Goal: Task Accomplishment & Management: Use online tool/utility

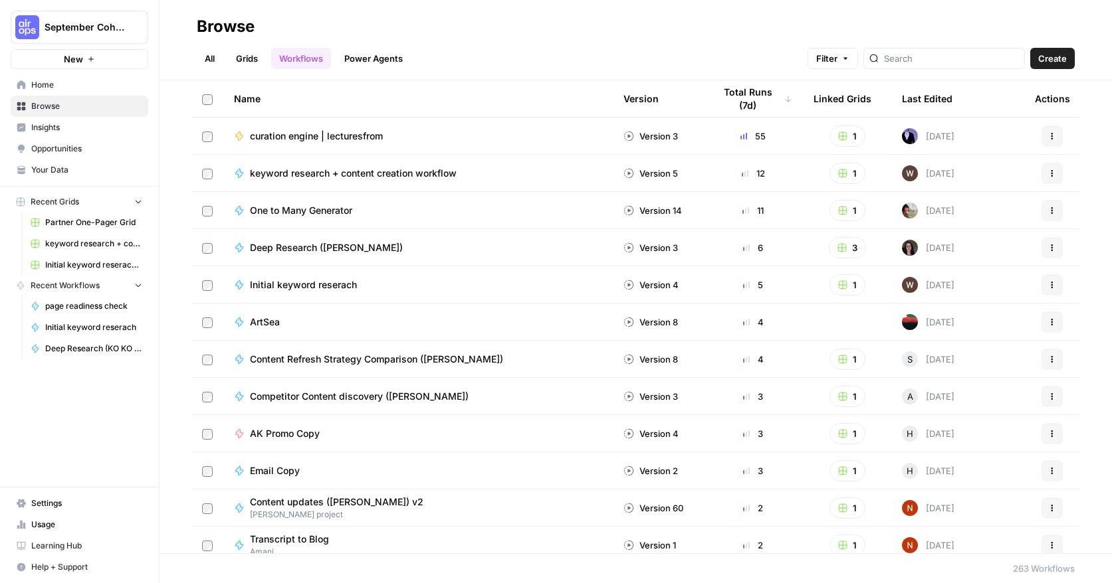
click at [79, 328] on span "Initial keyword reserach" at bounding box center [93, 328] width 97 height 12
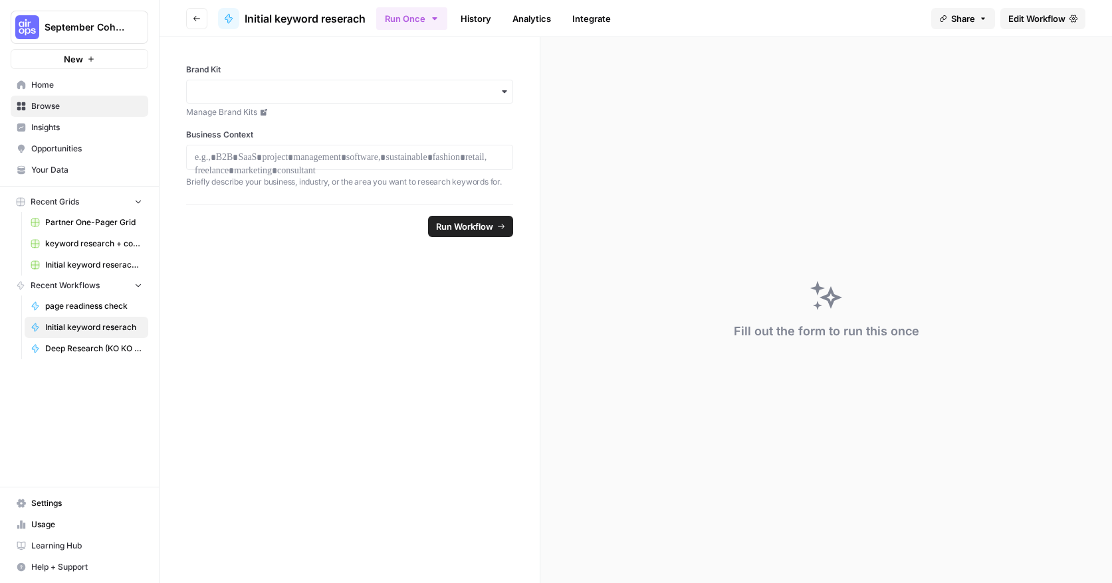
click at [1014, 19] on span "Edit Workflow" at bounding box center [1036, 18] width 57 height 13
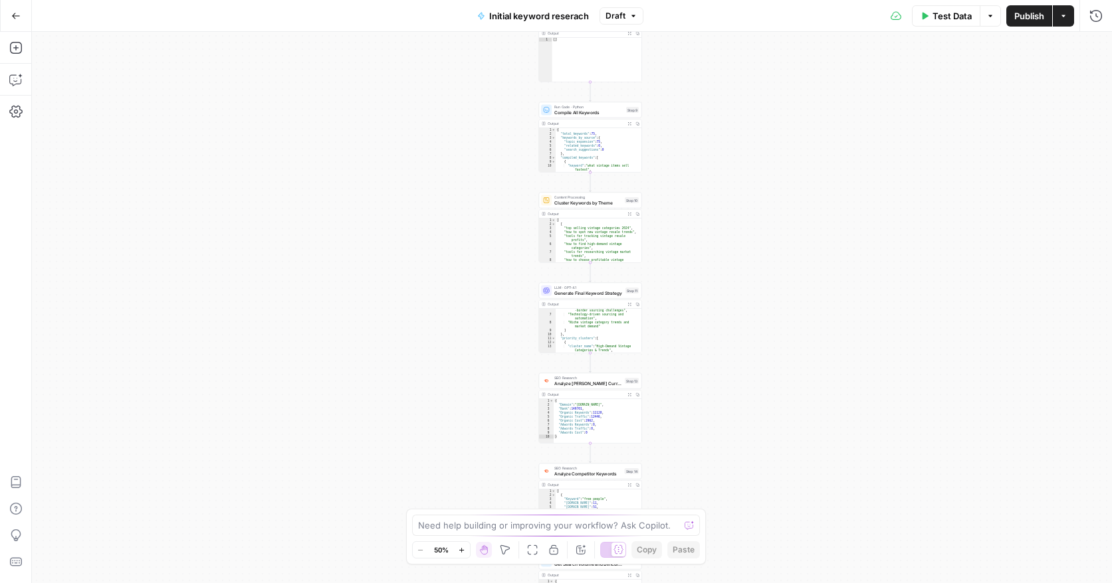
scroll to position [47, 0]
click at [462, 551] on icon "button" at bounding box center [461, 550] width 7 height 7
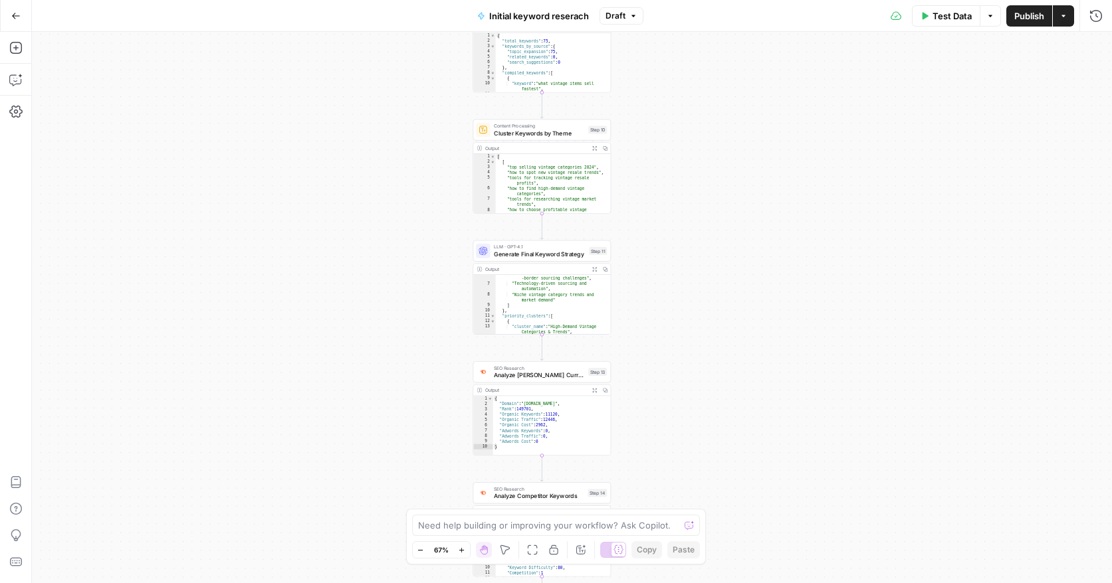
drag, startPoint x: 714, startPoint y: 356, endPoint x: 627, endPoint y: 300, distance: 103.4
click at [627, 300] on div "**********" at bounding box center [572, 308] width 1080 height 552
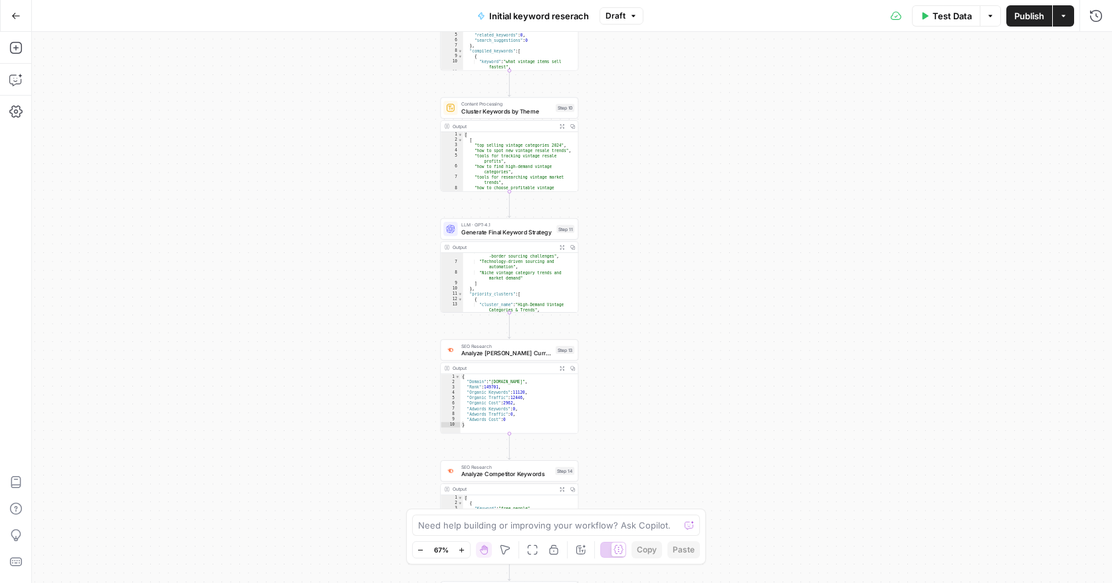
click at [460, 552] on icon "button" at bounding box center [461, 550] width 7 height 7
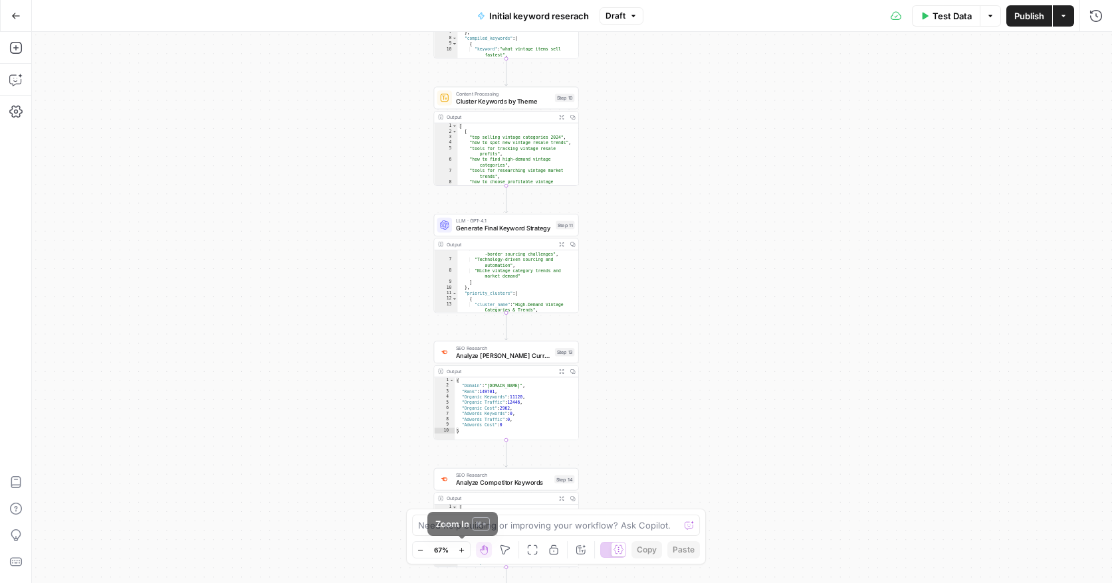
click at [460, 552] on icon "button" at bounding box center [461, 550] width 7 height 7
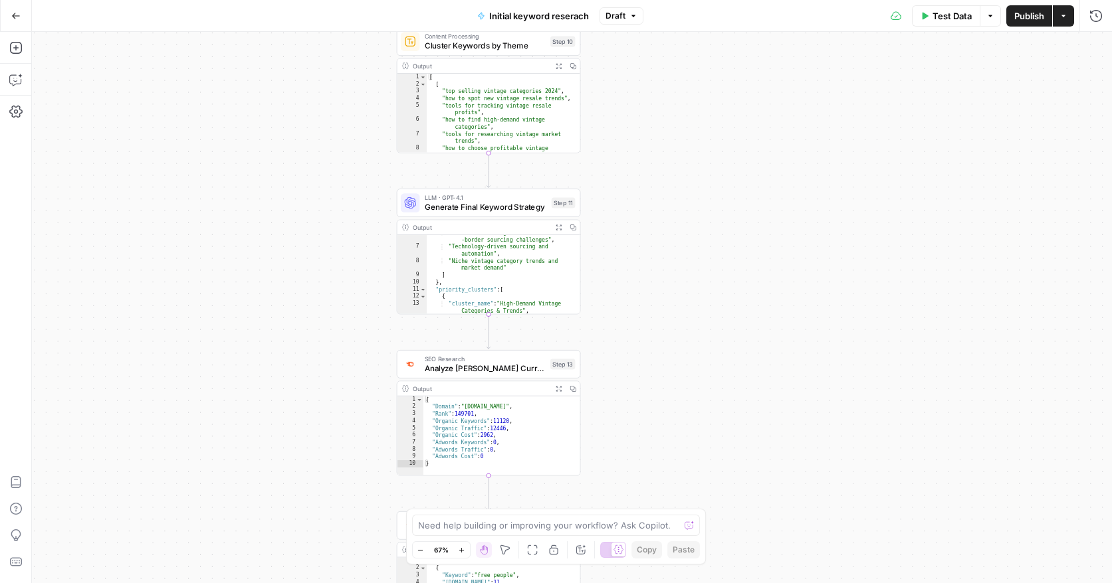
click at [460, 552] on icon "button" at bounding box center [461, 550] width 7 height 7
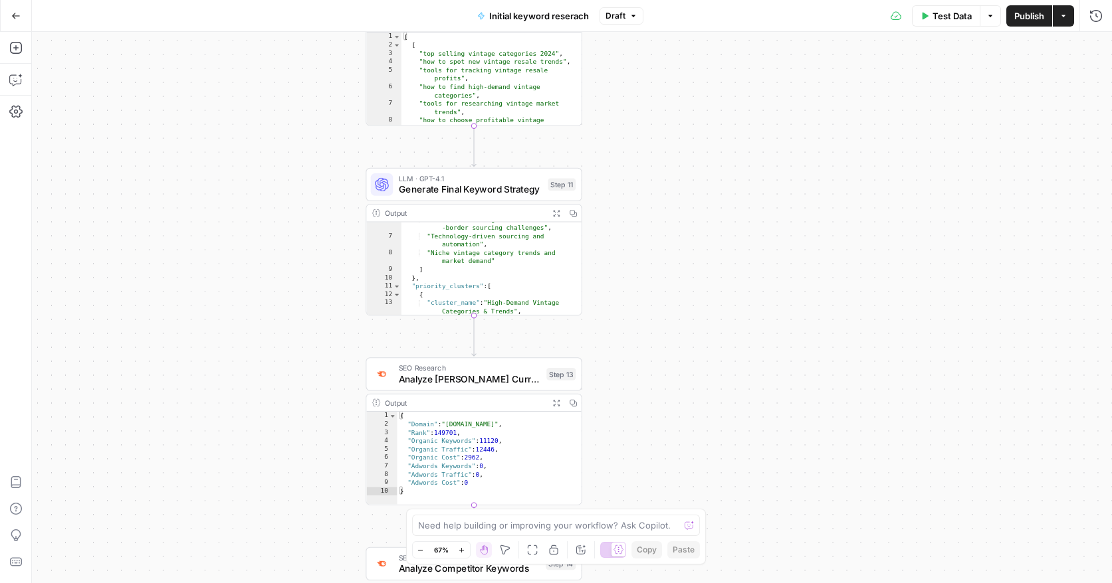
click at [460, 552] on icon "button" at bounding box center [461, 550] width 7 height 7
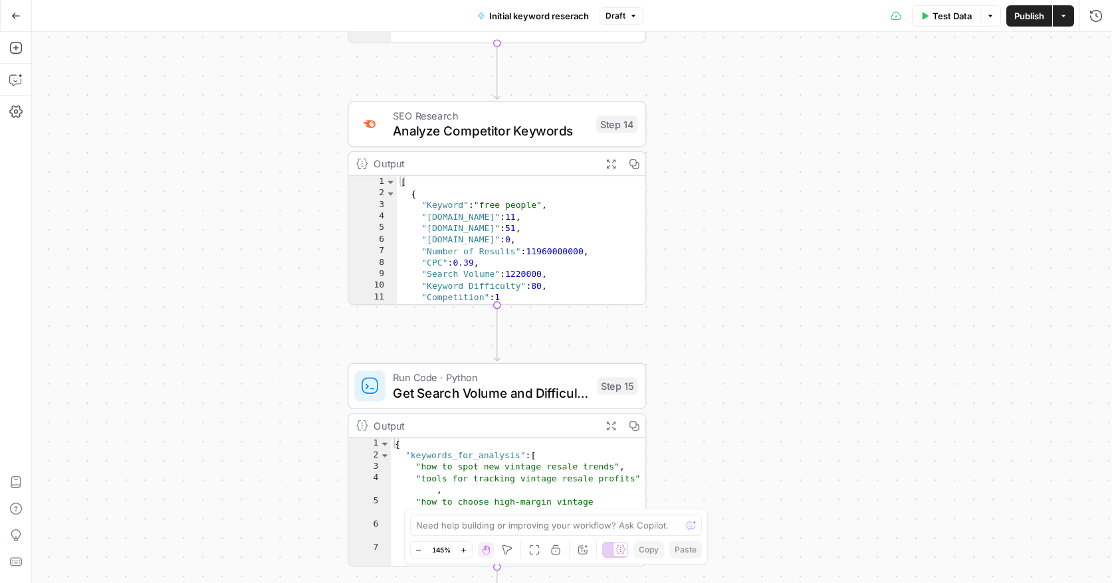
drag, startPoint x: 800, startPoint y: 332, endPoint x: 752, endPoint y: 28, distance: 307.5
click at [752, 30] on div "**********" at bounding box center [556, 291] width 1112 height 583
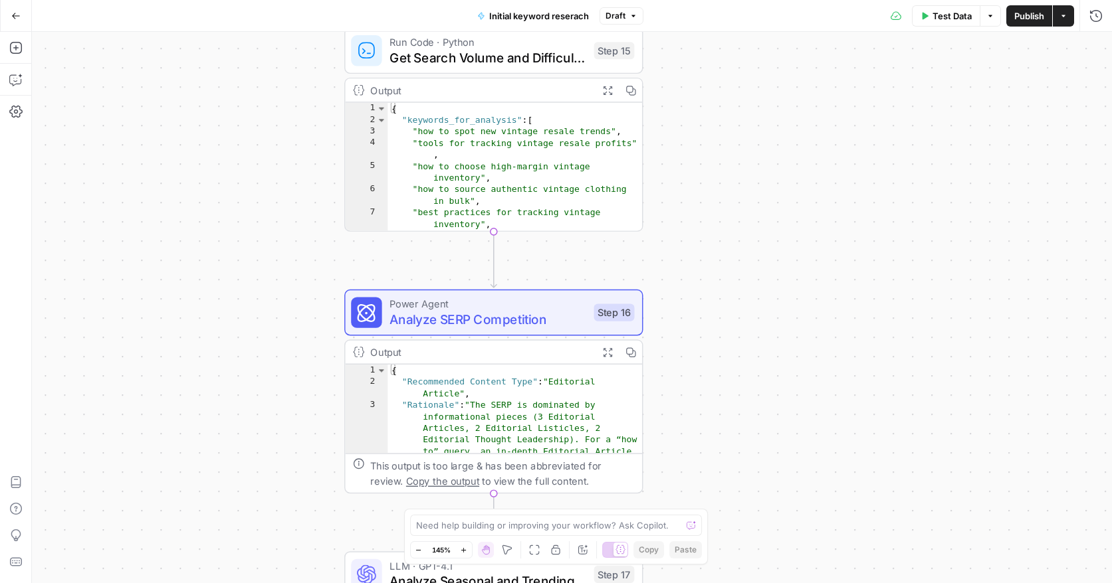
drag, startPoint x: 780, startPoint y: 300, endPoint x: 795, endPoint y: -11, distance: 310.7
click at [795, 0] on html "September Cohort New Home Browse Insights Opportunities Your Data Recent Grids …" at bounding box center [556, 291] width 1112 height 583
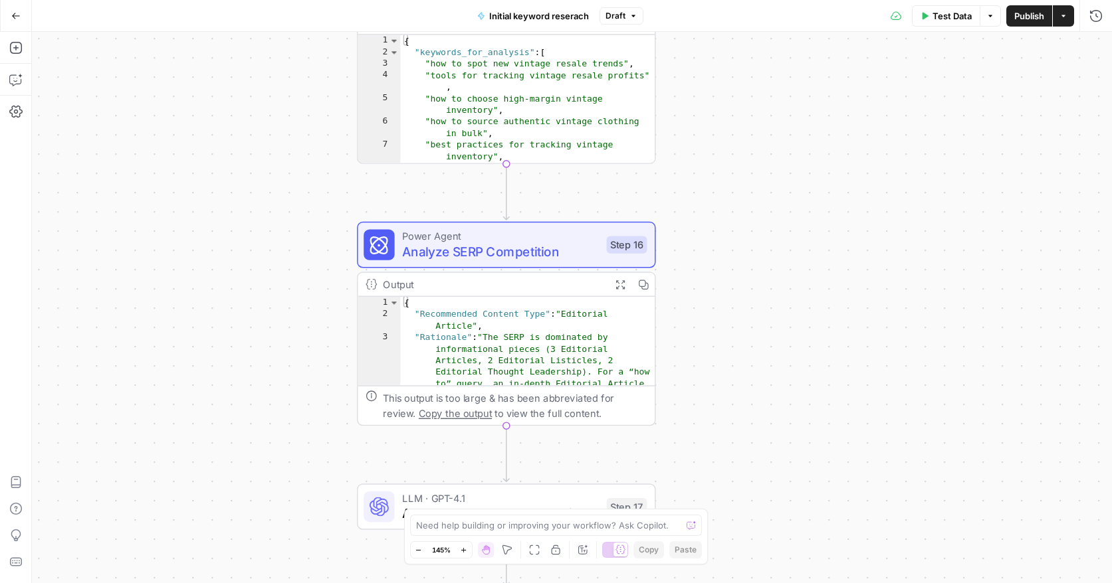
drag, startPoint x: 789, startPoint y: 332, endPoint x: 852, endPoint y: 76, distance: 263.3
click at [851, 76] on div "**********" at bounding box center [572, 308] width 1080 height 552
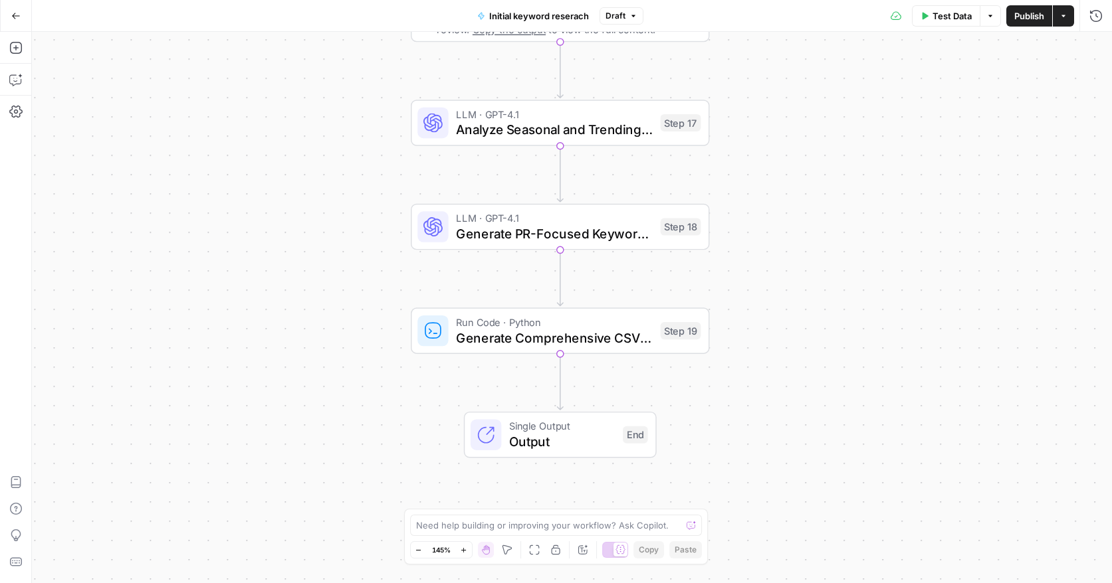
drag, startPoint x: 819, startPoint y: 296, endPoint x: 808, endPoint y: 114, distance: 182.4
click at [809, 114] on div "**********" at bounding box center [572, 308] width 1080 height 552
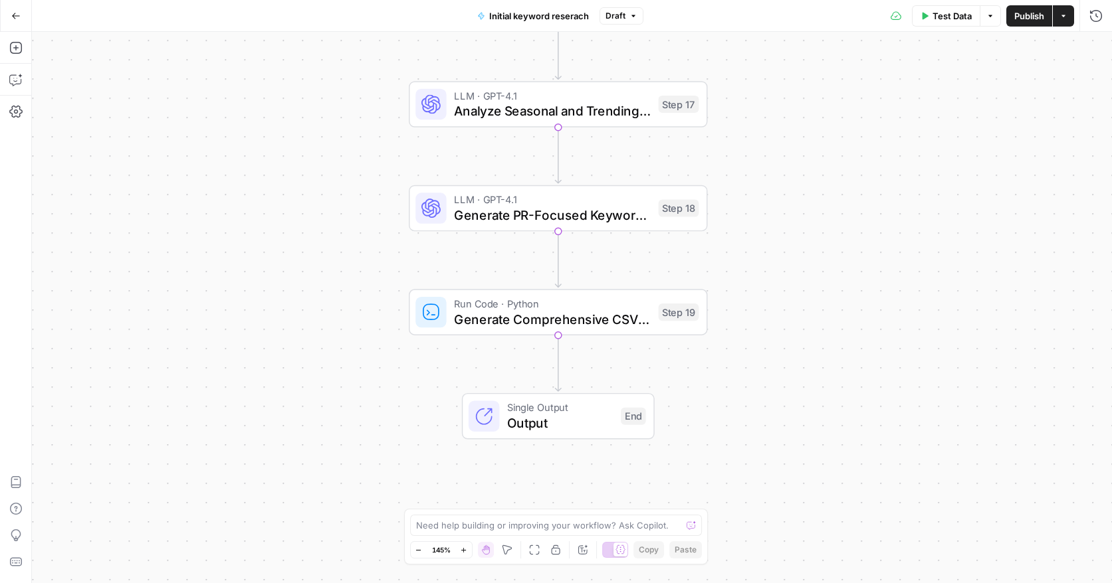
drag, startPoint x: 804, startPoint y: 292, endPoint x: 768, endPoint y: 488, distance: 198.6
click at [768, 488] on div "**********" at bounding box center [572, 308] width 1080 height 552
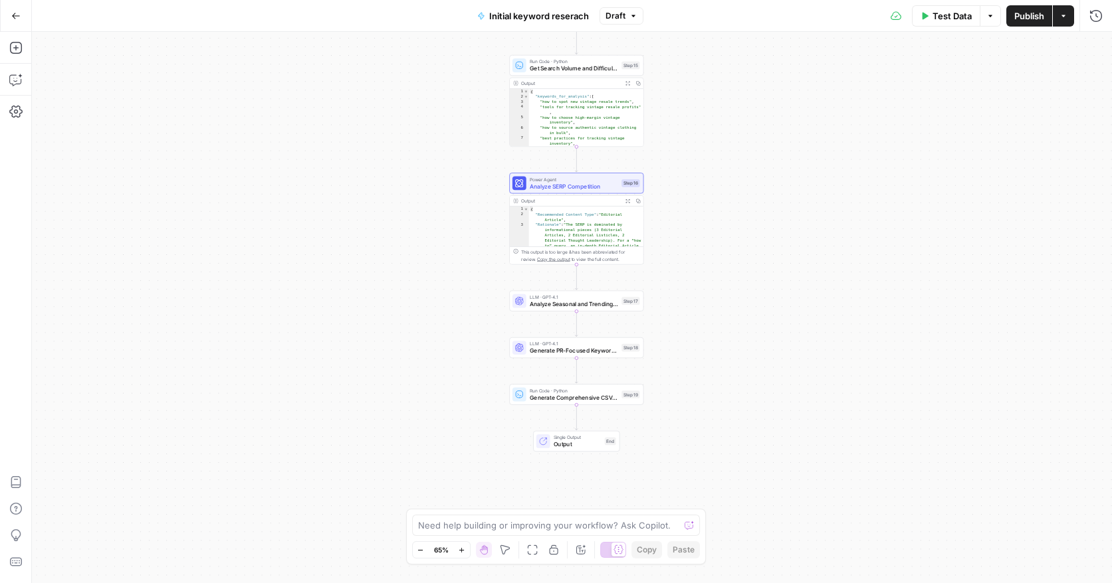
drag, startPoint x: 783, startPoint y: 447, endPoint x: 694, endPoint y: 324, distance: 152.2
click at [694, 324] on div "**********" at bounding box center [572, 308] width 1080 height 552
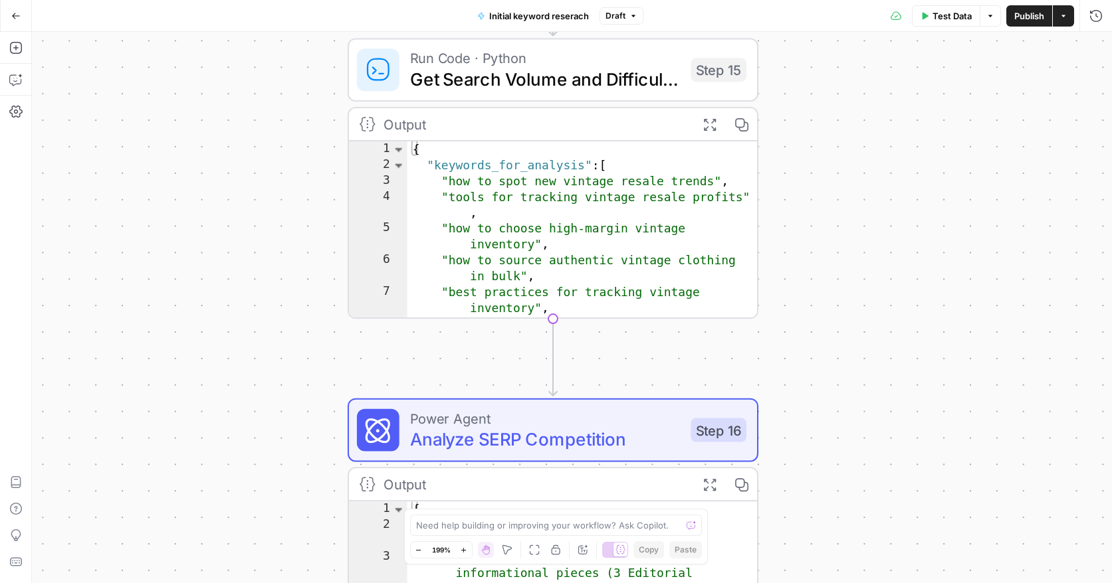
drag, startPoint x: 781, startPoint y: 256, endPoint x: 837, endPoint y: 530, distance: 278.8
click at [837, 530] on div "**********" at bounding box center [572, 308] width 1080 height 552
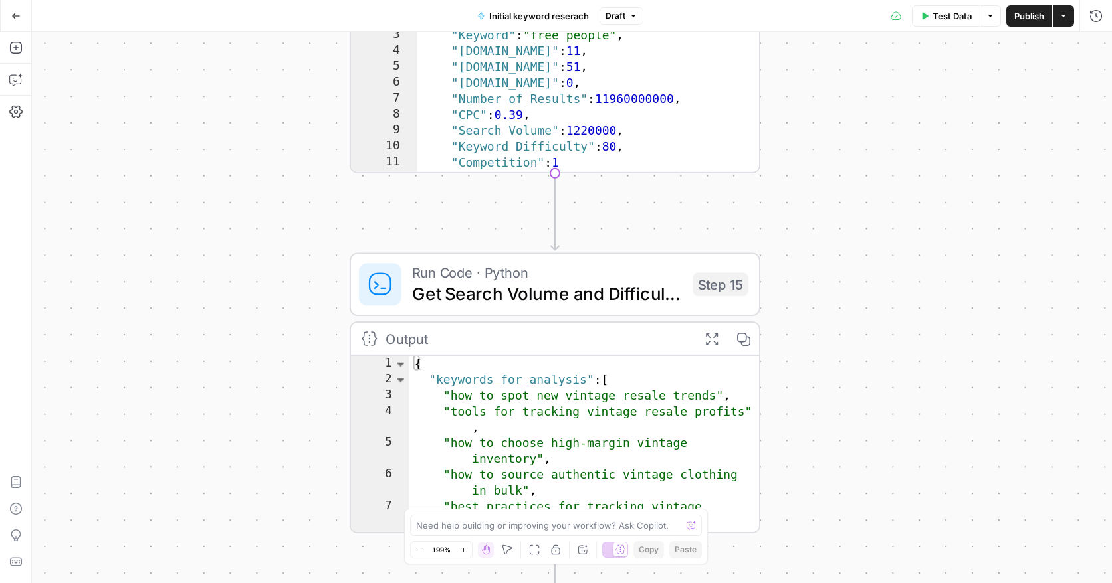
drag, startPoint x: 864, startPoint y: 175, endPoint x: 880, endPoint y: 506, distance: 332.0
click at [880, 500] on div "**********" at bounding box center [572, 308] width 1080 height 552
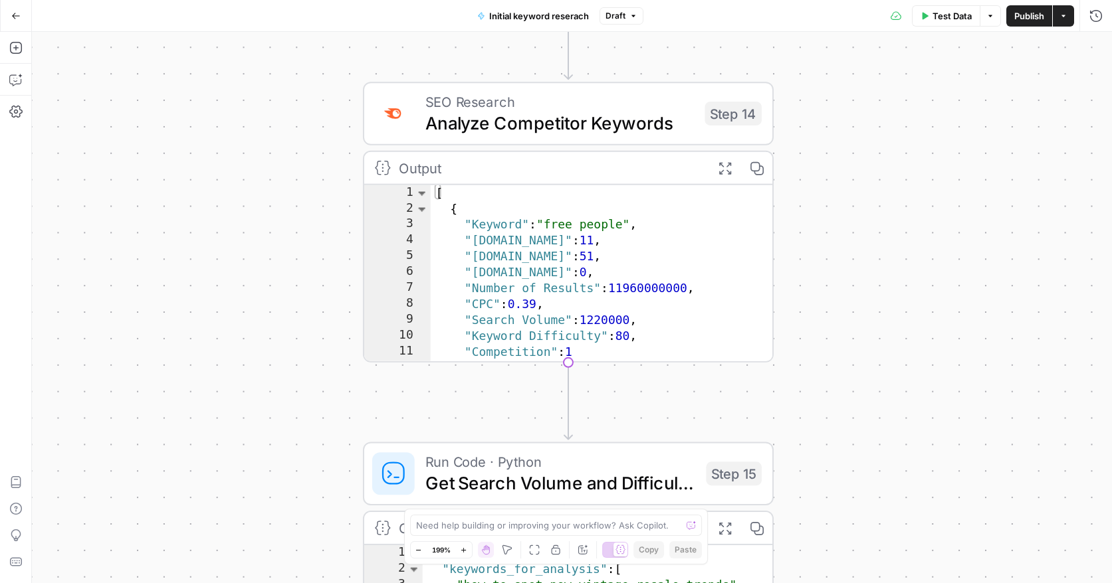
drag, startPoint x: 888, startPoint y: 255, endPoint x: 886, endPoint y: 565, distance: 309.7
click at [887, 562] on div "**********" at bounding box center [572, 308] width 1080 height 552
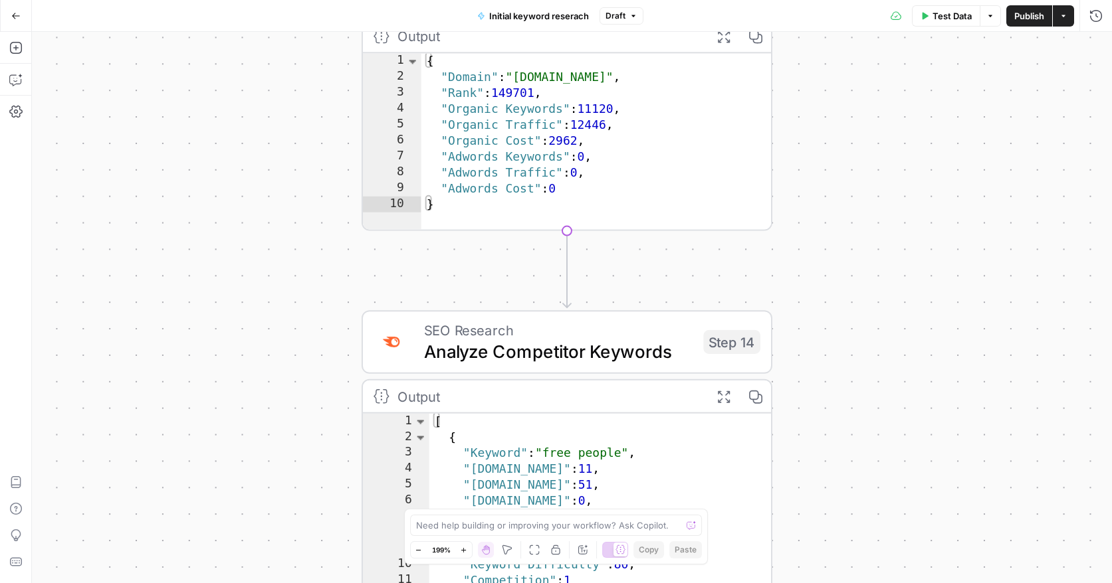
drag, startPoint x: 920, startPoint y: 410, endPoint x: 920, endPoint y: 671, distance: 261.1
click at [920, 583] on html "September Cohort New Home Browse Insights Opportunities Your Data Recent Grids …" at bounding box center [556, 291] width 1112 height 583
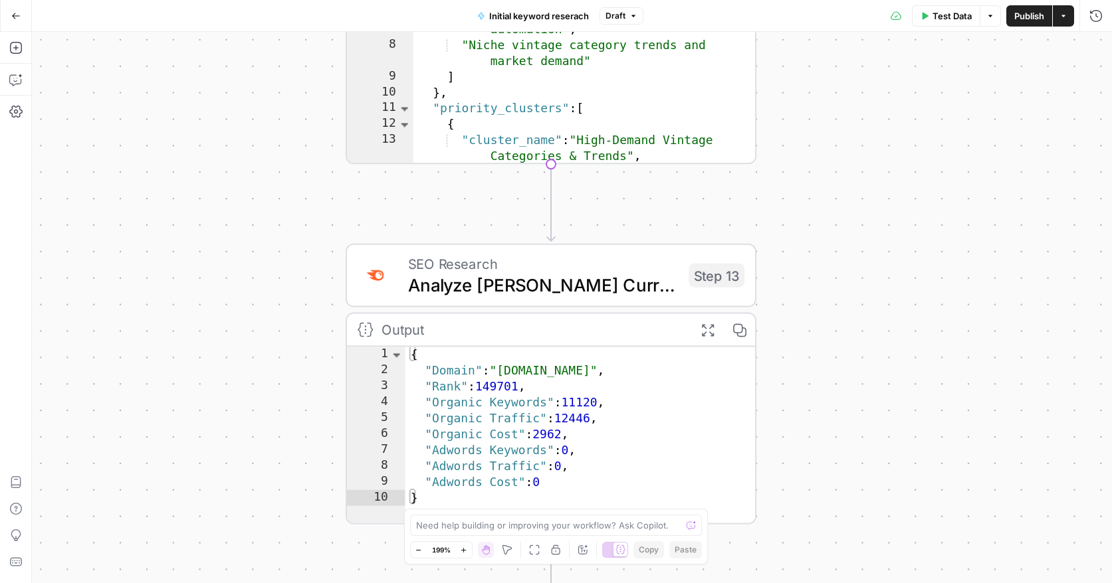
drag, startPoint x: 943, startPoint y: 247, endPoint x: 873, endPoint y: 459, distance: 223.8
click at [874, 459] on div "**********" at bounding box center [572, 308] width 1080 height 552
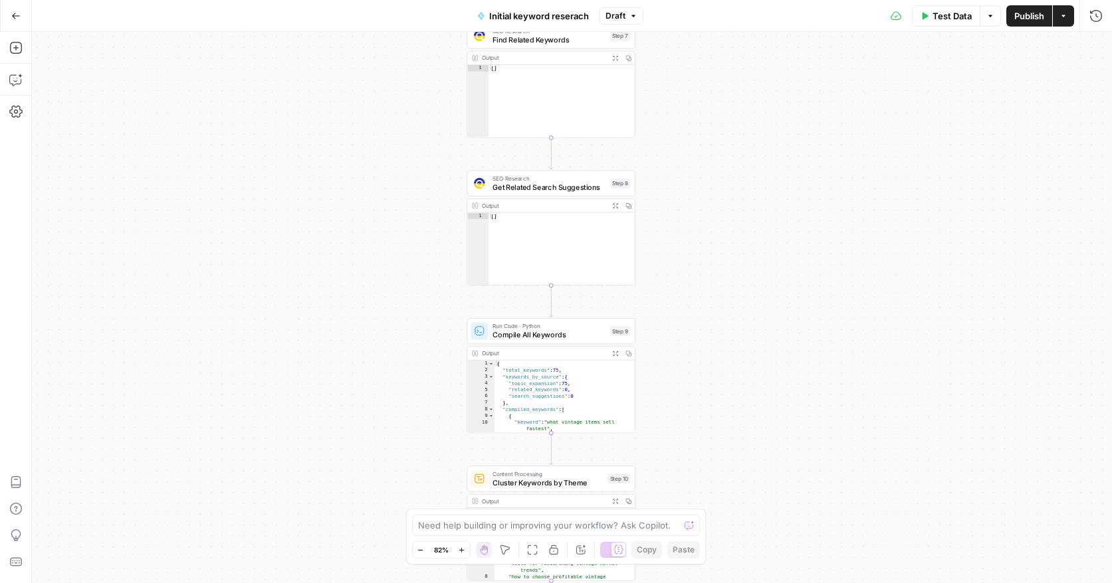
drag, startPoint x: 913, startPoint y: 300, endPoint x: 745, endPoint y: 617, distance: 358.8
click at [745, 583] on html "September Cohort New Home Browse Insights Opportunities Your Data Recent Grids …" at bounding box center [556, 291] width 1112 height 583
drag, startPoint x: 702, startPoint y: 198, endPoint x: 702, endPoint y: 443, distance: 244.5
click at [702, 441] on div "**********" at bounding box center [572, 308] width 1080 height 552
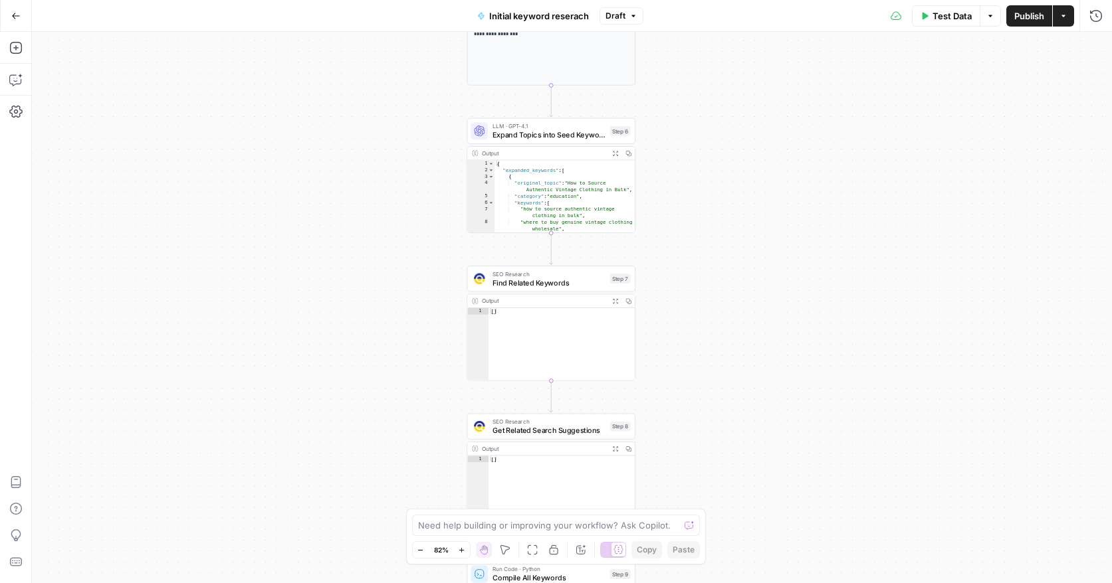
drag, startPoint x: 739, startPoint y: 359, endPoint x: 715, endPoint y: 71, distance: 289.4
click at [715, 74] on div "**********" at bounding box center [572, 308] width 1080 height 552
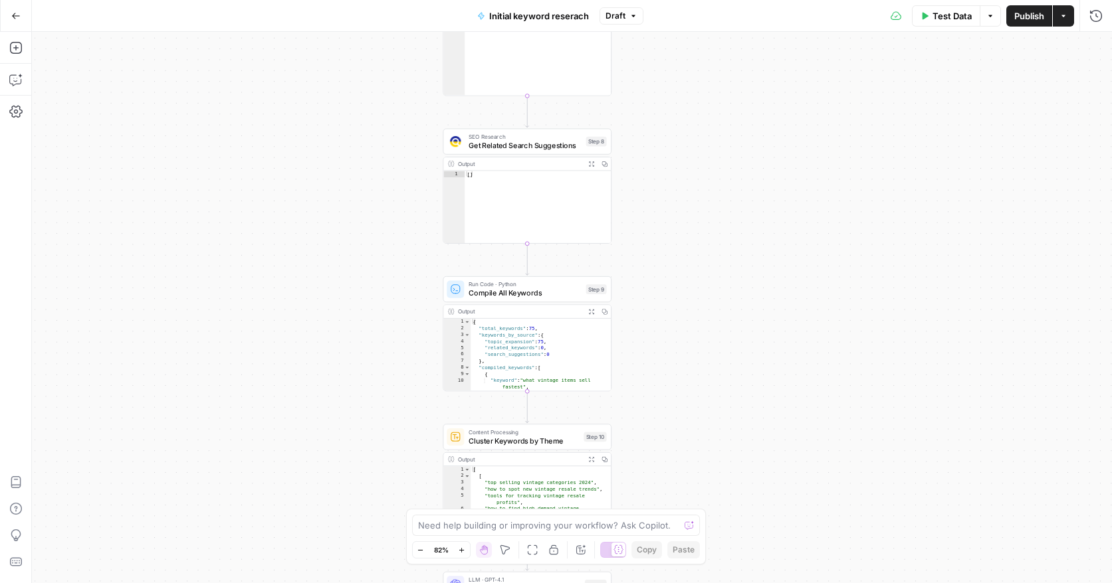
drag, startPoint x: 760, startPoint y: 330, endPoint x: 741, endPoint y: -36, distance: 365.9
click at [741, 0] on html "September Cohort New Home Browse Insights Opportunities Your Data Recent Grids …" at bounding box center [556, 291] width 1112 height 583
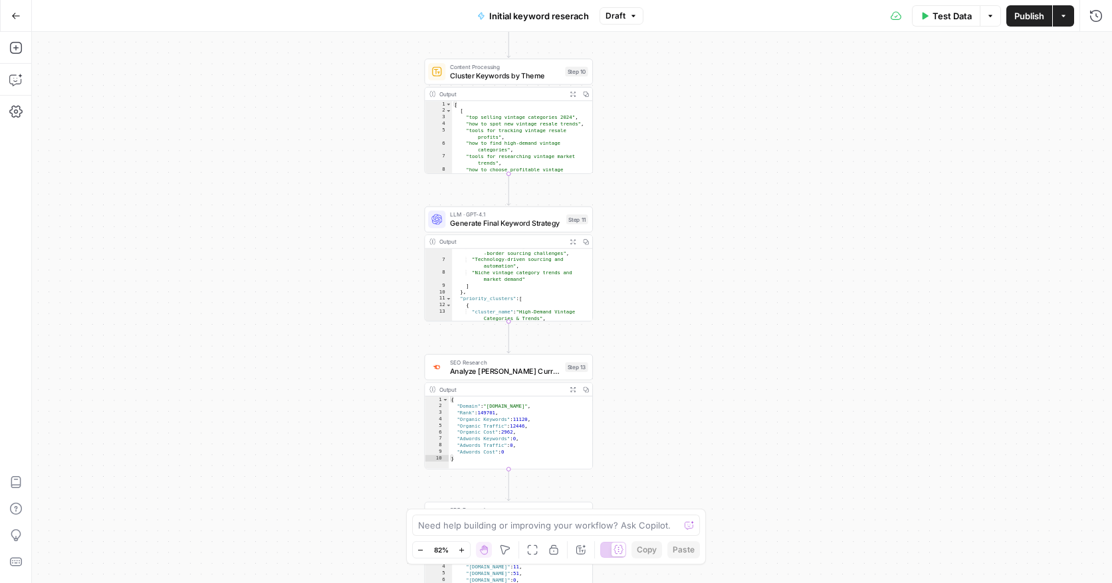
drag, startPoint x: 690, startPoint y: 322, endPoint x: 672, endPoint y: -47, distance: 369.2
click at [672, 0] on html "September Cohort New Home Browse Insights Opportunities Your Data Recent Grids …" at bounding box center [556, 291] width 1112 height 583
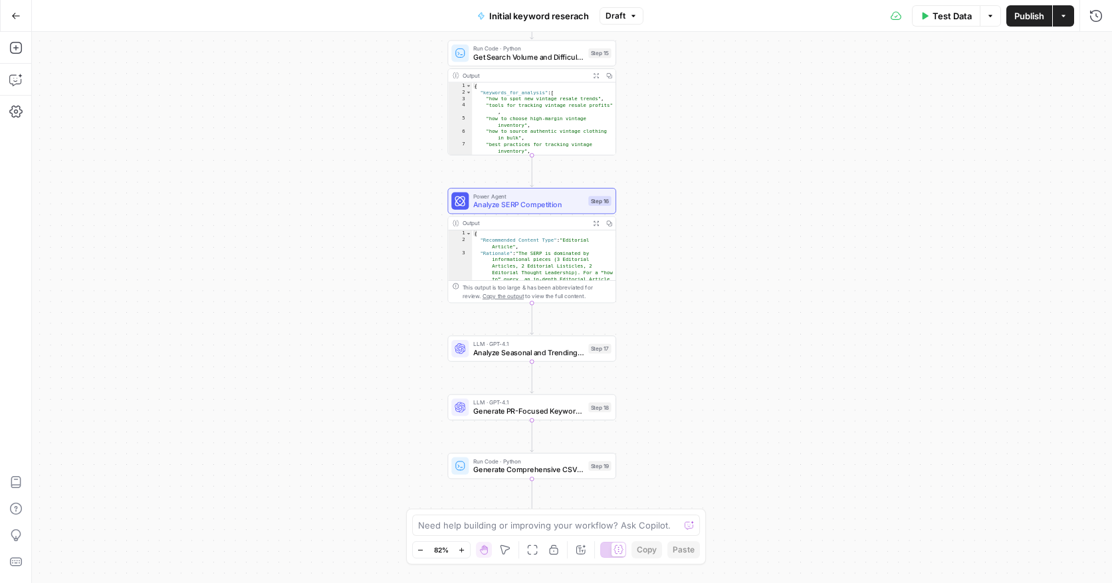
scroll to position [5, 0]
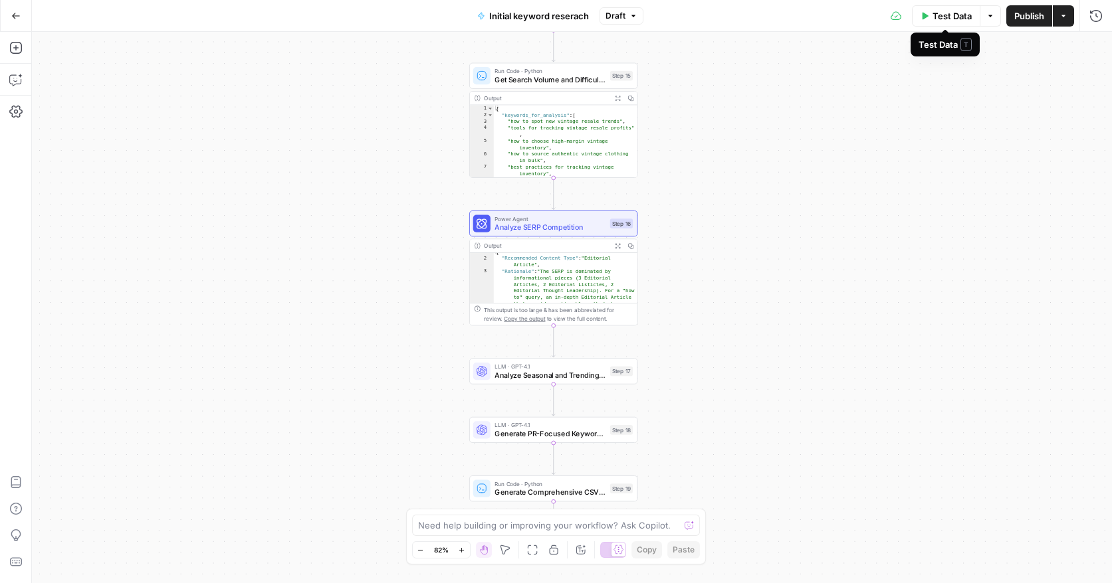
click at [941, 17] on span "Test Data" at bounding box center [951, 15] width 39 height 13
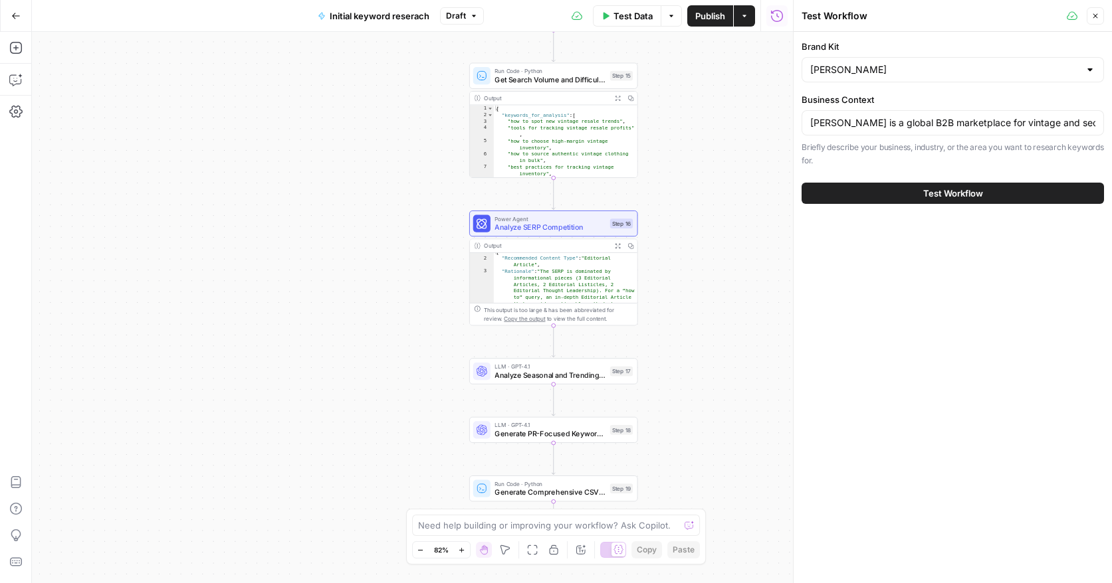
click at [898, 193] on button "Test Workflow" at bounding box center [952, 193] width 302 height 21
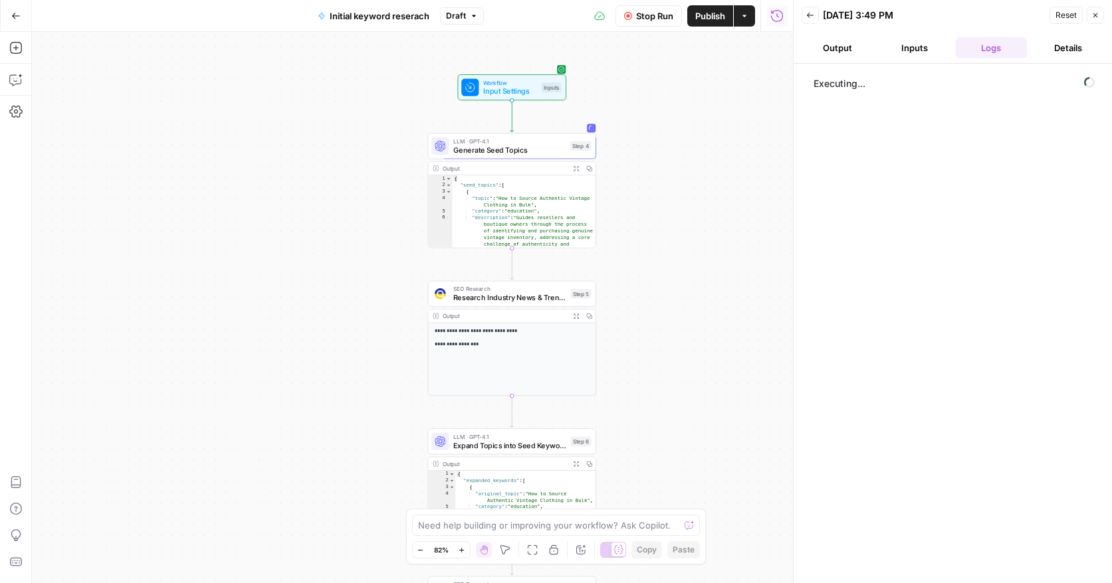
scroll to position [5, 0]
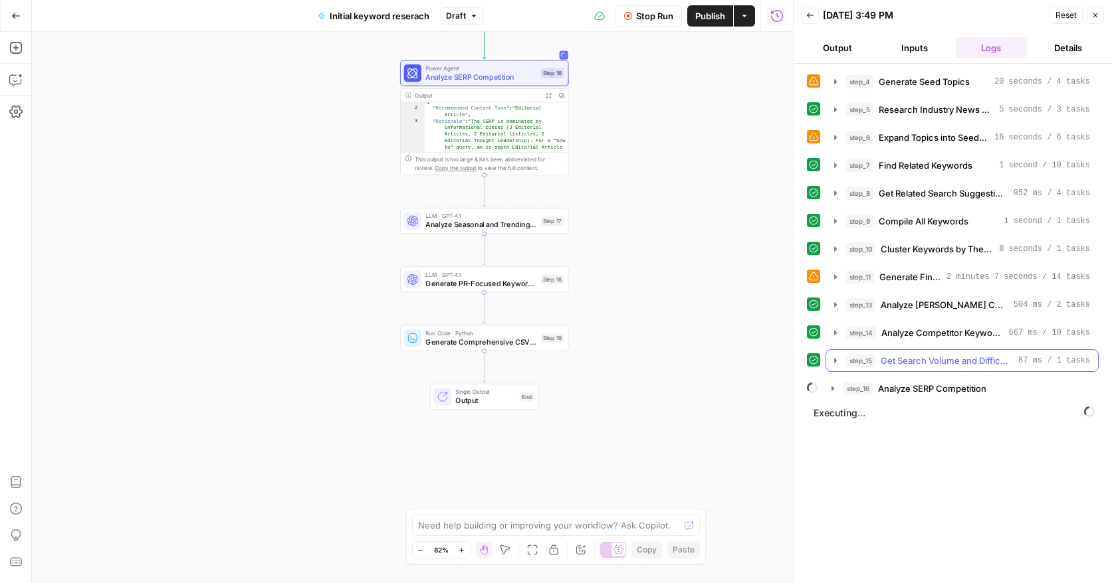
click at [833, 361] on icon "button" at bounding box center [835, 361] width 11 height 11
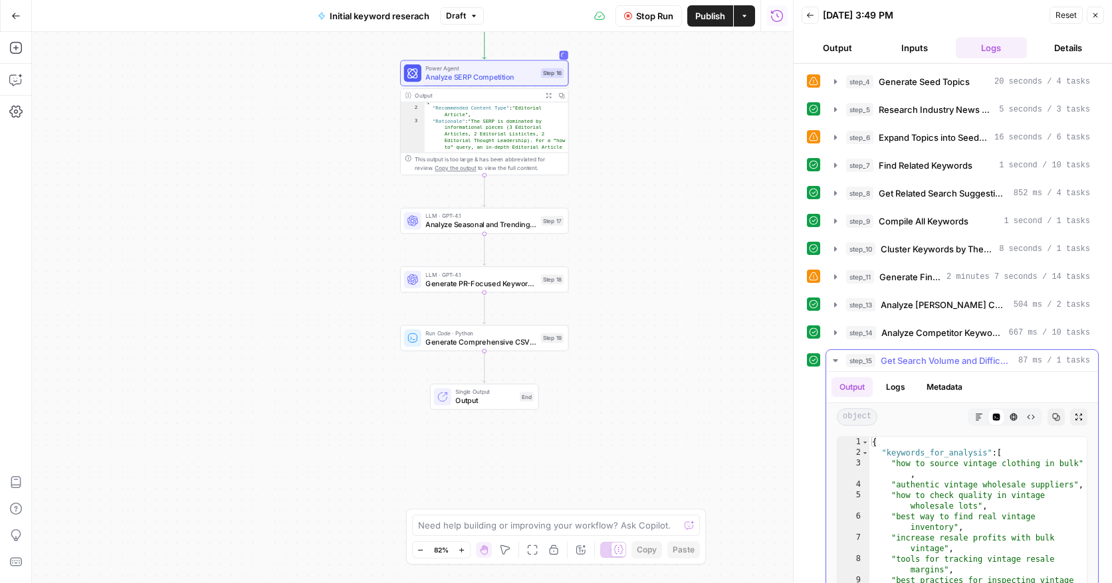
click at [833, 361] on icon "button" at bounding box center [835, 361] width 11 height 11
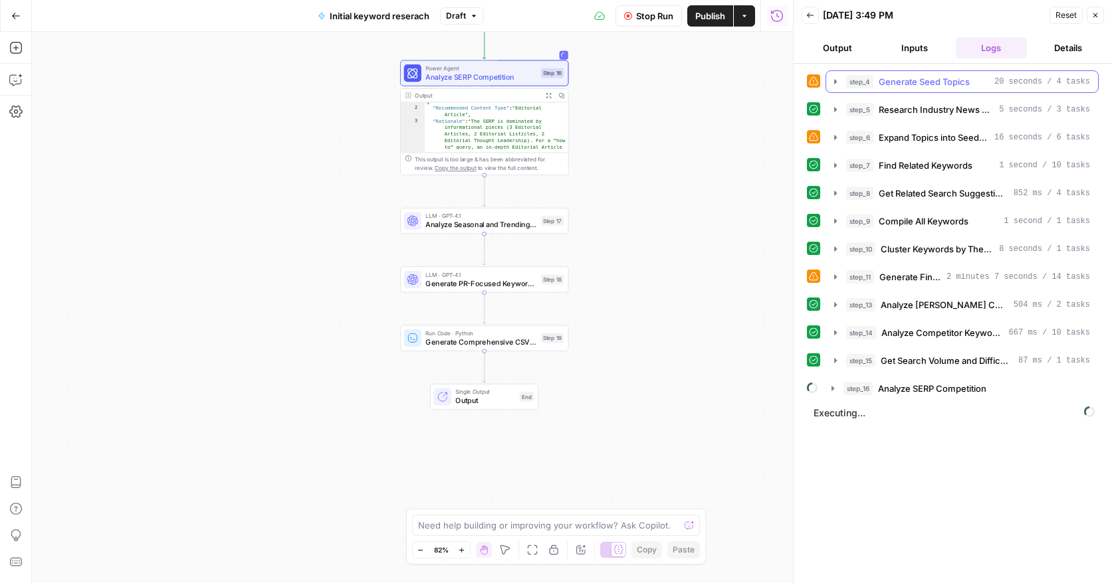
click at [835, 80] on icon "button" at bounding box center [835, 81] width 3 height 5
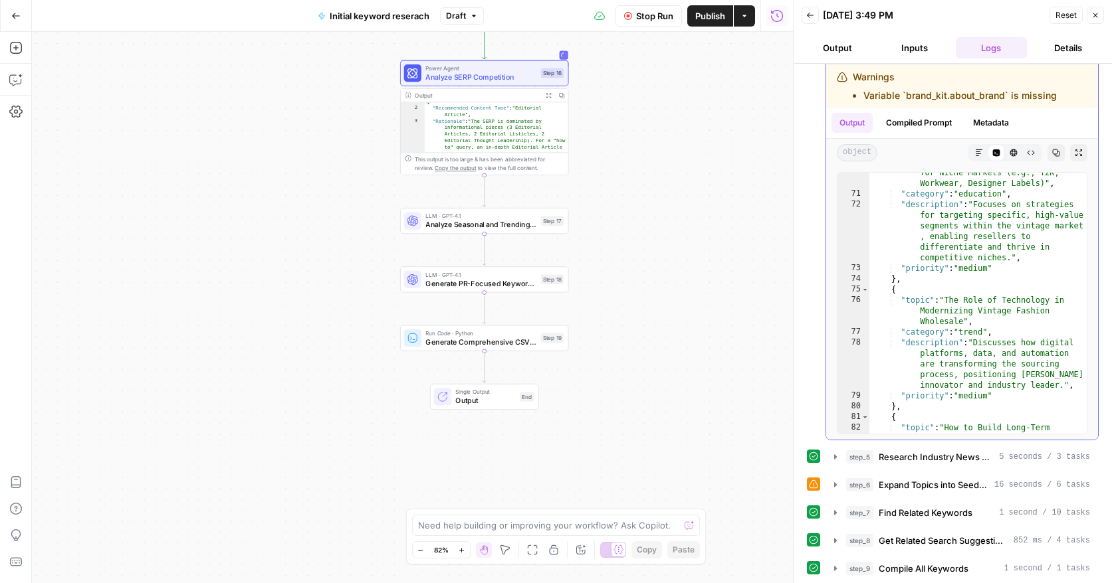
scroll to position [0, 0]
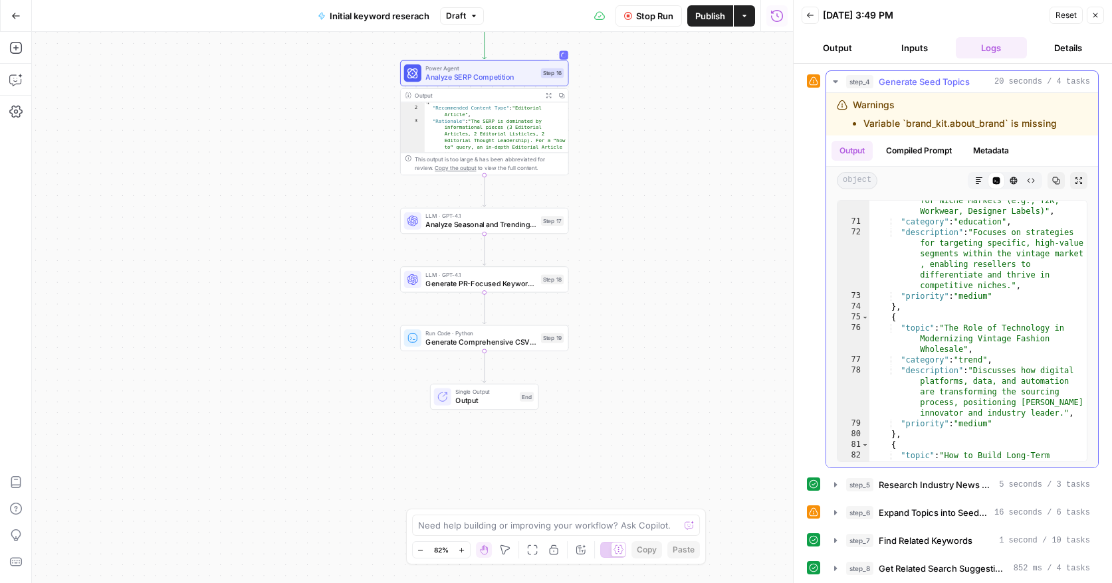
click at [833, 84] on icon "button" at bounding box center [835, 81] width 11 height 11
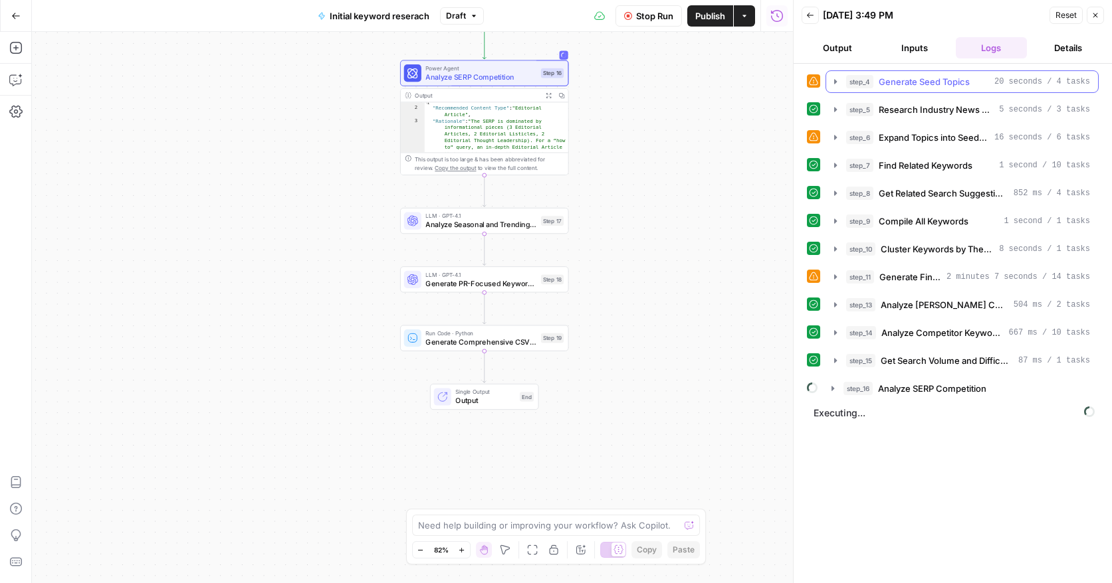
click at [833, 84] on icon "button" at bounding box center [835, 81] width 11 height 11
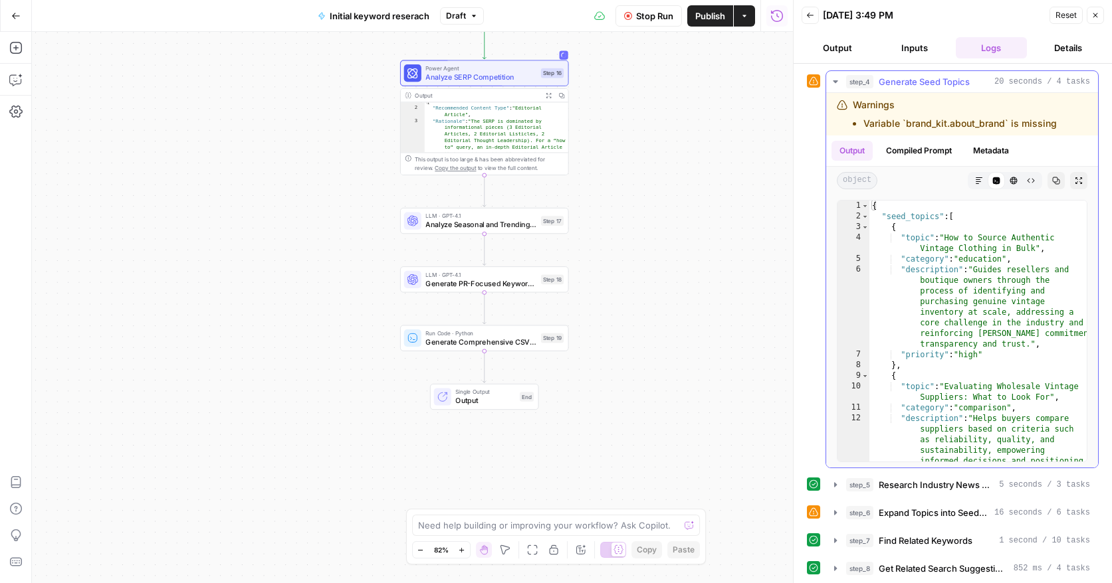
click at [833, 84] on icon "button" at bounding box center [835, 81] width 11 height 11
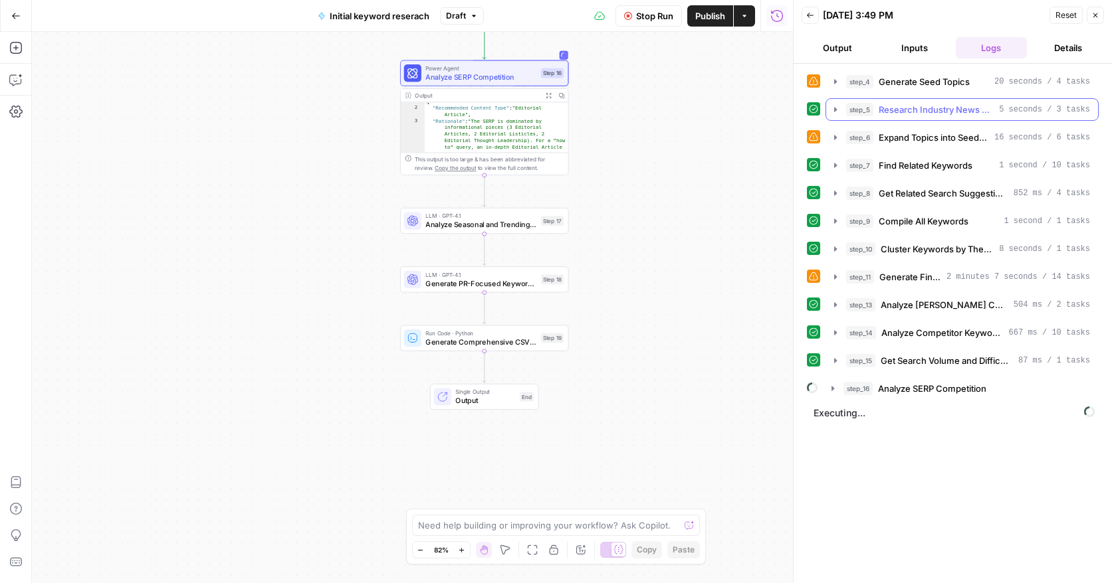
click at [835, 108] on icon "button" at bounding box center [835, 109] width 3 height 5
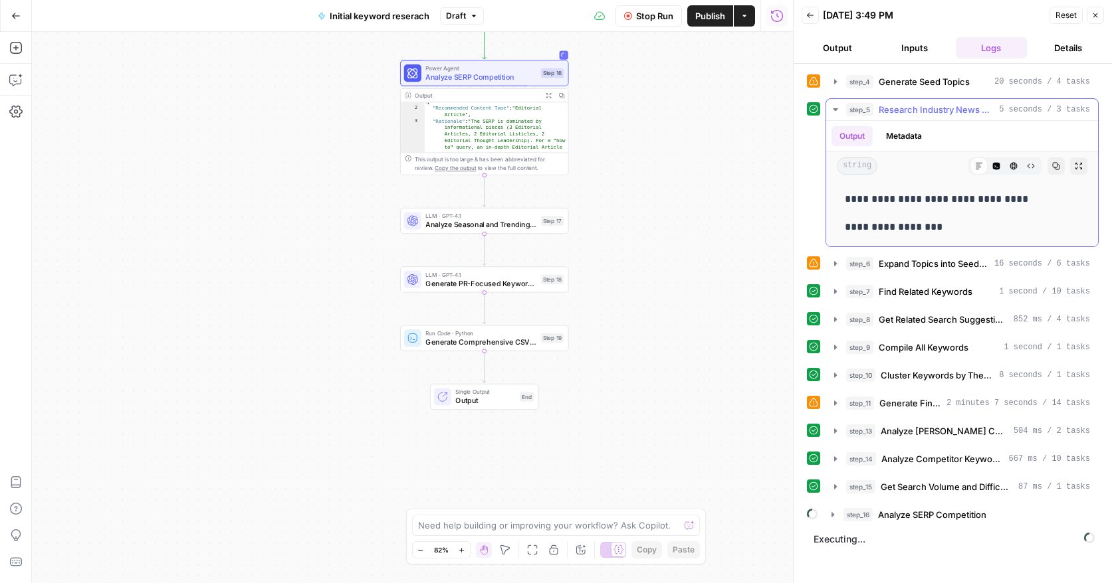
click at [835, 108] on icon "button" at bounding box center [835, 109] width 5 height 3
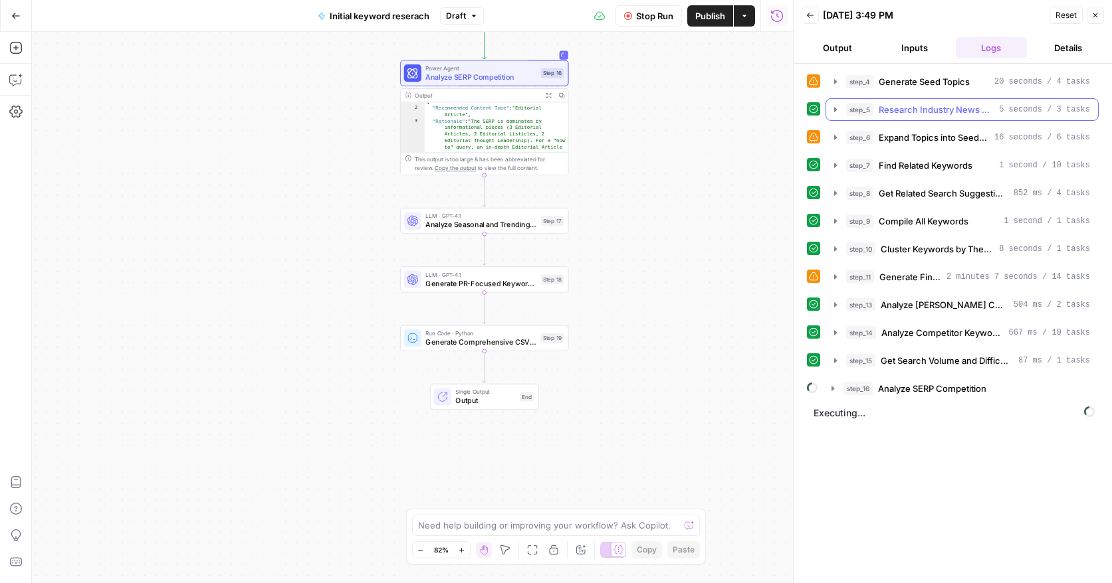
click at [833, 112] on icon "button" at bounding box center [835, 109] width 11 height 11
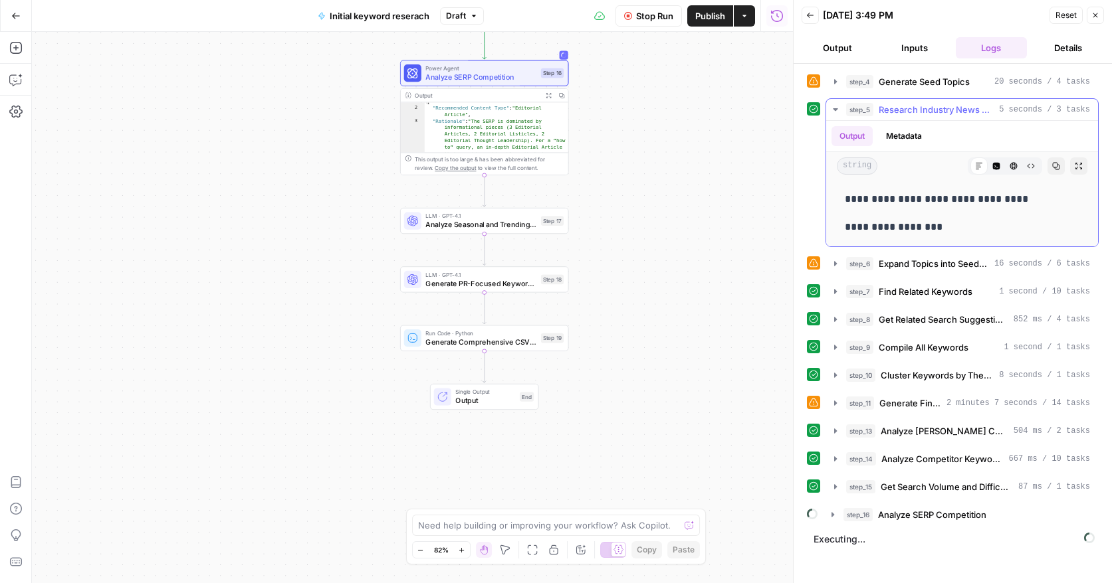
click at [835, 109] on icon "button" at bounding box center [835, 109] width 5 height 3
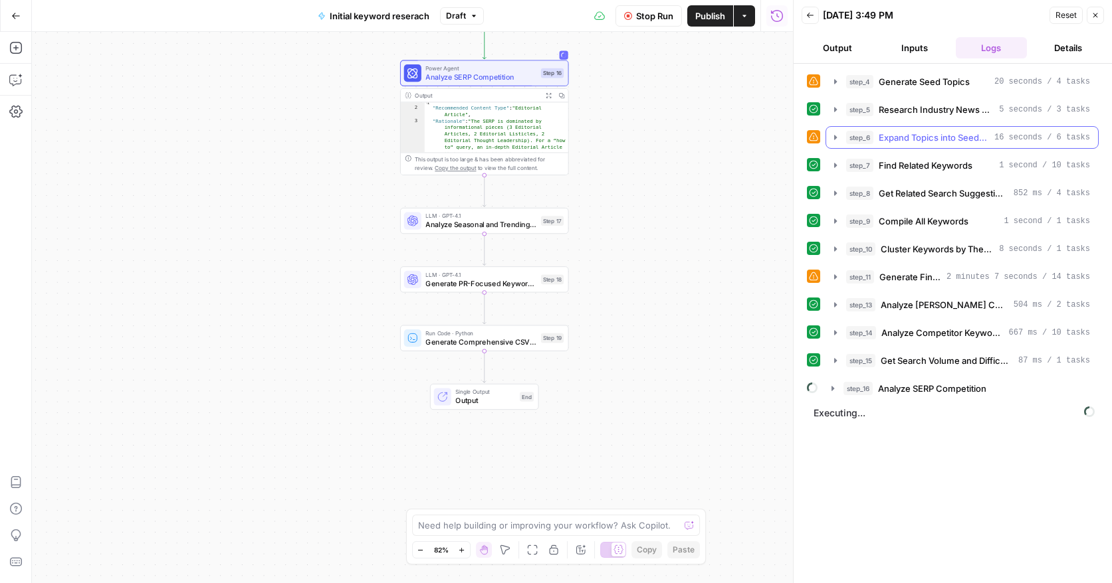
click at [835, 137] on icon "button" at bounding box center [835, 137] width 3 height 5
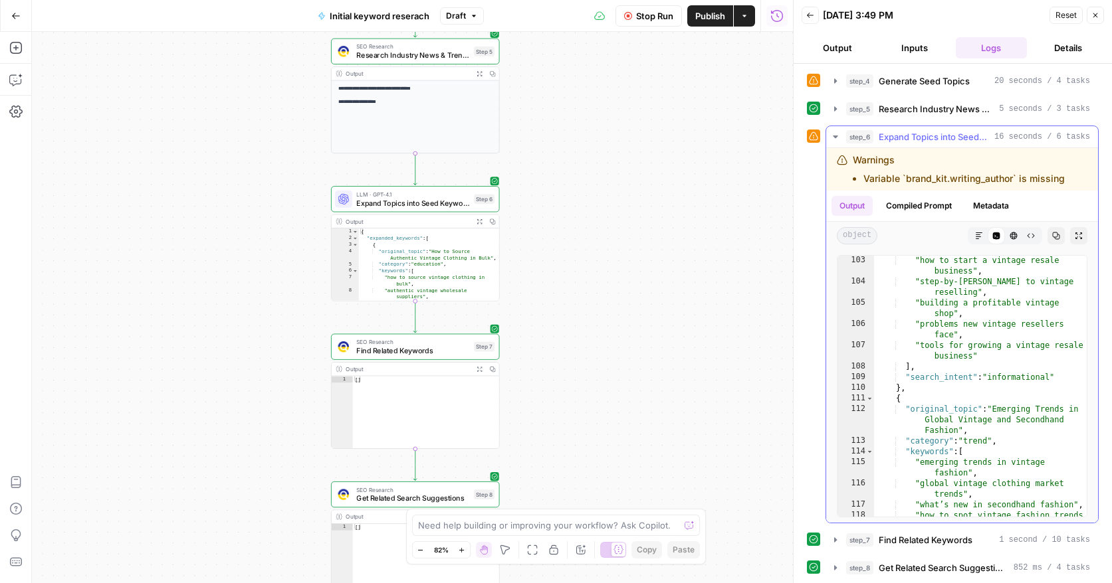
scroll to position [1712, 0]
click at [837, 133] on icon "button" at bounding box center [835, 137] width 11 height 11
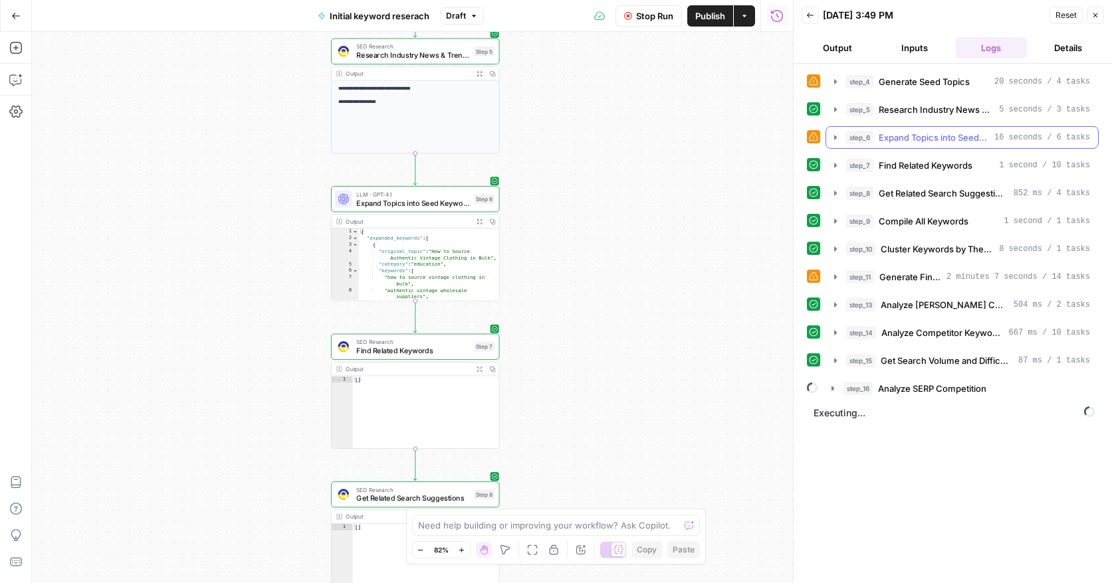
scroll to position [0, 0]
click at [831, 167] on icon "button" at bounding box center [835, 165] width 11 height 11
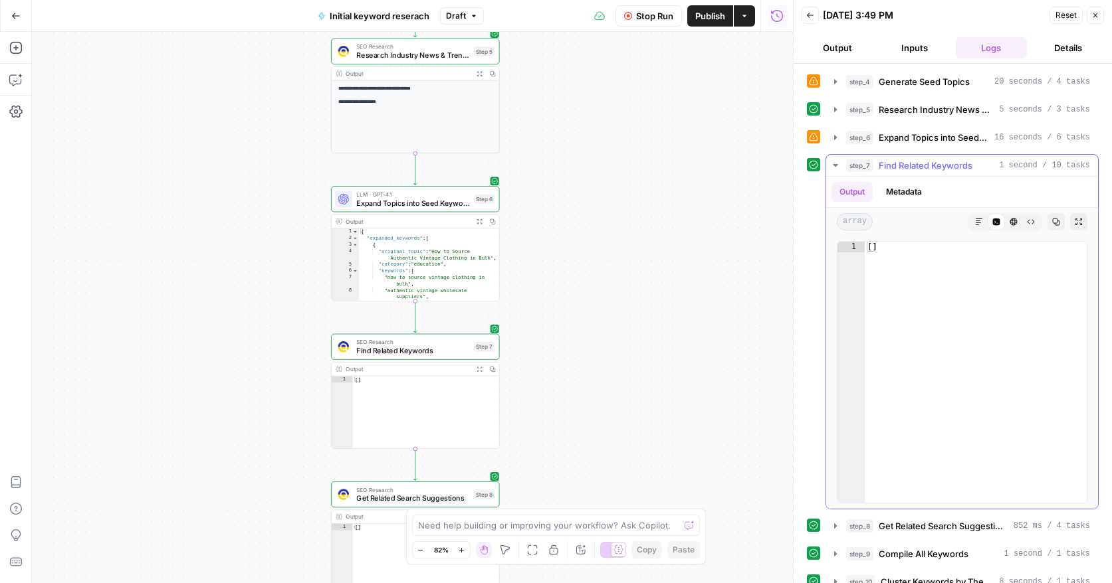
click at [831, 167] on icon "button" at bounding box center [835, 165] width 11 height 11
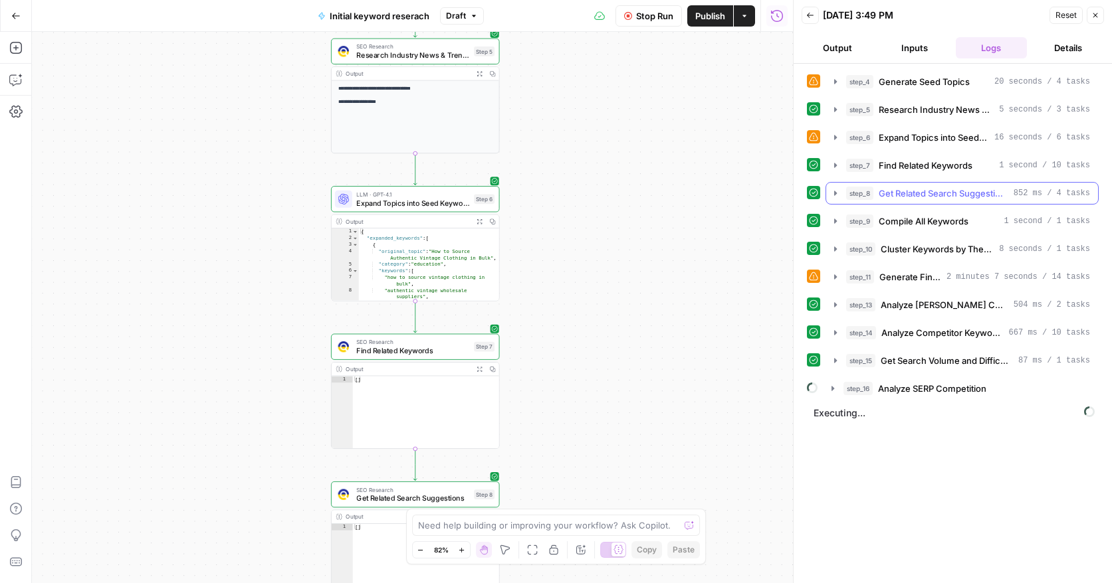
click at [832, 196] on icon "button" at bounding box center [835, 193] width 11 height 11
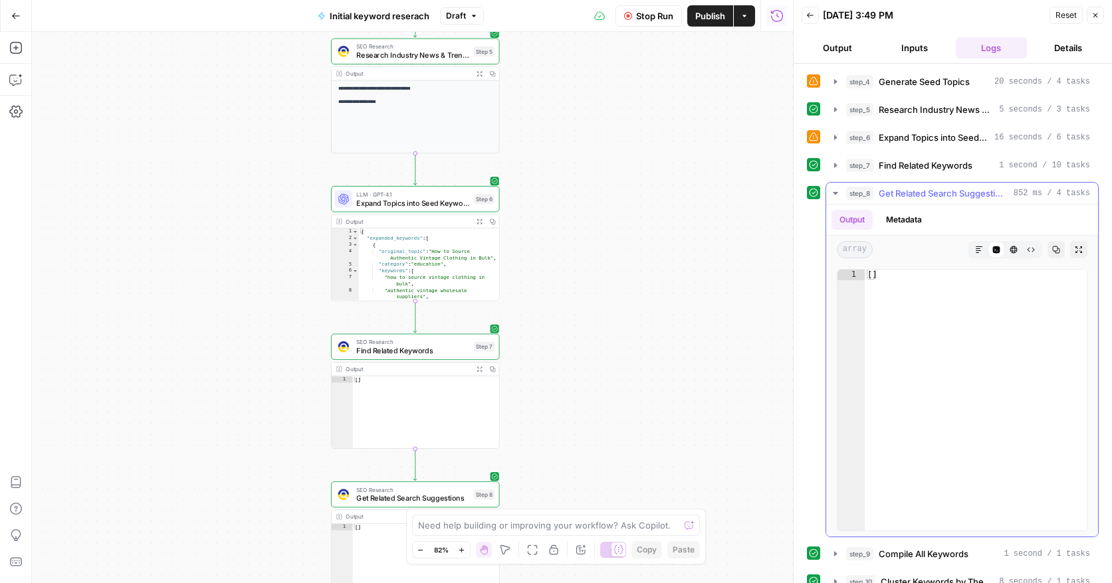
click at [832, 196] on icon "button" at bounding box center [835, 193] width 11 height 11
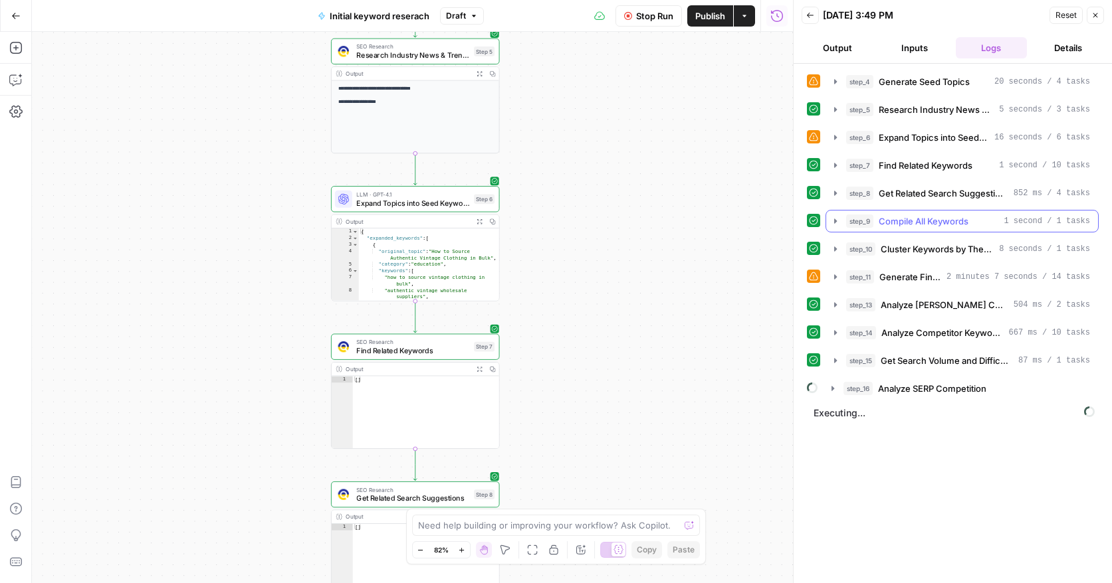
click at [832, 226] on icon "button" at bounding box center [835, 221] width 11 height 11
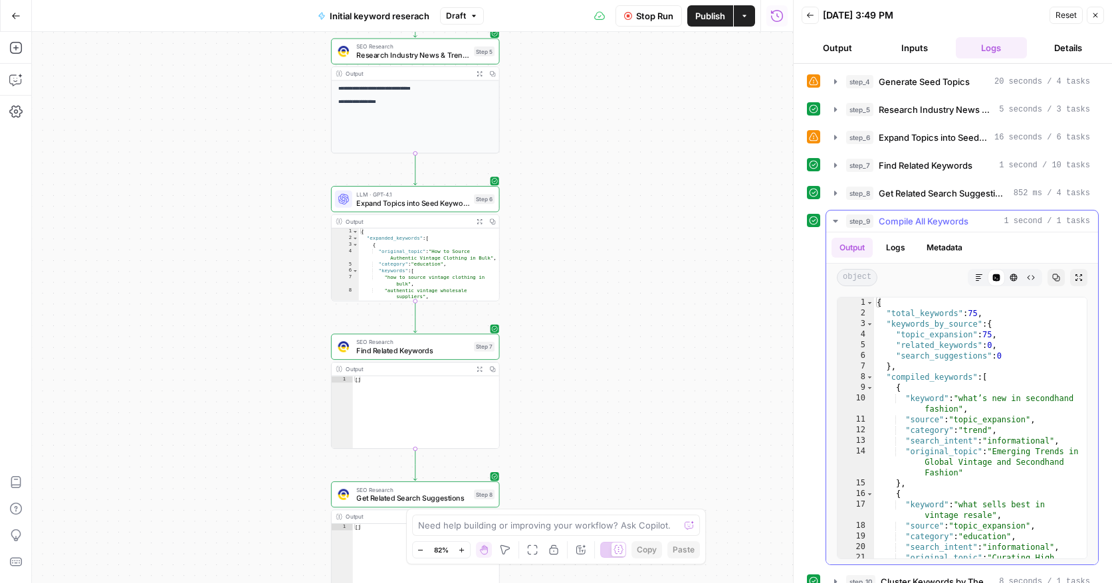
click at [832, 226] on icon "button" at bounding box center [835, 221] width 11 height 11
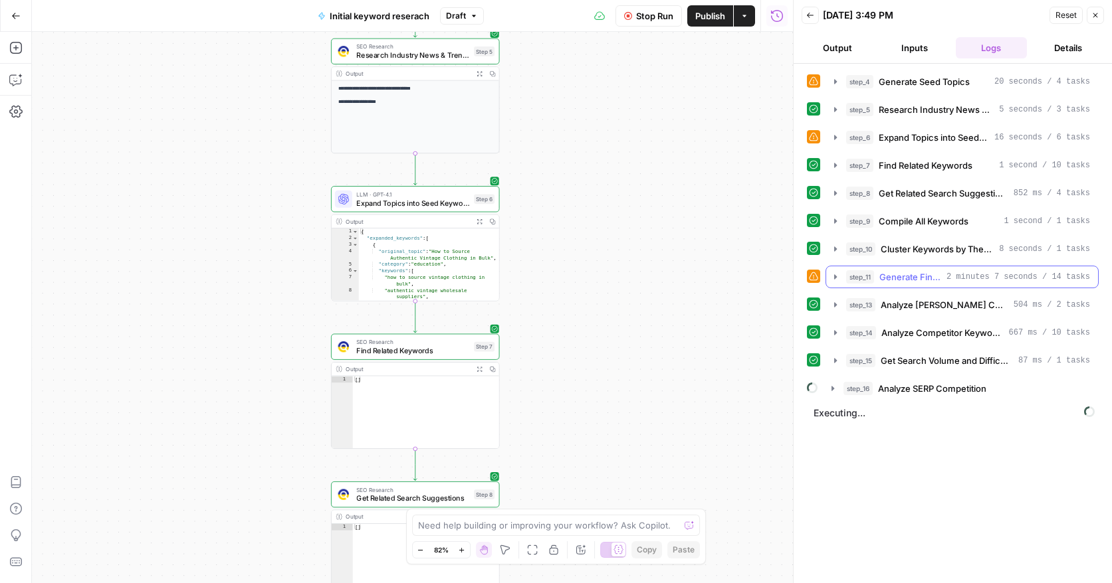
click at [830, 276] on icon "button" at bounding box center [835, 277] width 11 height 11
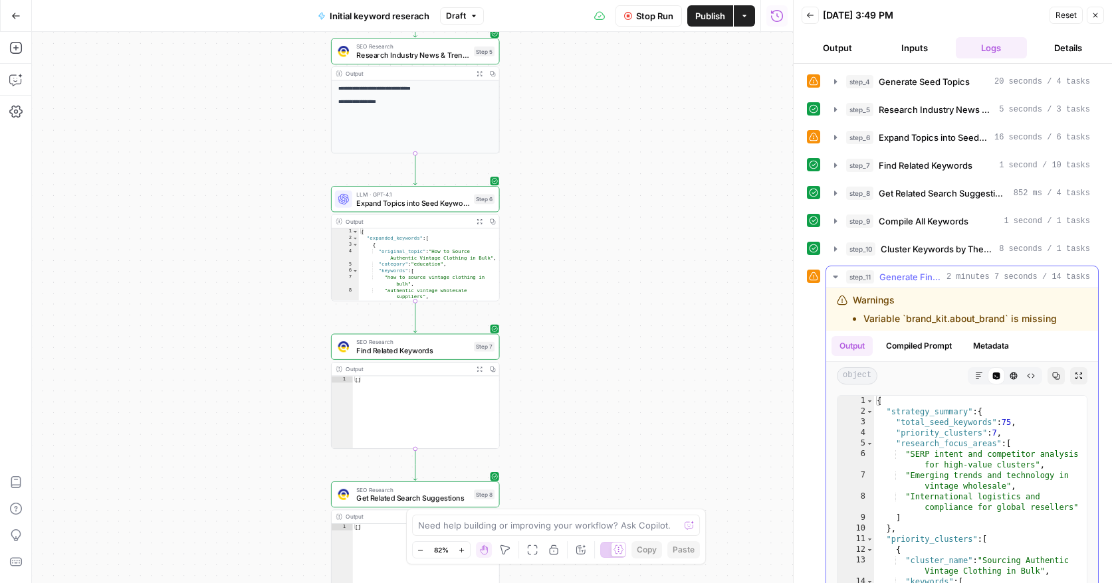
click at [837, 278] on icon "button" at bounding box center [835, 277] width 11 height 11
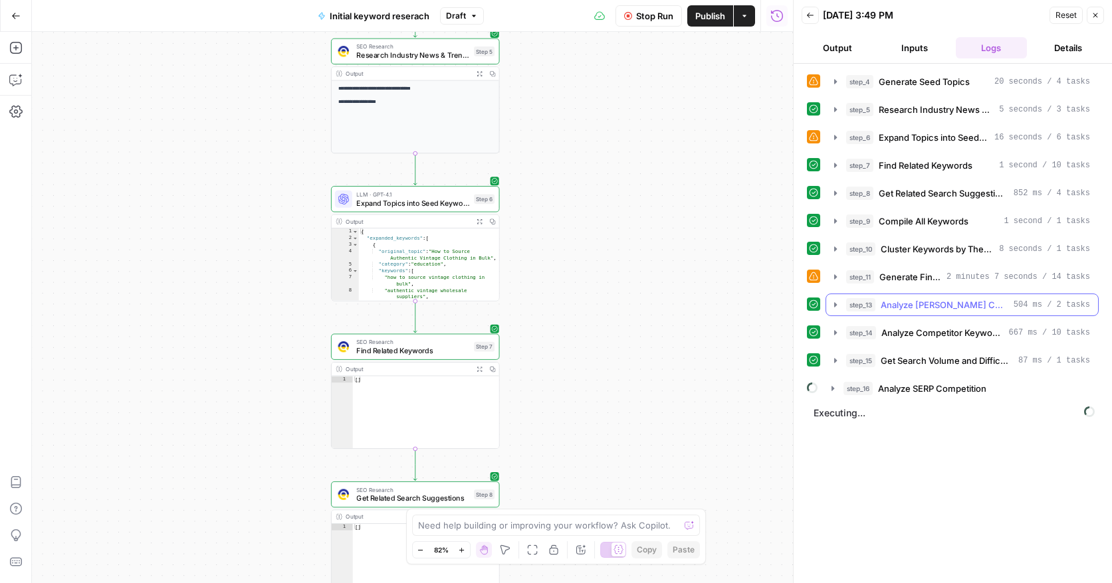
click at [831, 302] on icon "button" at bounding box center [835, 305] width 11 height 11
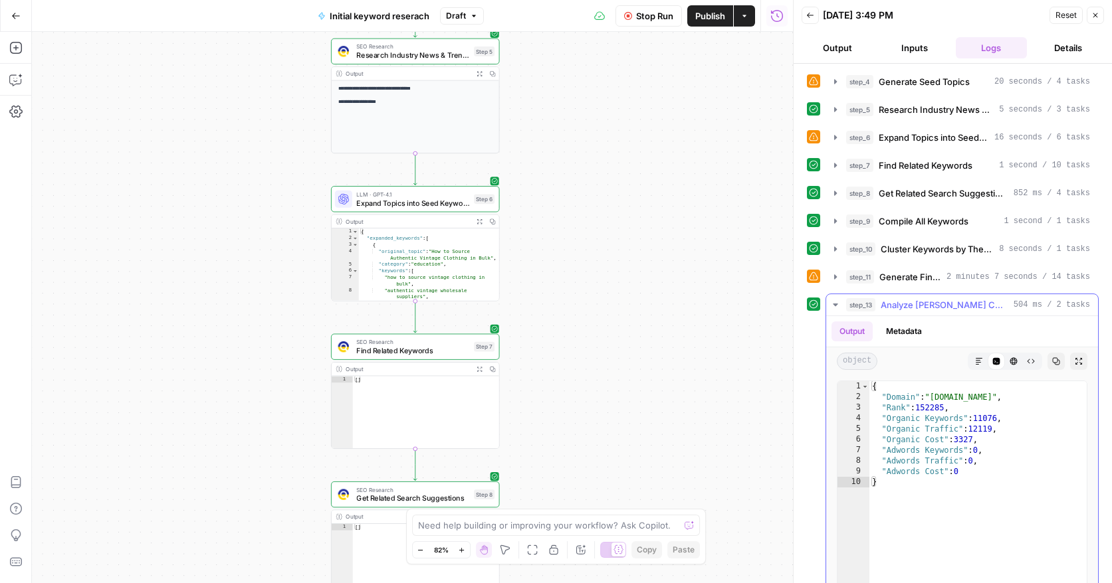
click at [831, 302] on icon "button" at bounding box center [835, 305] width 11 height 11
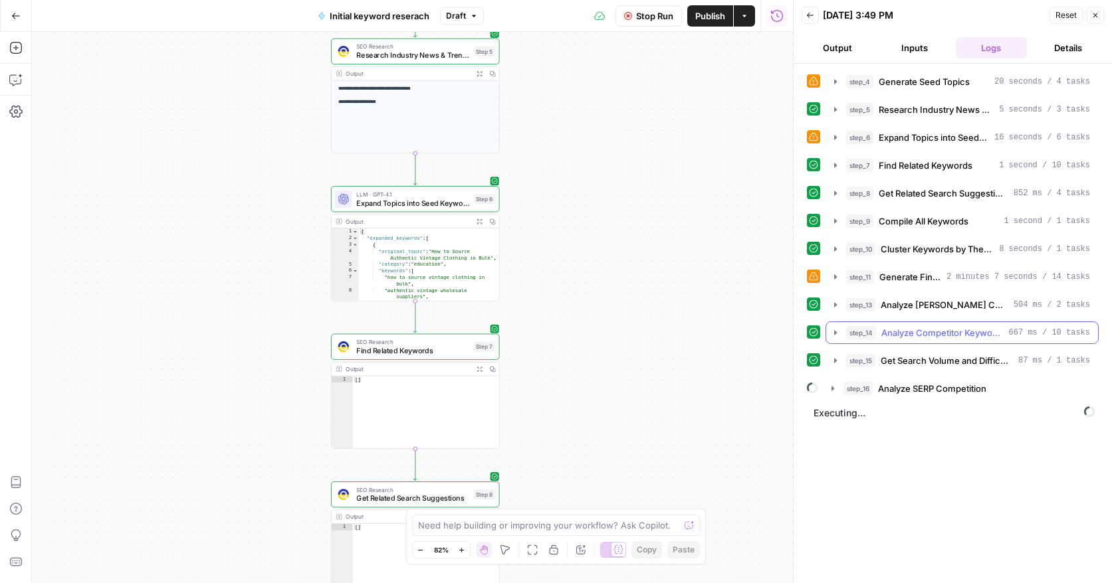
click at [836, 331] on icon "button" at bounding box center [835, 333] width 11 height 11
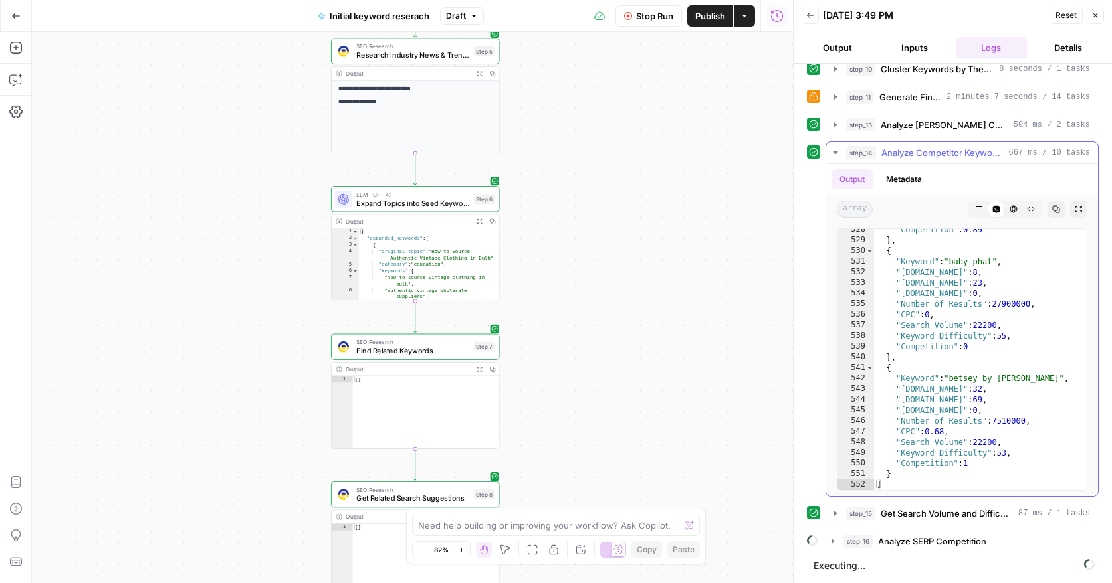
scroll to position [5638, 0]
click at [837, 152] on icon "button" at bounding box center [835, 153] width 5 height 3
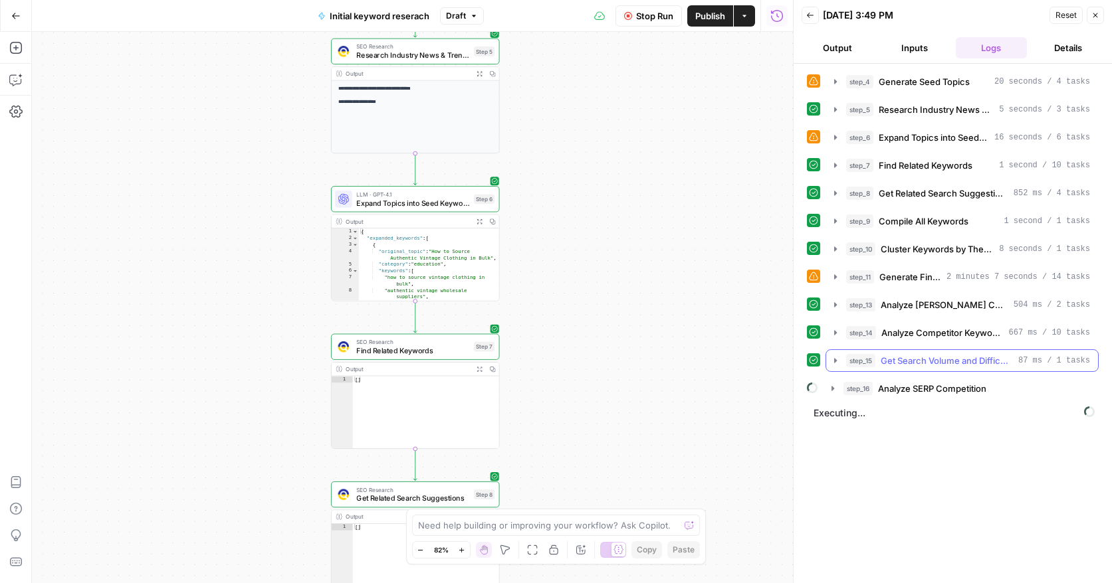
click at [833, 363] on icon "button" at bounding box center [835, 361] width 11 height 11
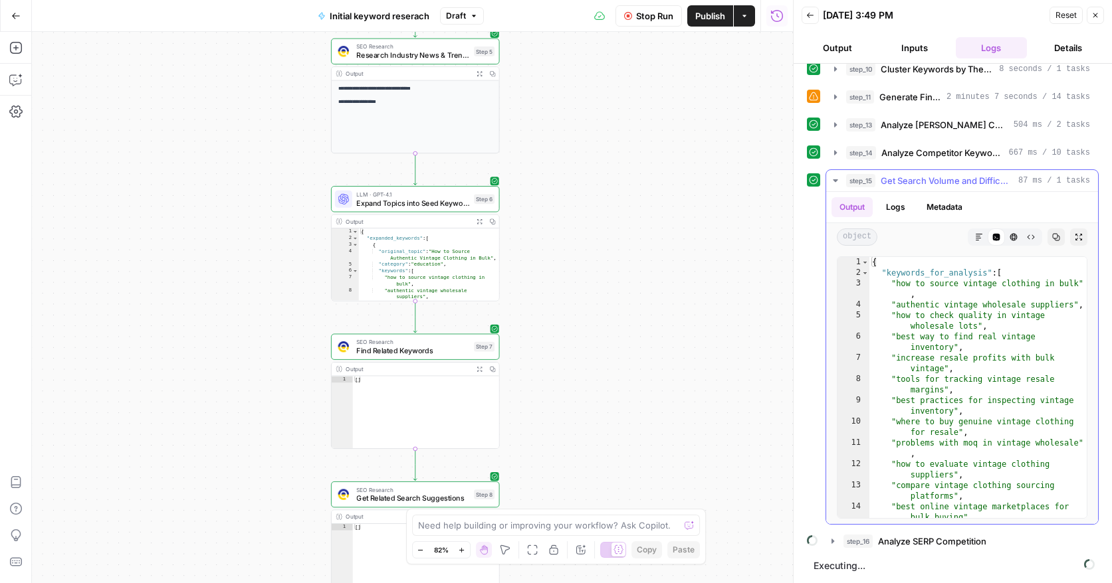
click at [836, 179] on icon "button" at bounding box center [835, 180] width 5 height 3
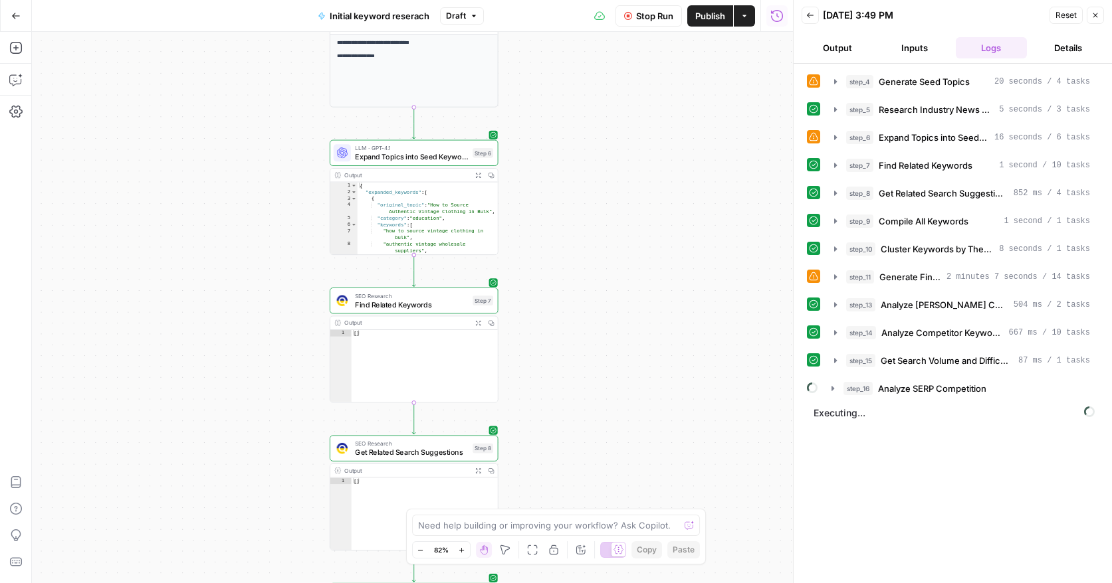
drag, startPoint x: 603, startPoint y: 420, endPoint x: 579, endPoint y: 85, distance: 335.8
click at [579, 85] on div "**********" at bounding box center [412, 308] width 761 height 552
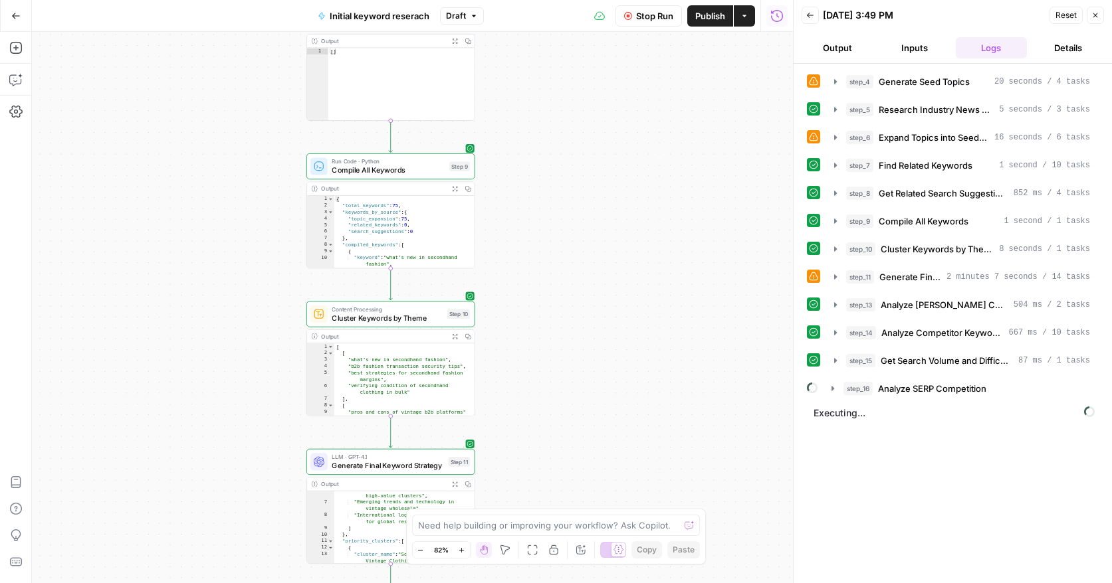
drag, startPoint x: 565, startPoint y: 377, endPoint x: 565, endPoint y: -88, distance: 465.1
click at [565, 0] on html "September Cohort New Home Browse Insights Opportunities Your Data Recent Grids …" at bounding box center [556, 291] width 1112 height 583
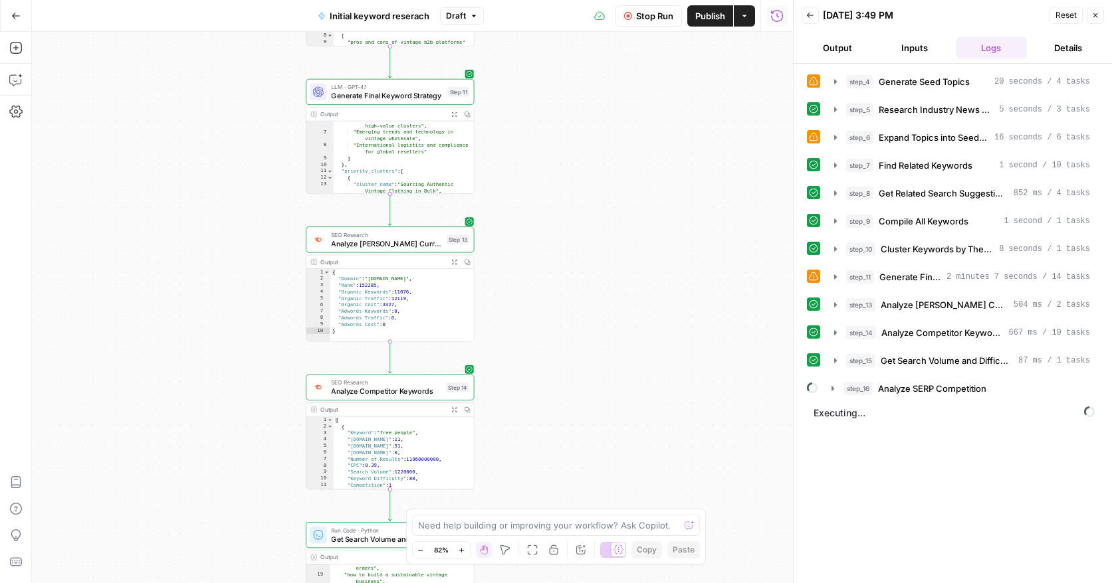
drag, startPoint x: 575, startPoint y: 258, endPoint x: 577, endPoint y: -37, distance: 294.4
click at [577, 0] on html "September Cohort New Home Browse Insights Opportunities Your Data Recent Grids …" at bounding box center [556, 291] width 1112 height 583
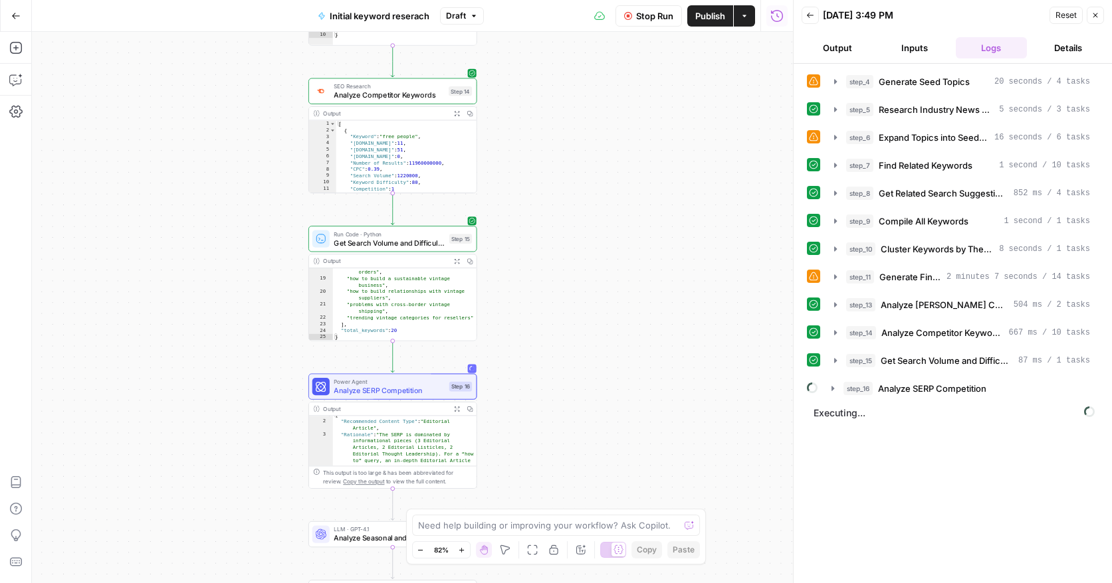
drag, startPoint x: 541, startPoint y: 420, endPoint x: 562, endPoint y: 251, distance: 170.1
click at [541, 375] on div "**********" at bounding box center [412, 308] width 761 height 552
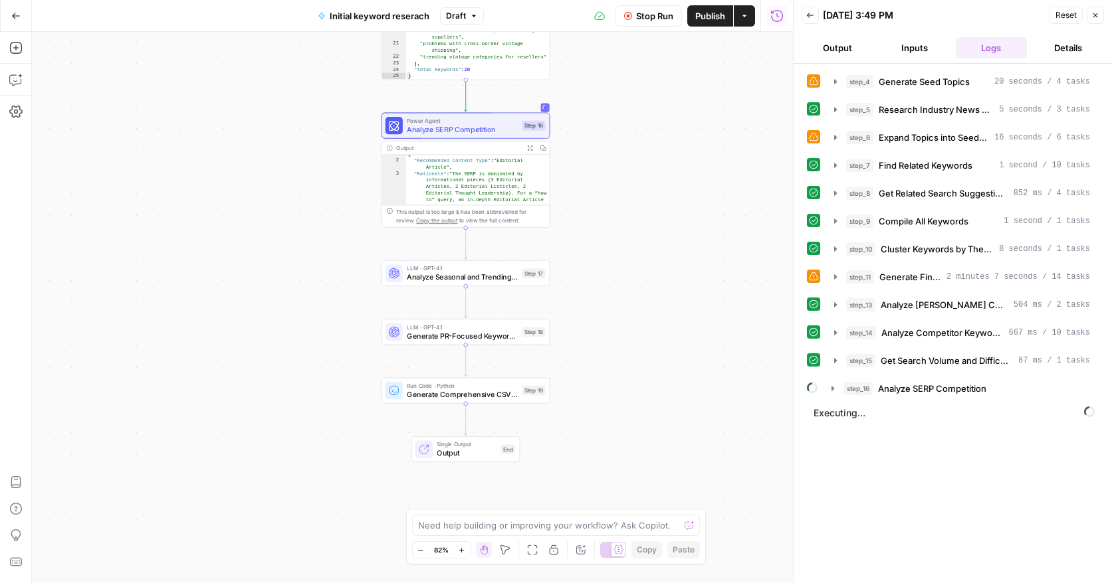
drag, startPoint x: 530, startPoint y: 402, endPoint x: 603, endPoint y: 180, distance: 233.7
click at [604, 181] on div "**********" at bounding box center [412, 308] width 761 height 552
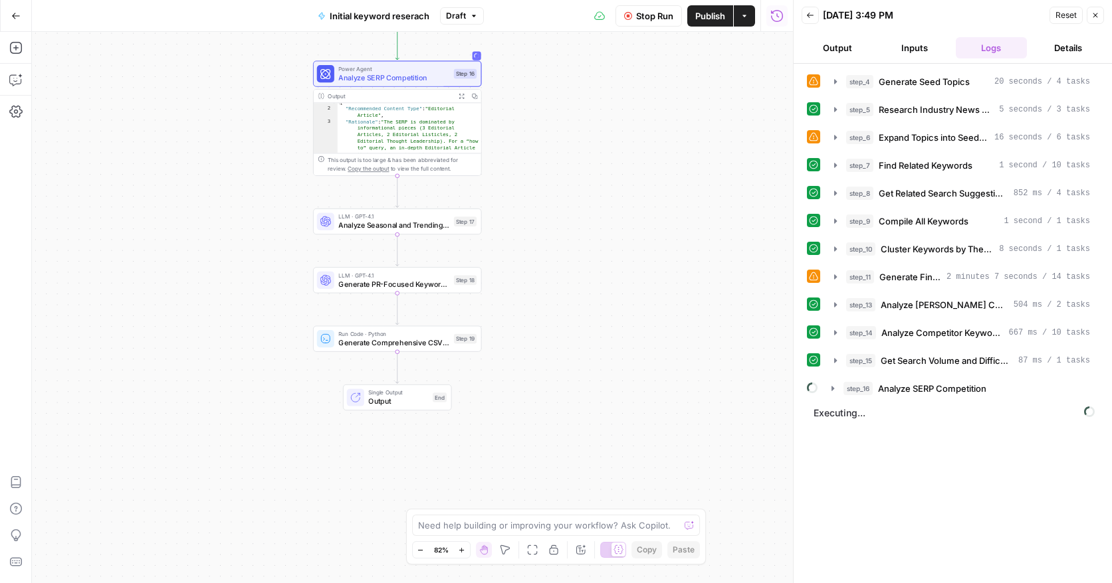
drag, startPoint x: 628, startPoint y: 245, endPoint x: 504, endPoint y: 177, distance: 141.3
click at [504, 177] on div "**********" at bounding box center [412, 308] width 761 height 552
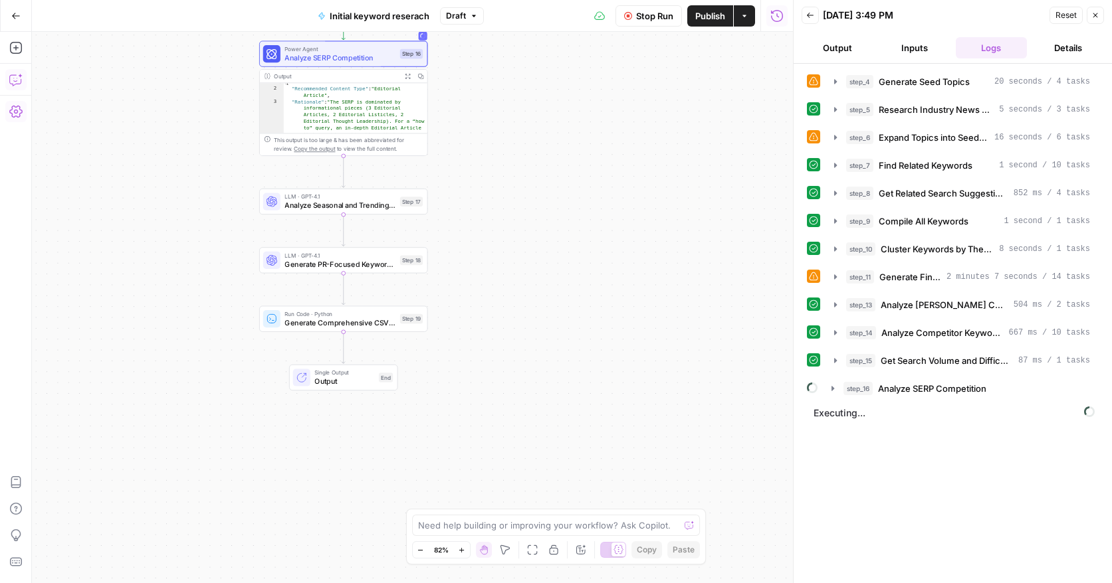
click at [16, 76] on icon "button" at bounding box center [15, 79] width 13 height 13
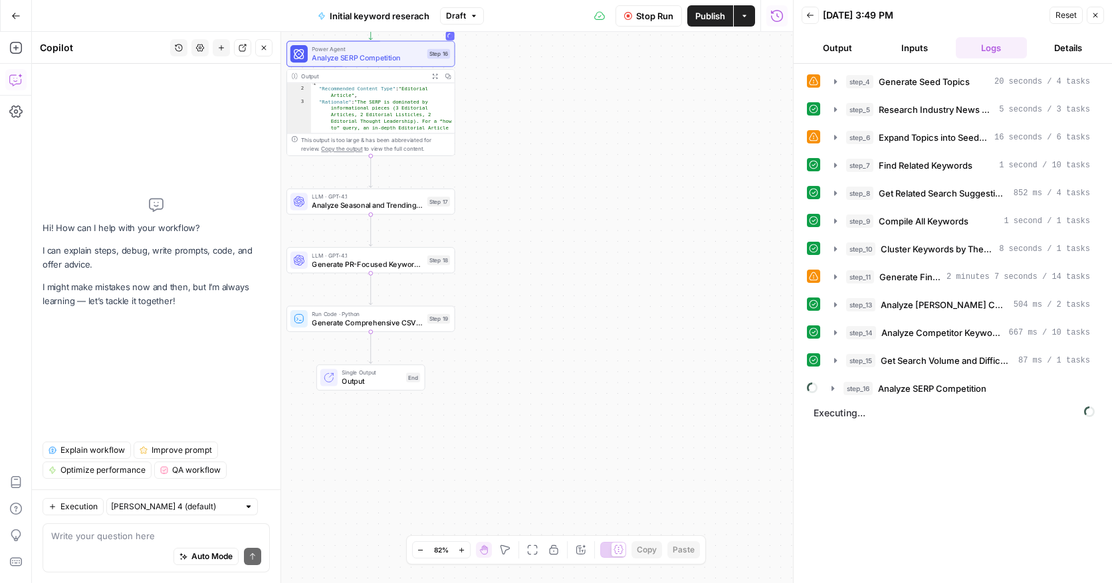
click at [86, 548] on div "Auto Mode Send" at bounding box center [156, 557] width 210 height 29
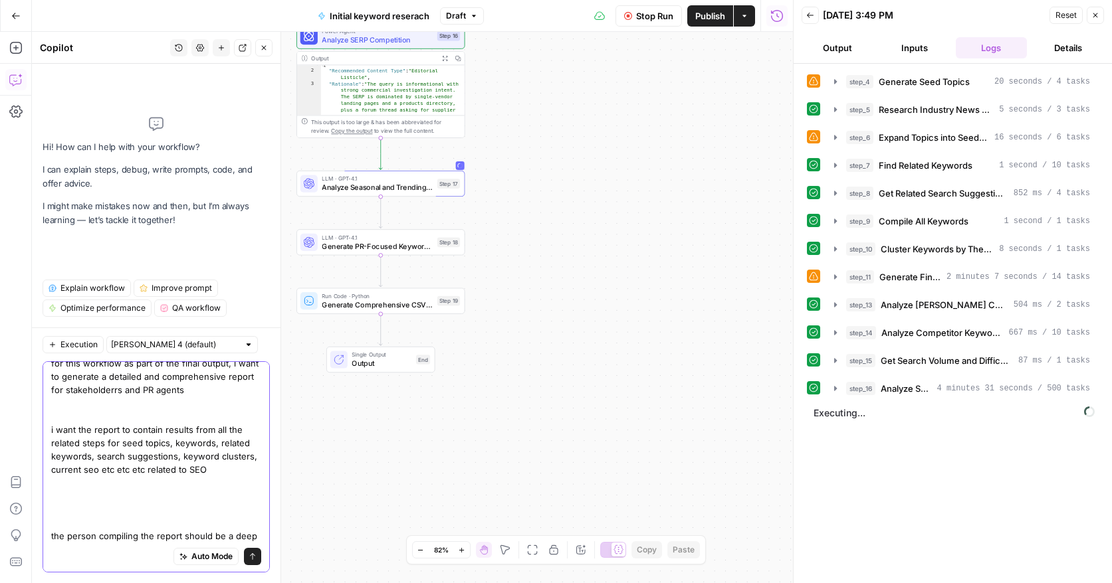
scroll to position [24, 0]
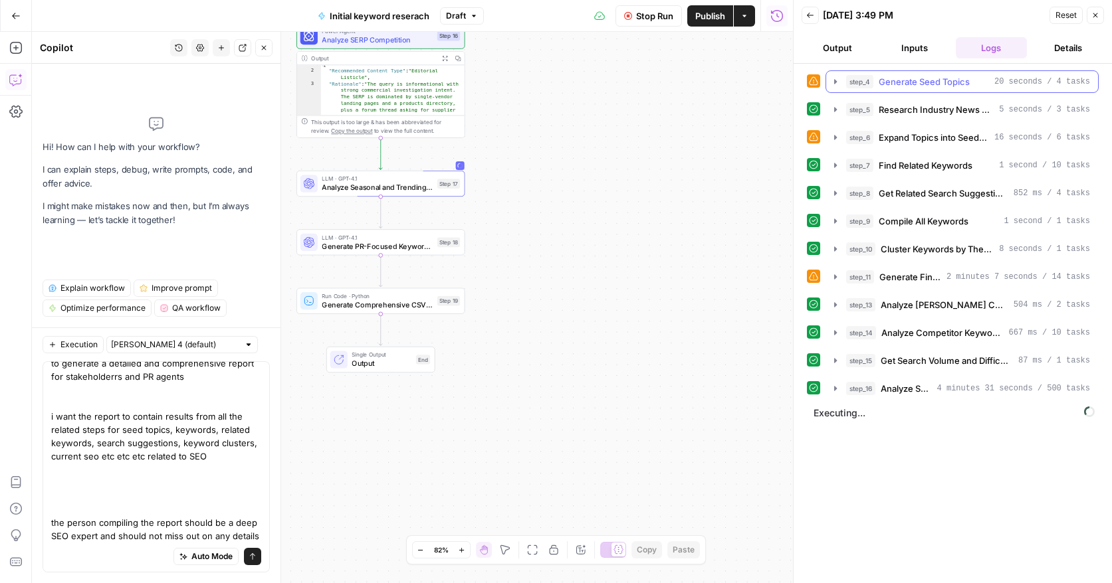
click at [835, 78] on icon "button" at bounding box center [835, 81] width 11 height 11
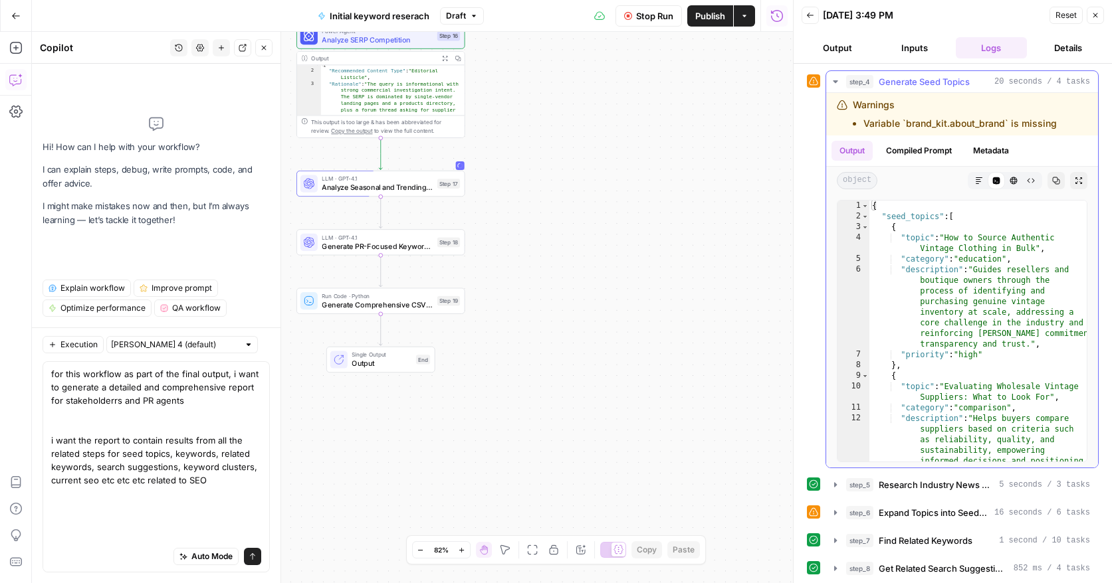
drag, startPoint x: 1058, startPoint y: 123, endPoint x: 863, endPoint y: 123, distance: 195.4
click at [863, 123] on div "Warnings Variable `brand_kit.about_brand` is missing" at bounding box center [954, 114] width 235 height 32
copy li "Variable `brand_kit.about_brand` is missing"
click at [161, 463] on textarea "for this workflow as part of the final output, i want to generate a detailed an…" at bounding box center [156, 466] width 210 height 199
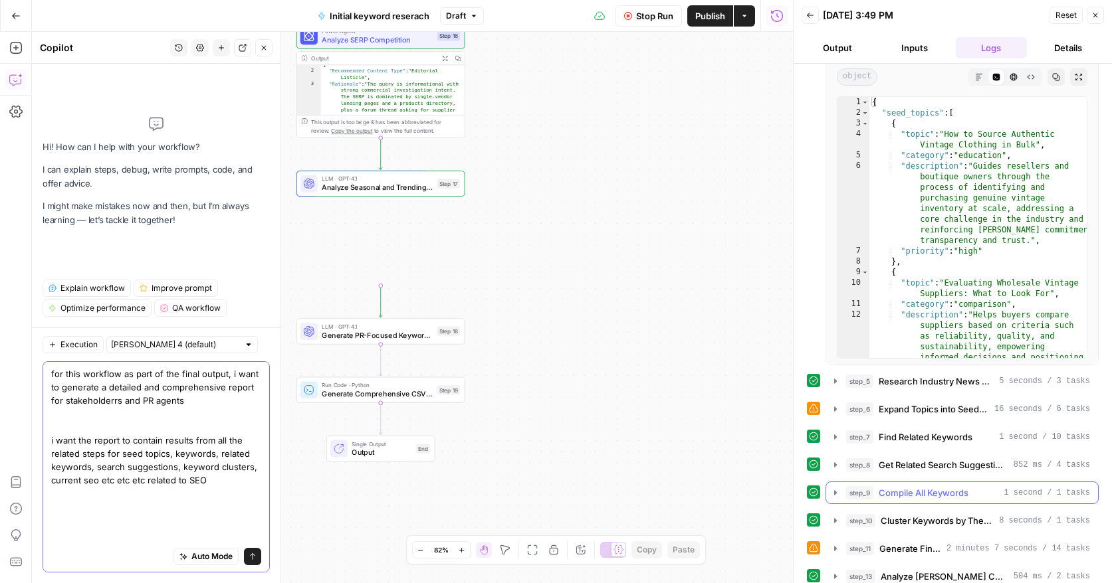
scroll to position [136, 0]
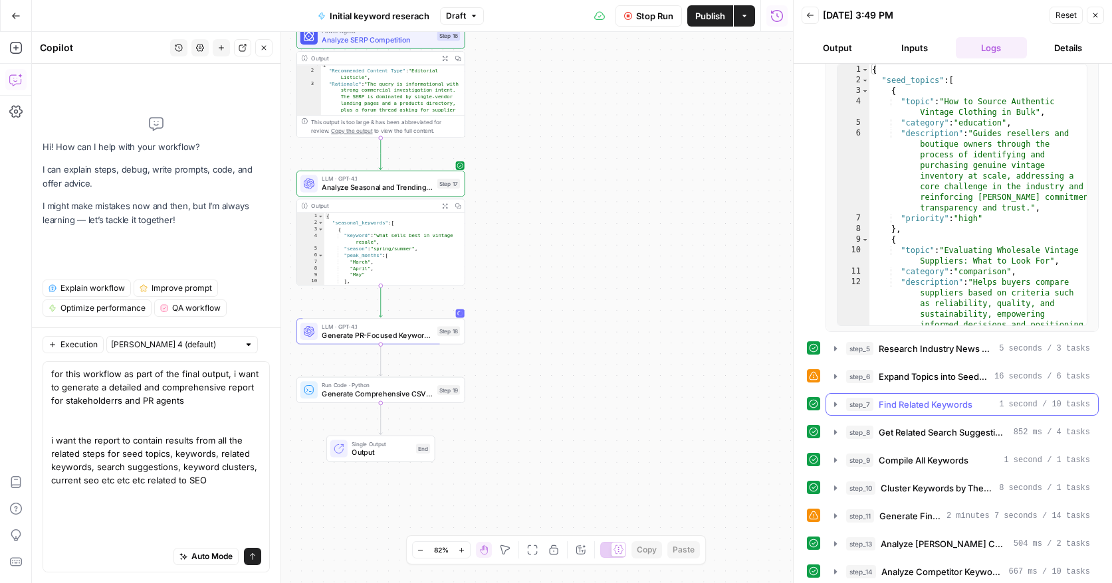
click at [832, 405] on icon "button" at bounding box center [835, 404] width 11 height 11
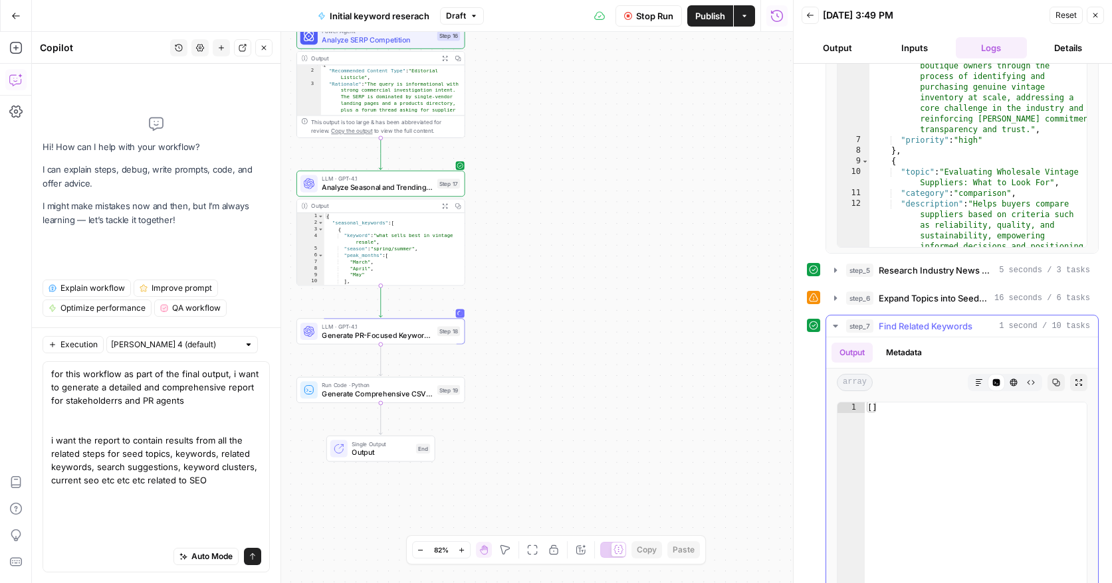
scroll to position [219, 0]
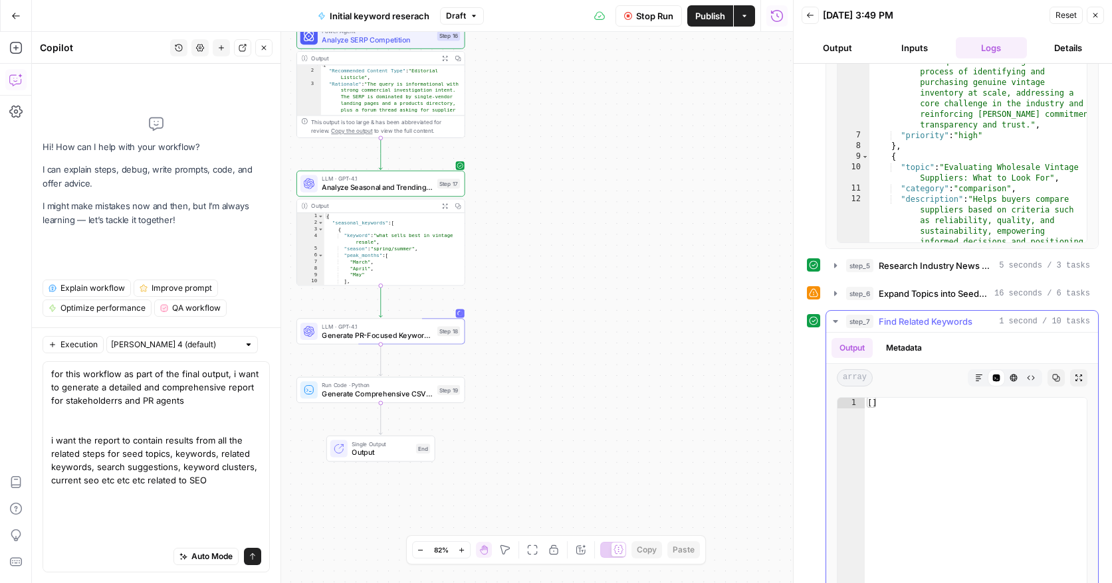
click at [833, 320] on icon "button" at bounding box center [835, 321] width 5 height 3
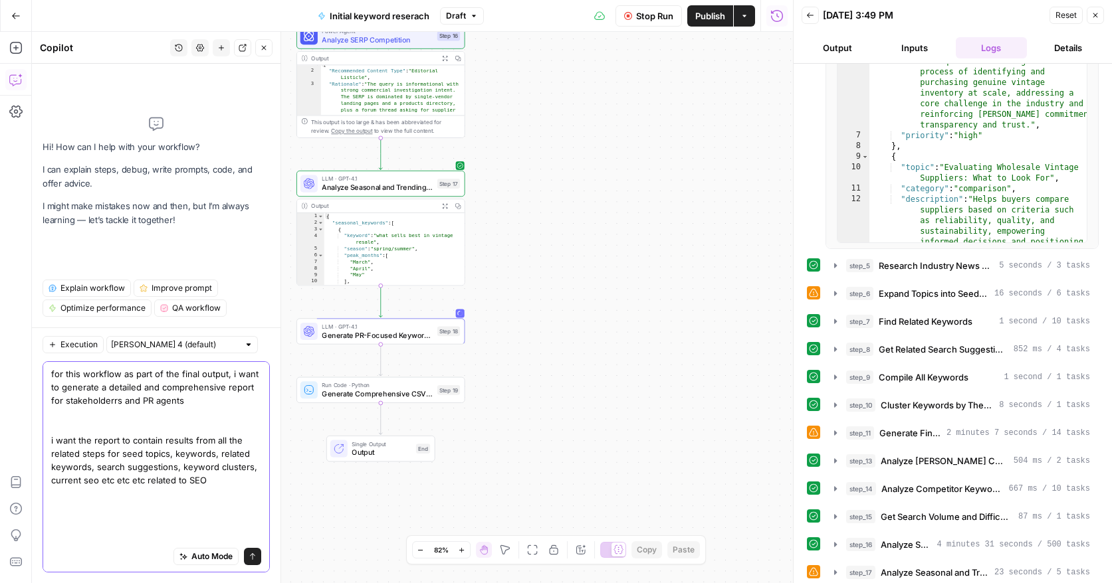
click at [171, 514] on textarea "for this workflow as part of the final output, i want to generate a detailed an…" at bounding box center [156, 466] width 210 height 199
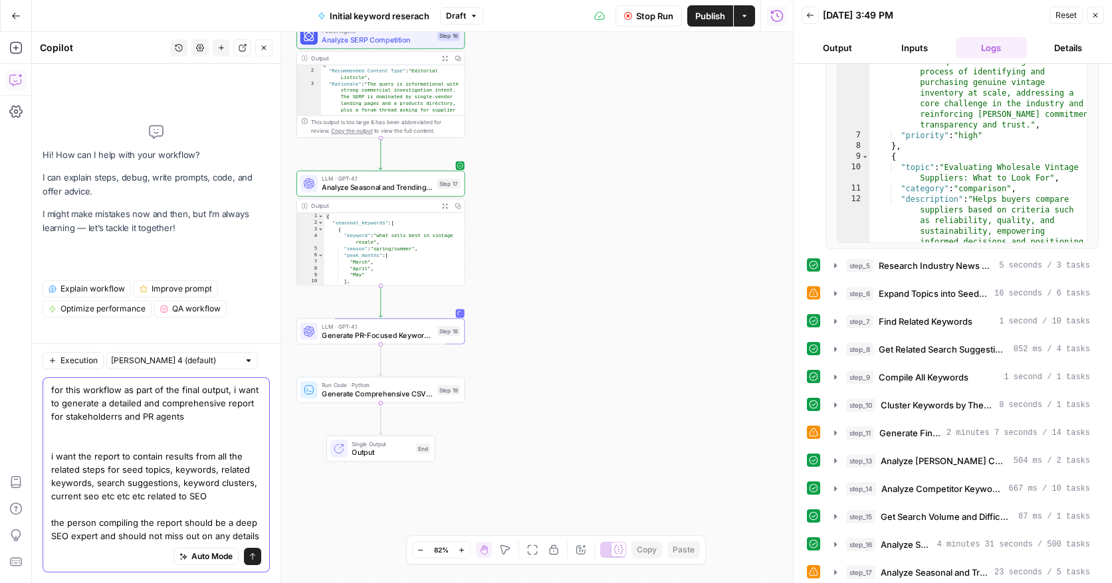
scroll to position [0, 0]
type textarea "for this workflow as part of the final output, i want to generate a detailed an…"
click at [253, 558] on icon "submit" at bounding box center [253, 557] width 8 height 8
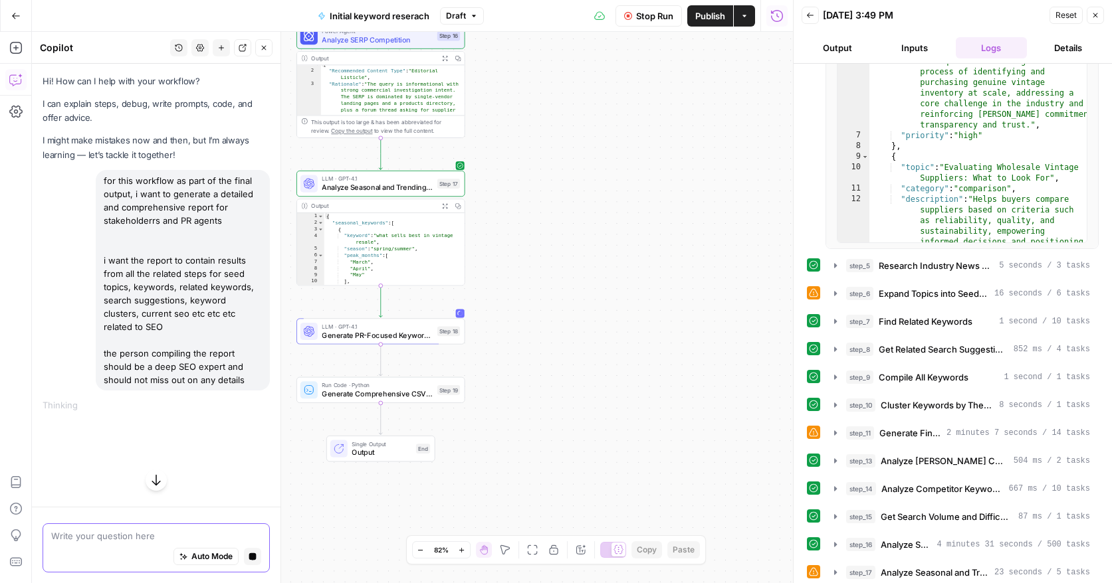
click at [135, 541] on textarea at bounding box center [156, 536] width 210 height 13
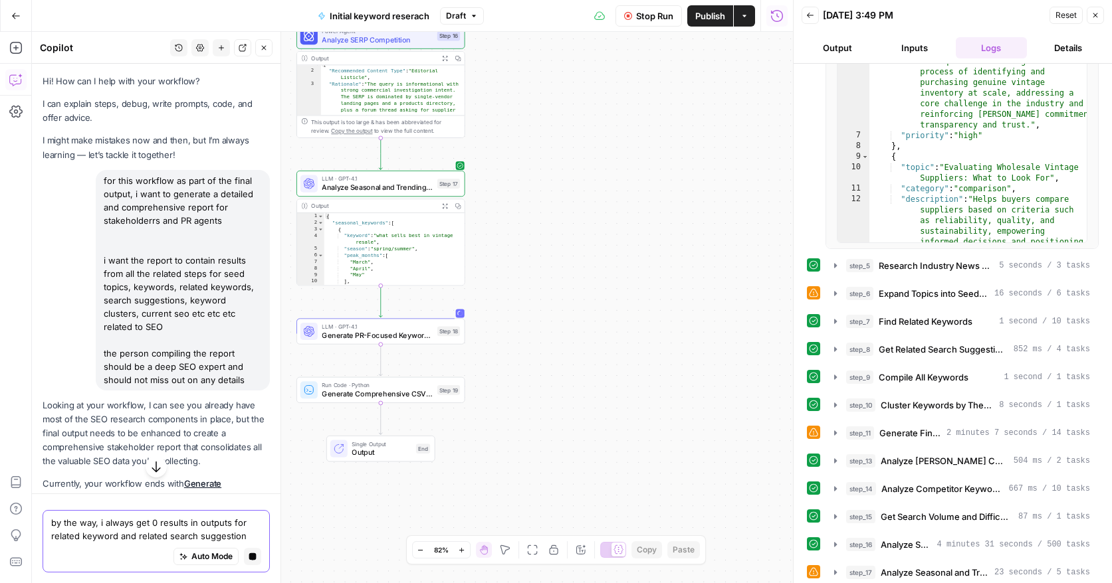
type textarea "by the way, i always get 0 results in outputs for related keyword and related s…"
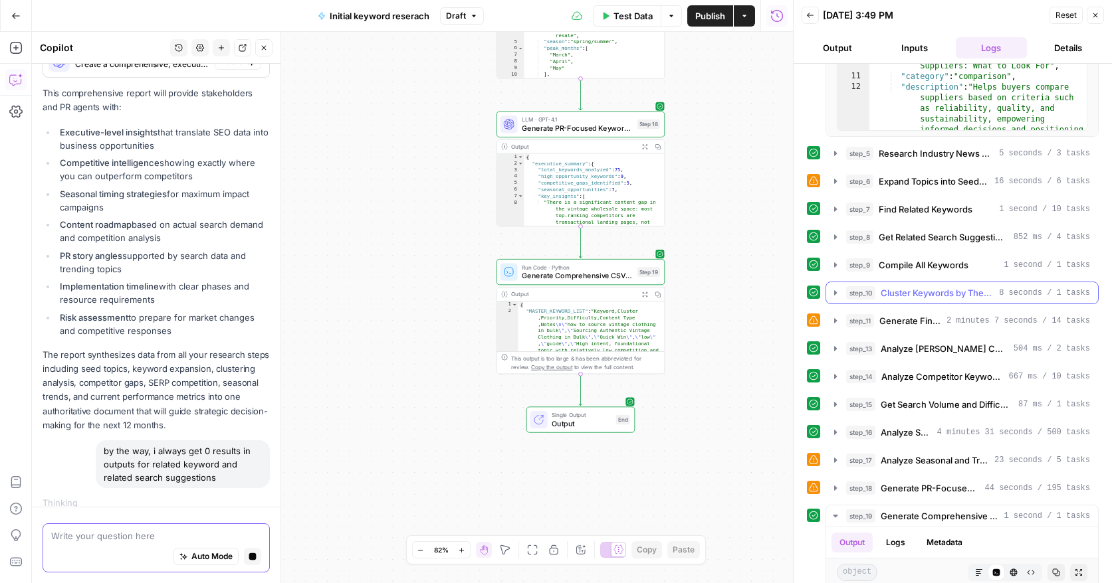
scroll to position [615, 0]
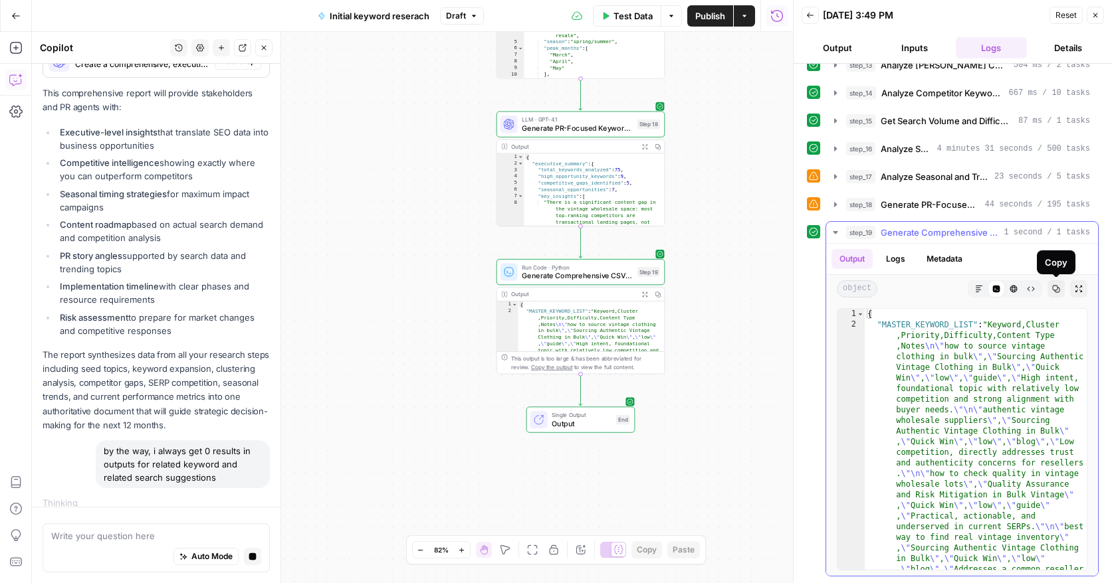
click at [1053, 287] on icon "button" at bounding box center [1056, 289] width 8 height 8
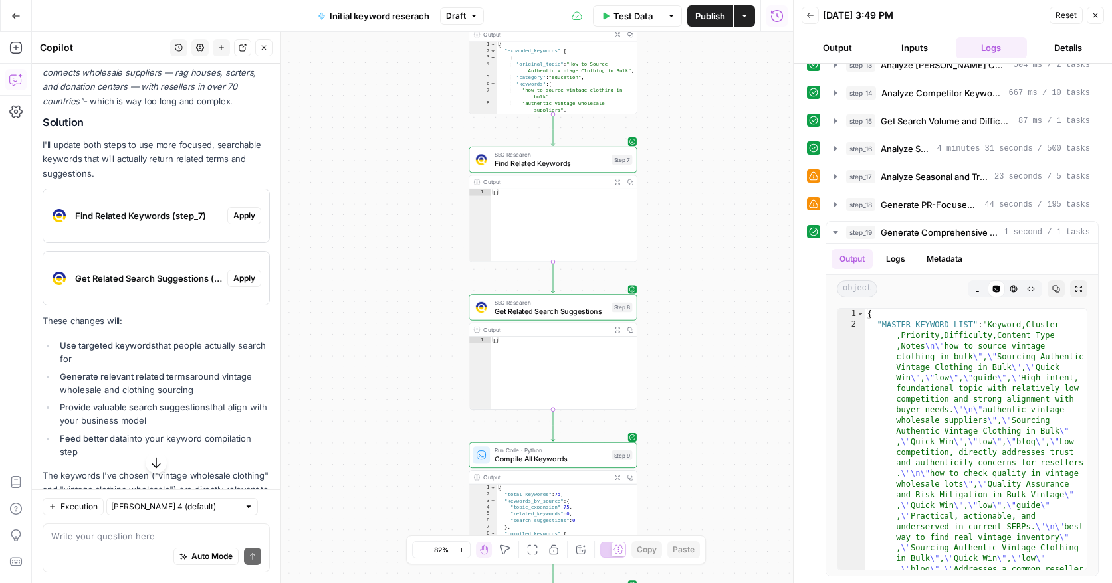
scroll to position [1326, 0]
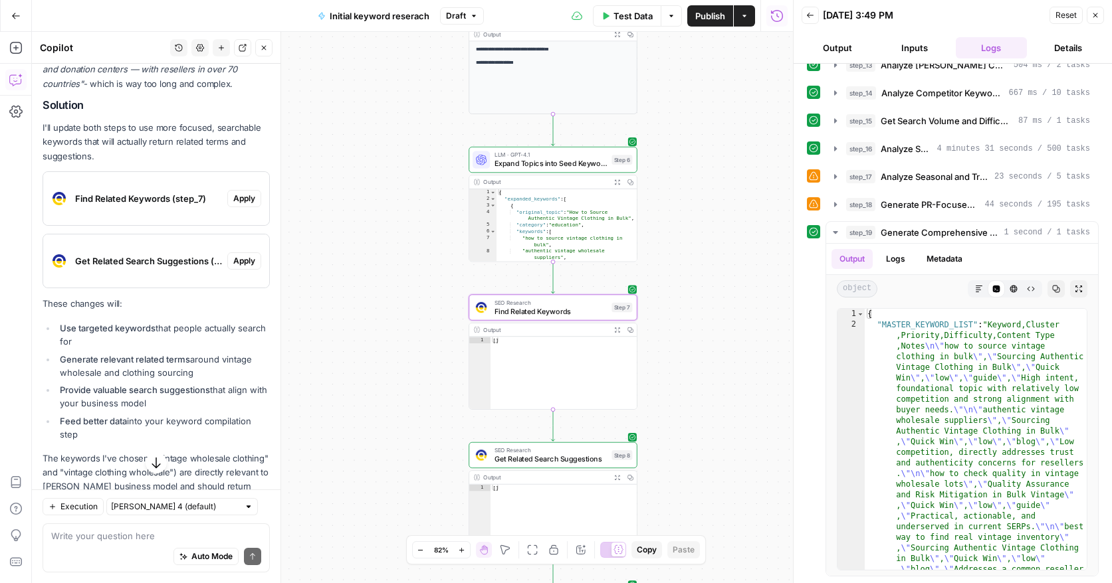
click at [250, 193] on span "Apply" at bounding box center [244, 199] width 22 height 12
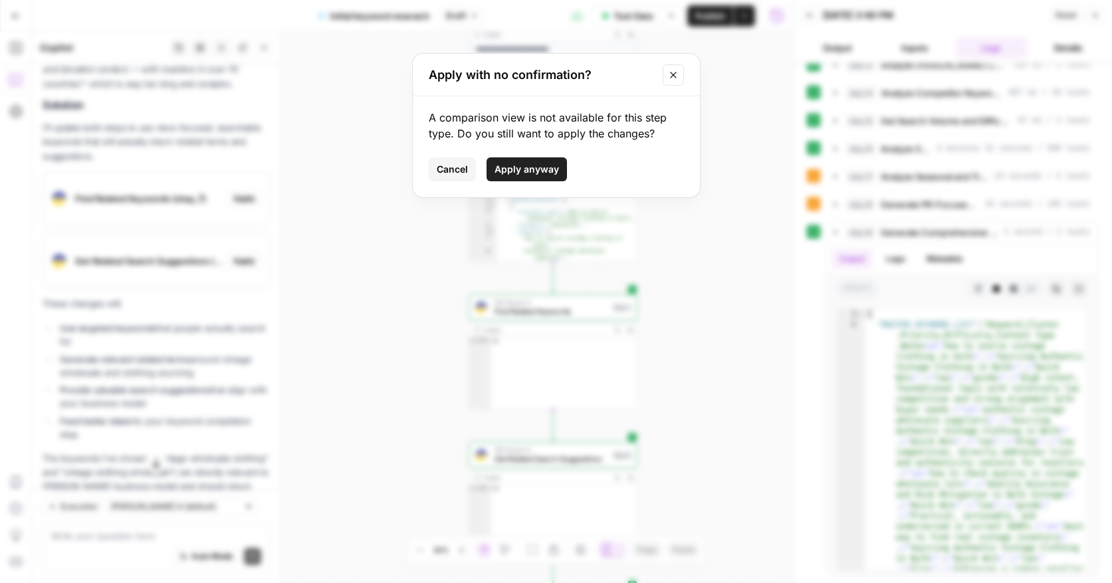
click at [536, 167] on span "Apply anyway" at bounding box center [526, 169] width 64 height 13
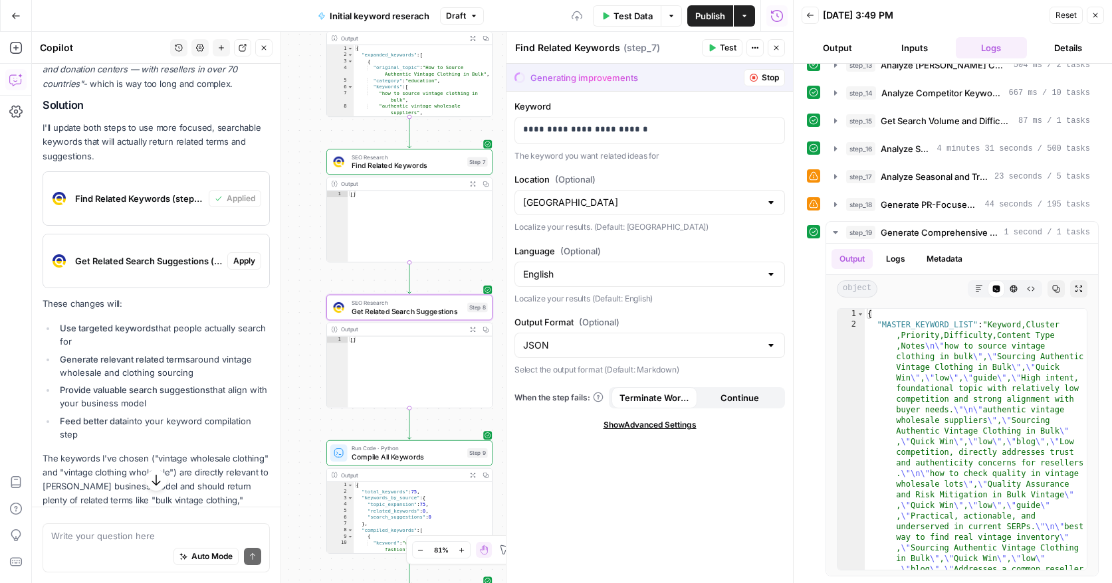
click at [244, 255] on span "Apply" at bounding box center [244, 261] width 22 height 12
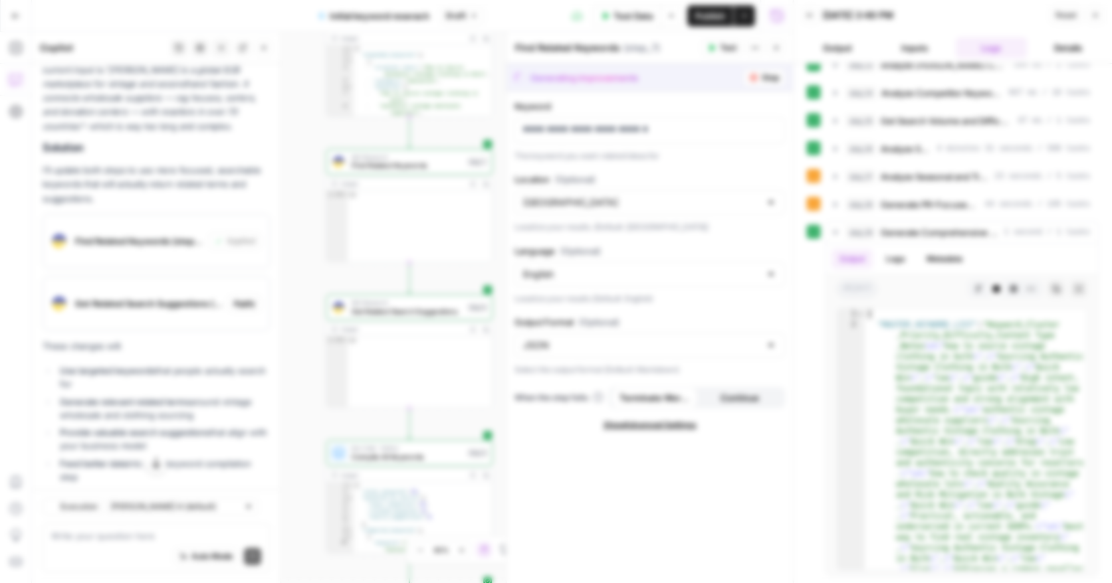
scroll to position [1368, 0]
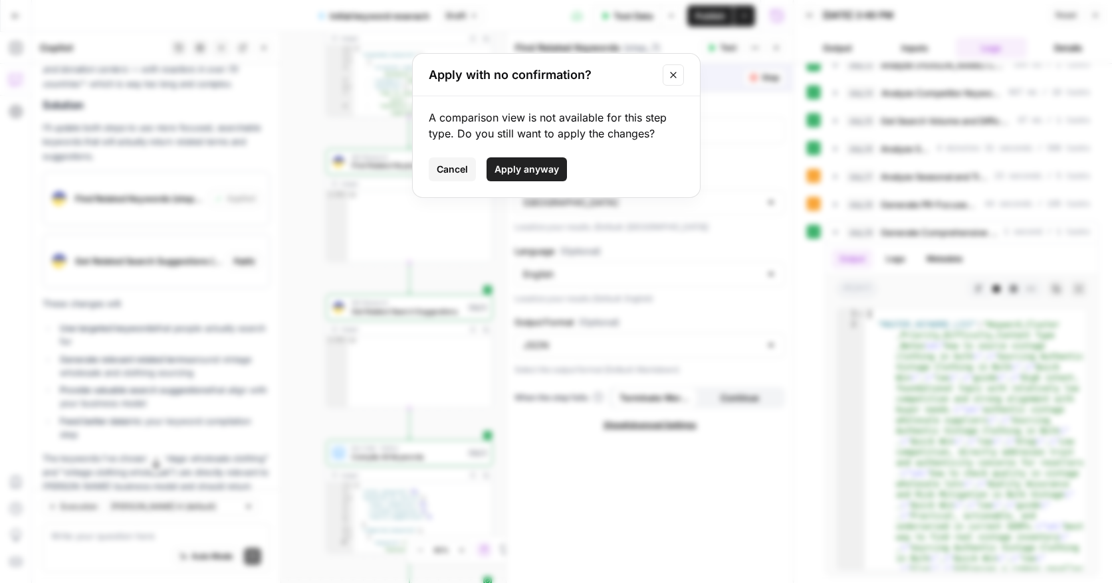
drag, startPoint x: 526, startPoint y: 171, endPoint x: 149, endPoint y: 397, distance: 439.9
click at [526, 170] on span "Apply anyway" at bounding box center [526, 169] width 64 height 13
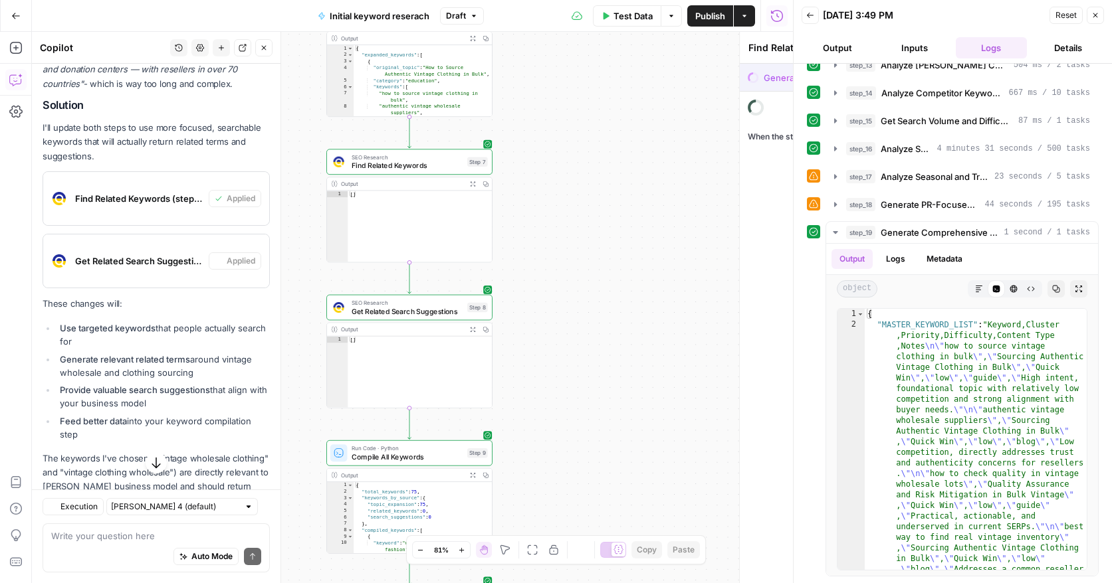
type textarea "Get Related Search Suggestions"
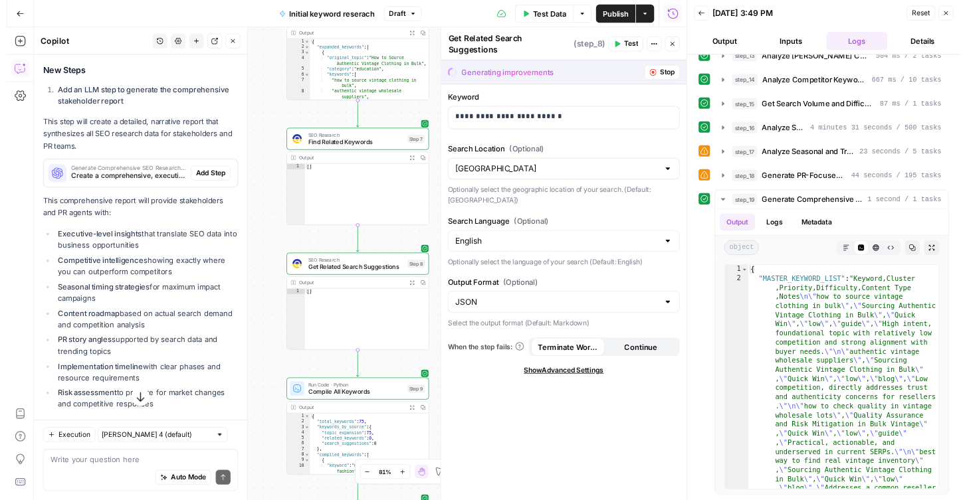
scroll to position [623, 0]
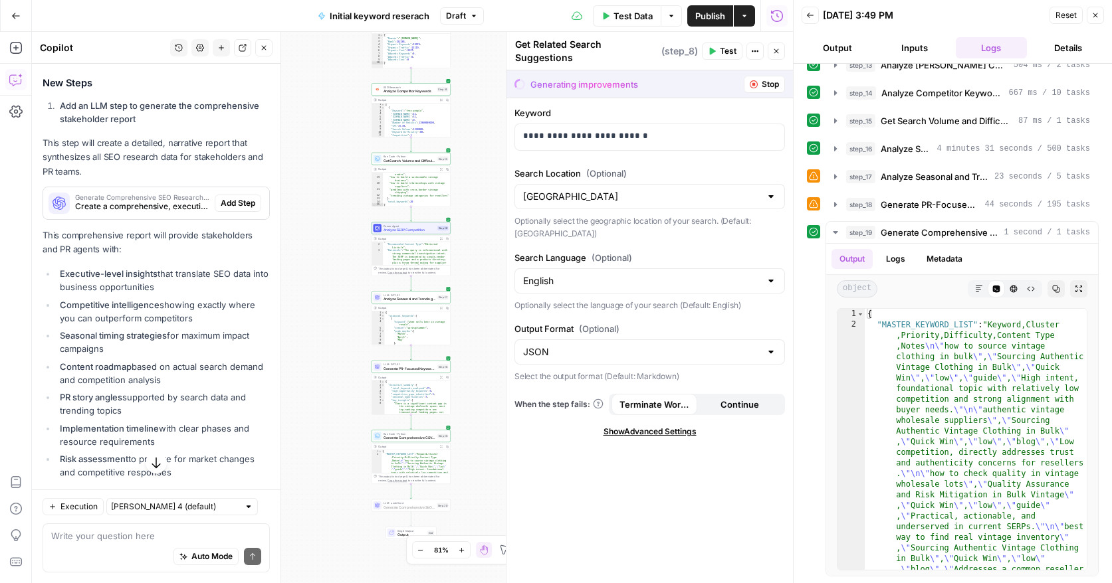
click at [239, 197] on span "Add Step" at bounding box center [238, 203] width 35 height 12
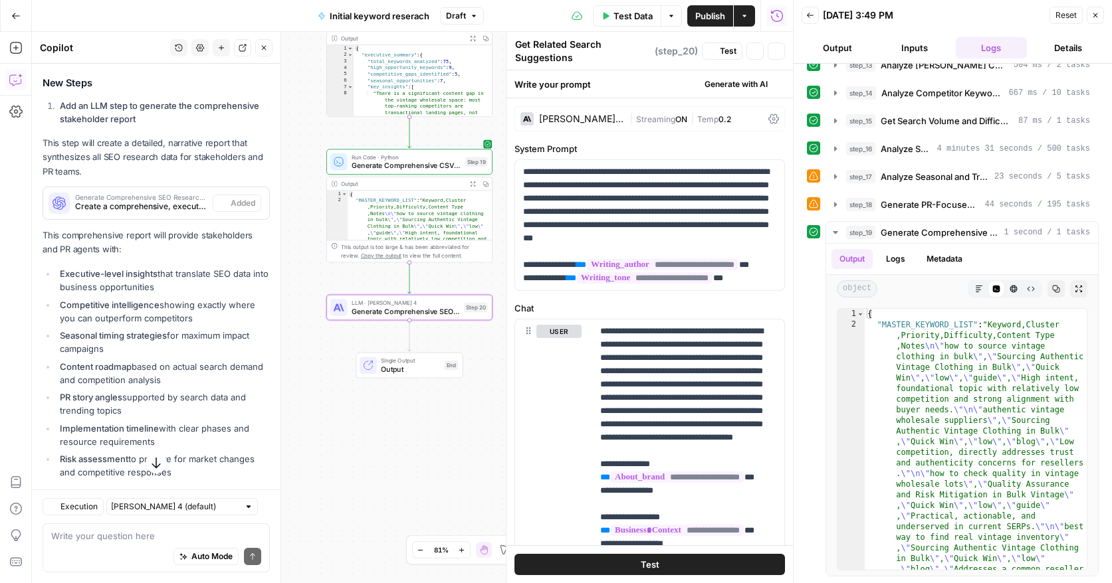
type textarea "Generate Comprehensive SEO Research Report for Stakeholders"
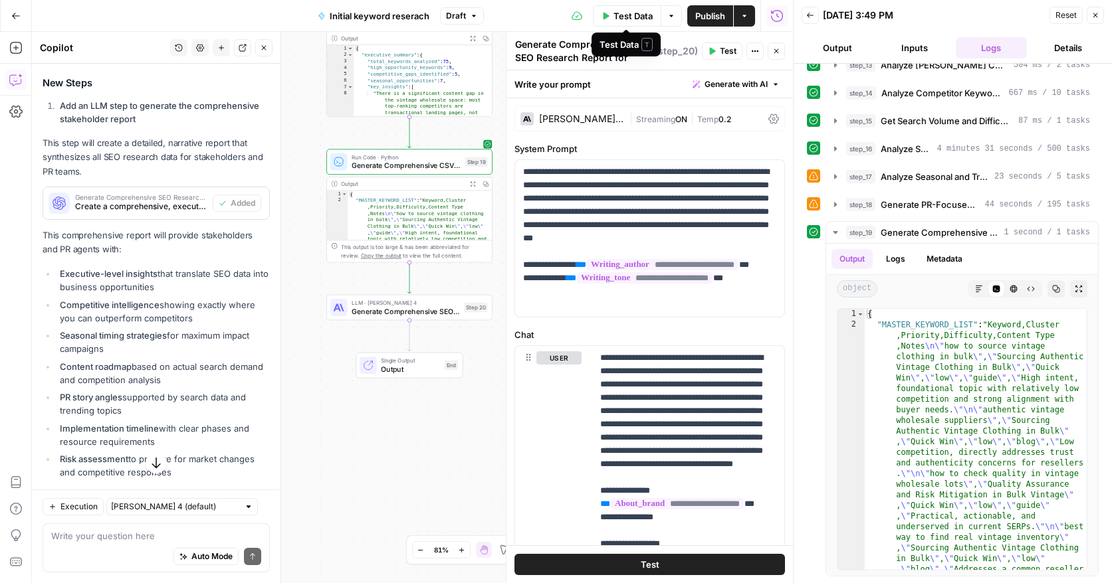
click at [623, 20] on span "Test Data" at bounding box center [632, 15] width 39 height 13
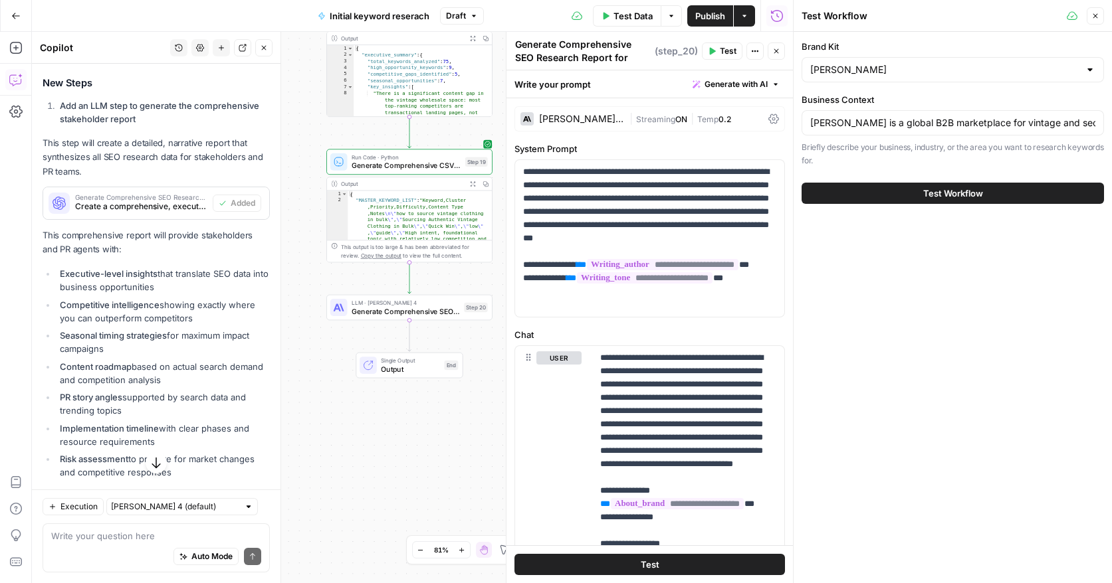
click at [861, 198] on button "Test Workflow" at bounding box center [952, 193] width 302 height 21
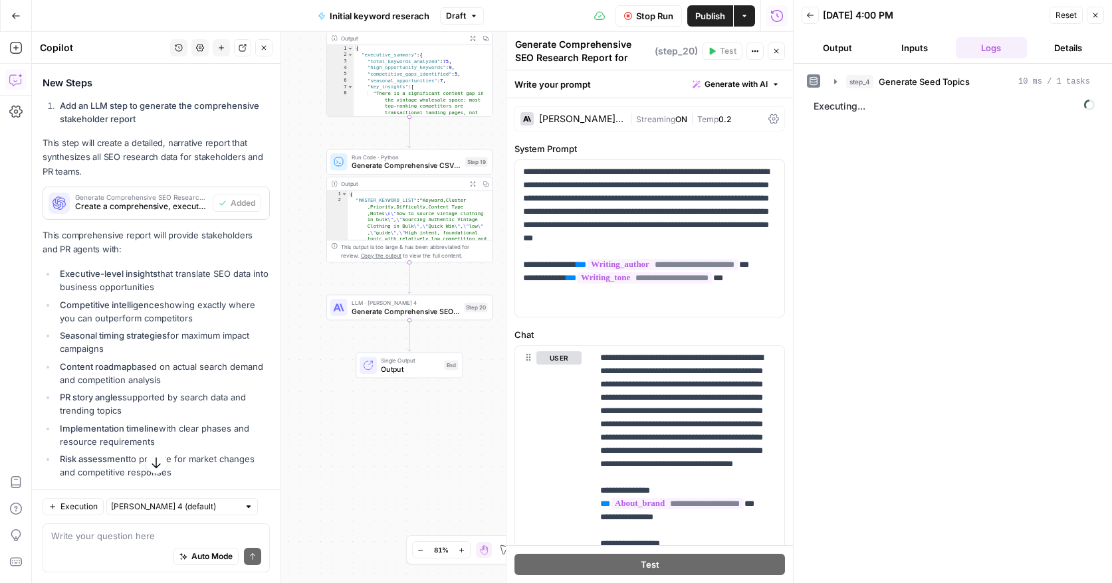
click at [780, 49] on button "Close" at bounding box center [775, 51] width 17 height 17
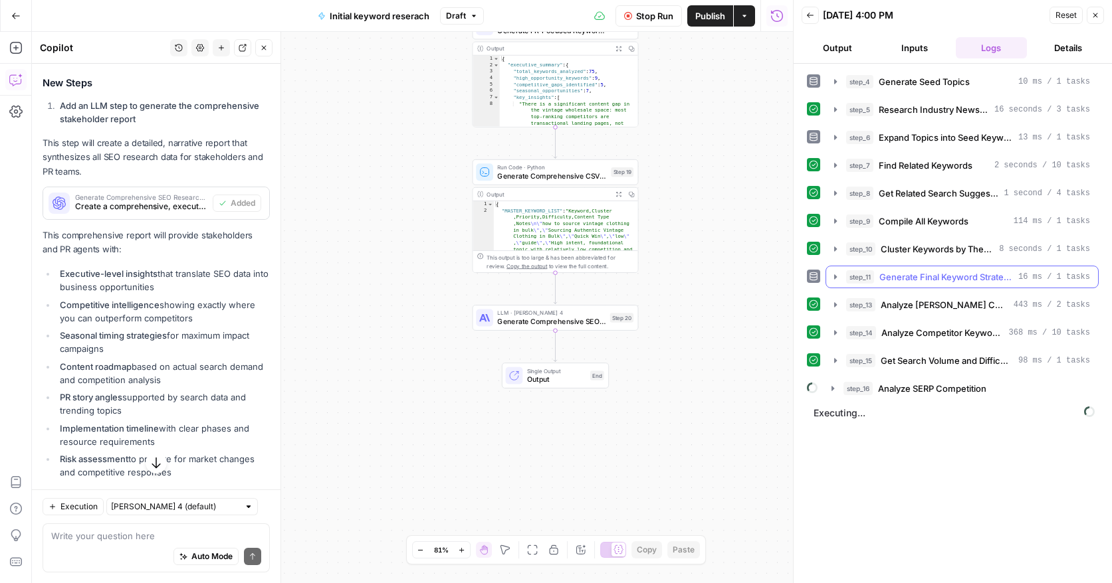
click at [833, 279] on icon "button" at bounding box center [835, 277] width 11 height 11
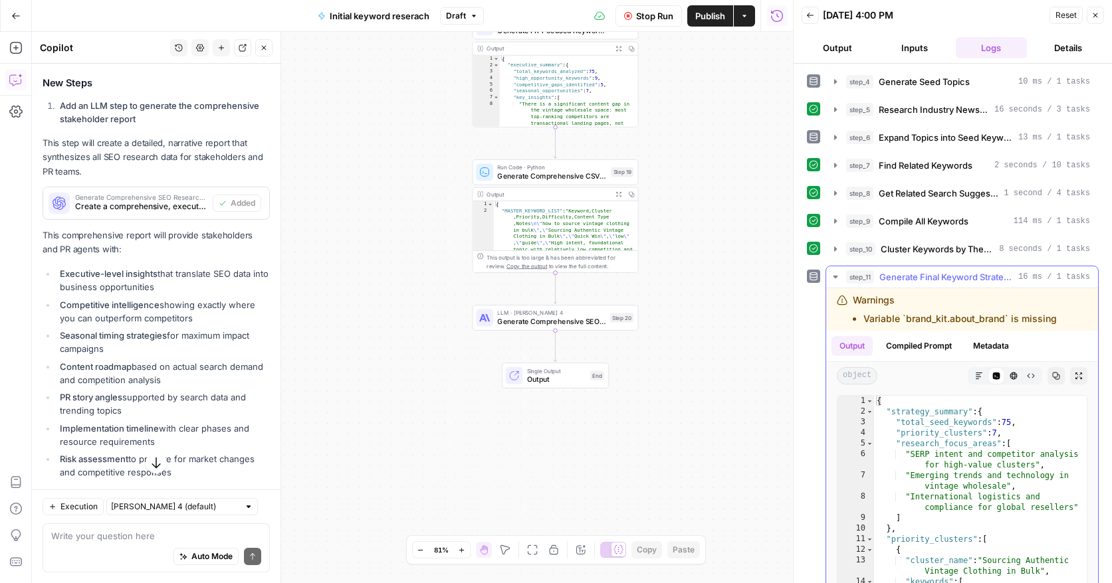
click at [834, 277] on icon "button" at bounding box center [835, 277] width 5 height 3
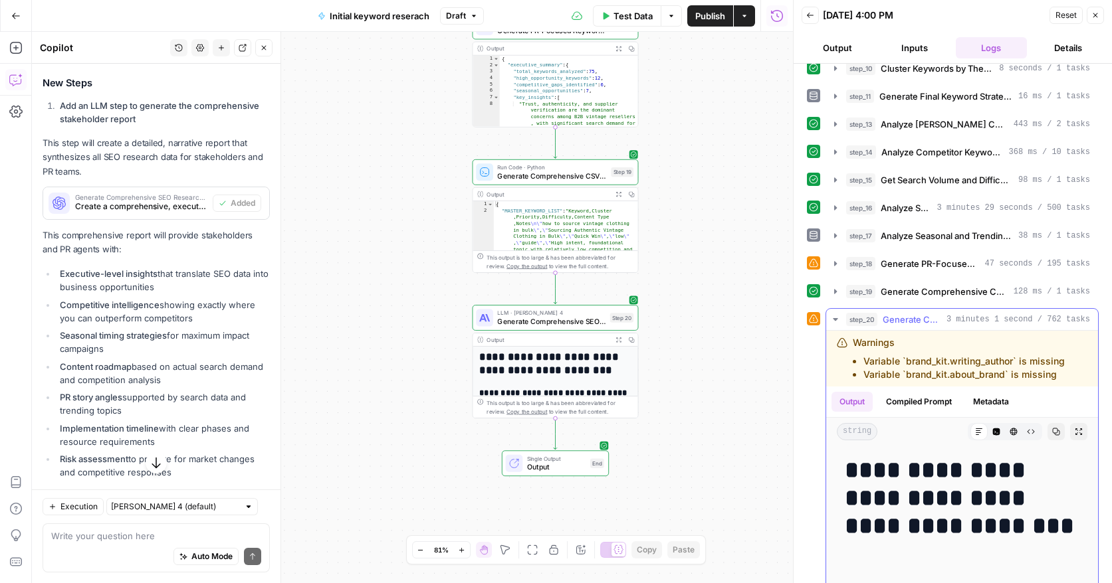
click at [894, 480] on h1 "**********" at bounding box center [962, 513] width 235 height 112
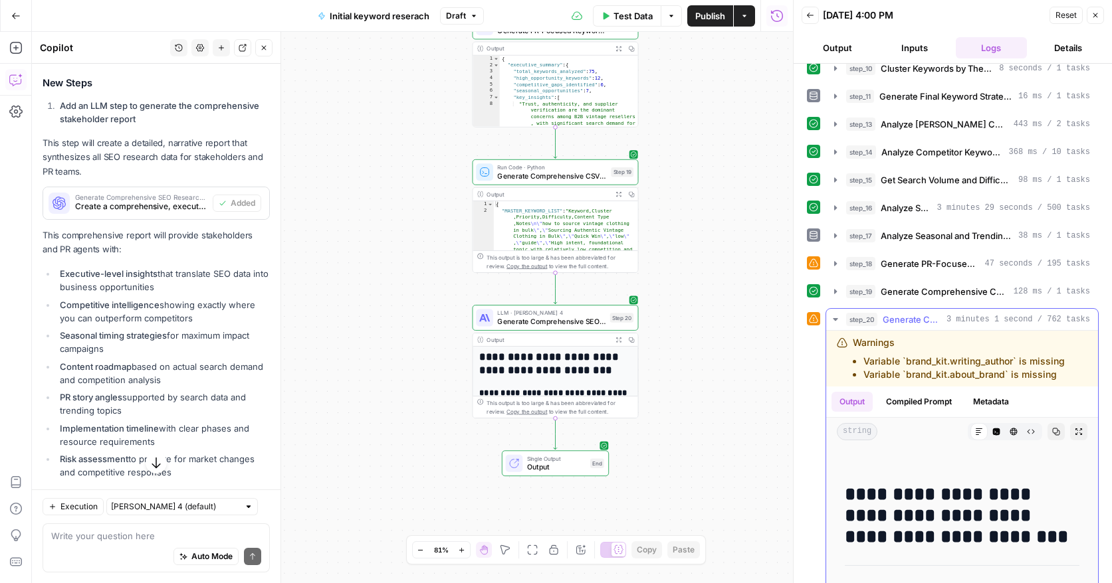
scroll to position [118, 0]
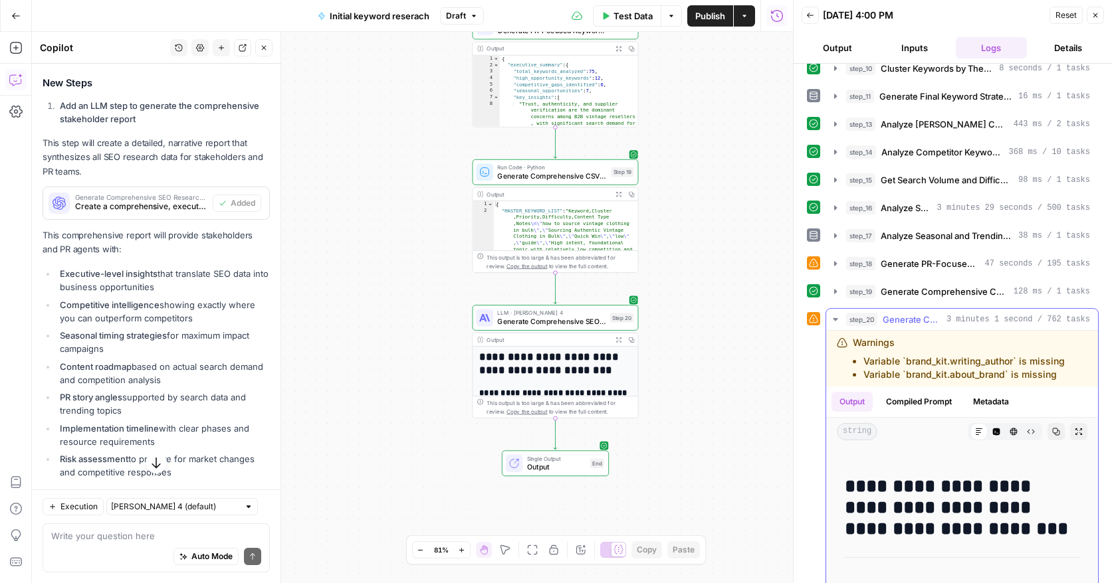
click at [1057, 429] on icon "button" at bounding box center [1056, 432] width 8 height 8
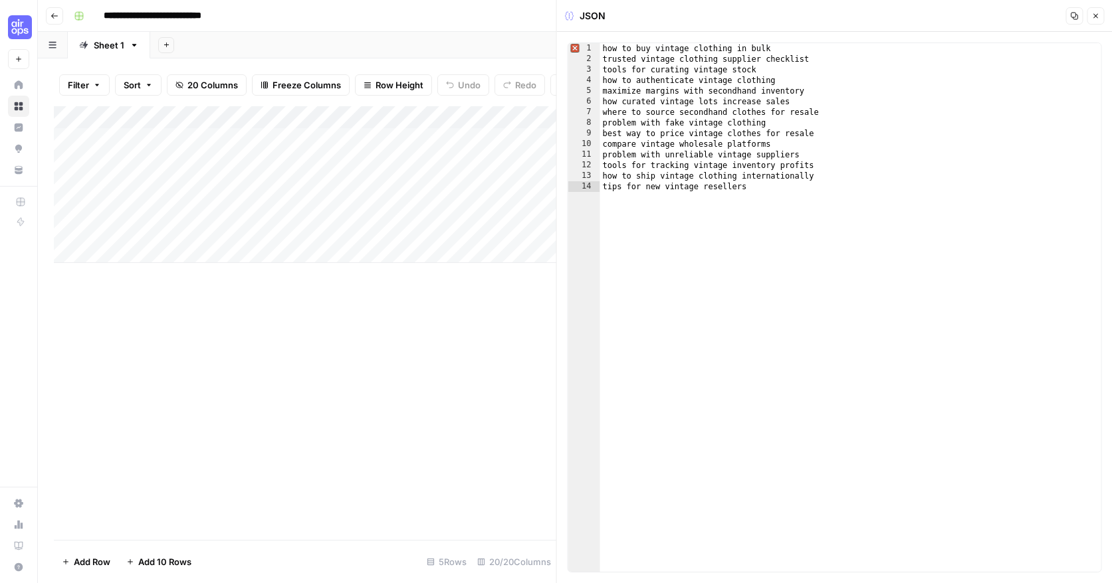
click at [1099, 13] on button "Close" at bounding box center [1094, 15] width 17 height 17
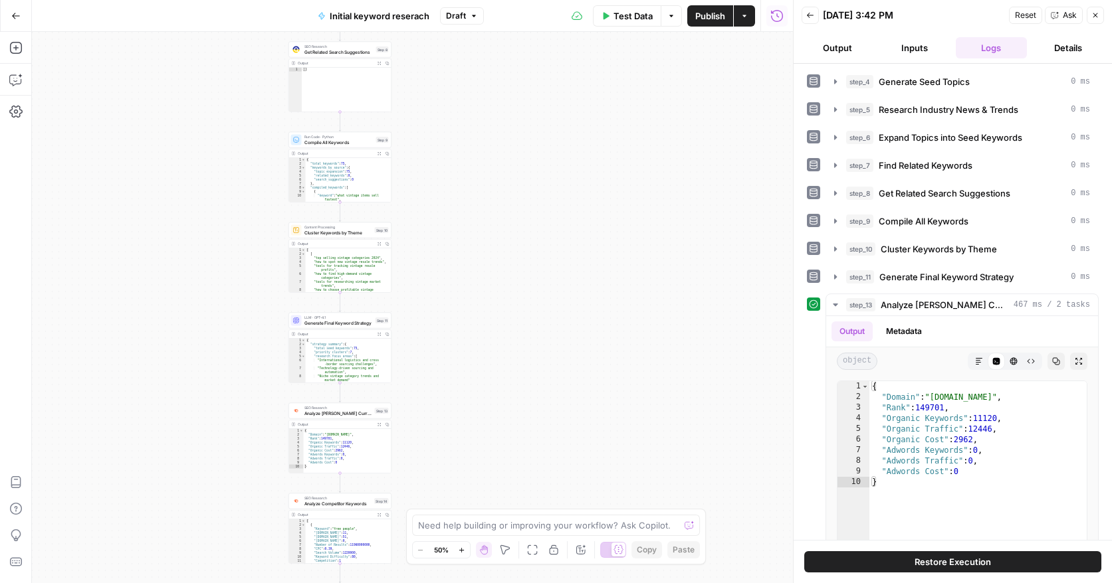
click at [13, 15] on icon "button" at bounding box center [16, 16] width 8 height 6
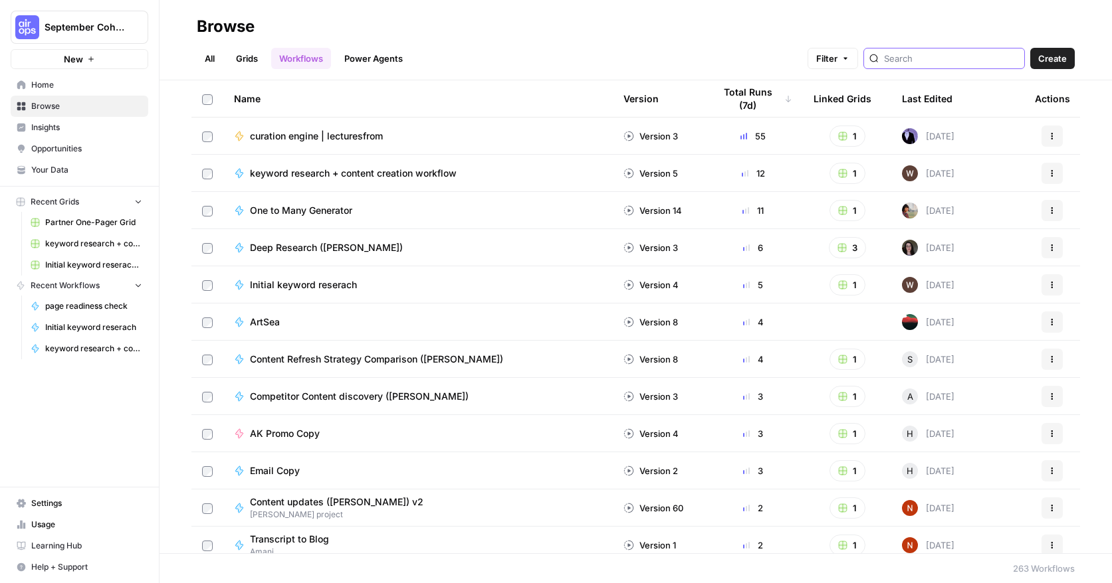
click at [928, 62] on input "search" at bounding box center [951, 58] width 135 height 13
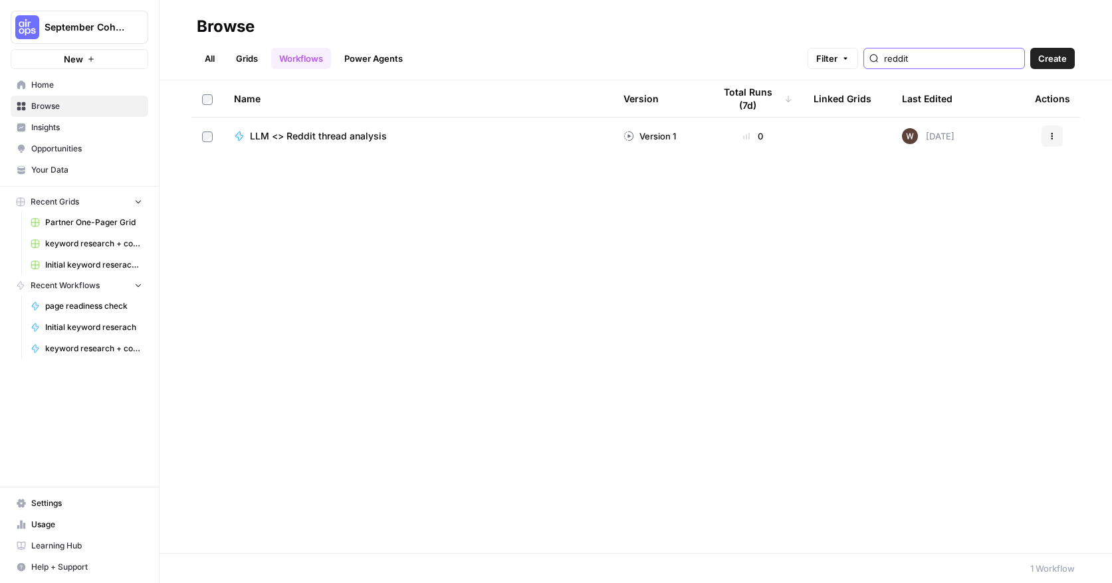
type input "reddit"
click at [359, 134] on span "LLM <> Reddit thread analysis" at bounding box center [318, 136] width 137 height 13
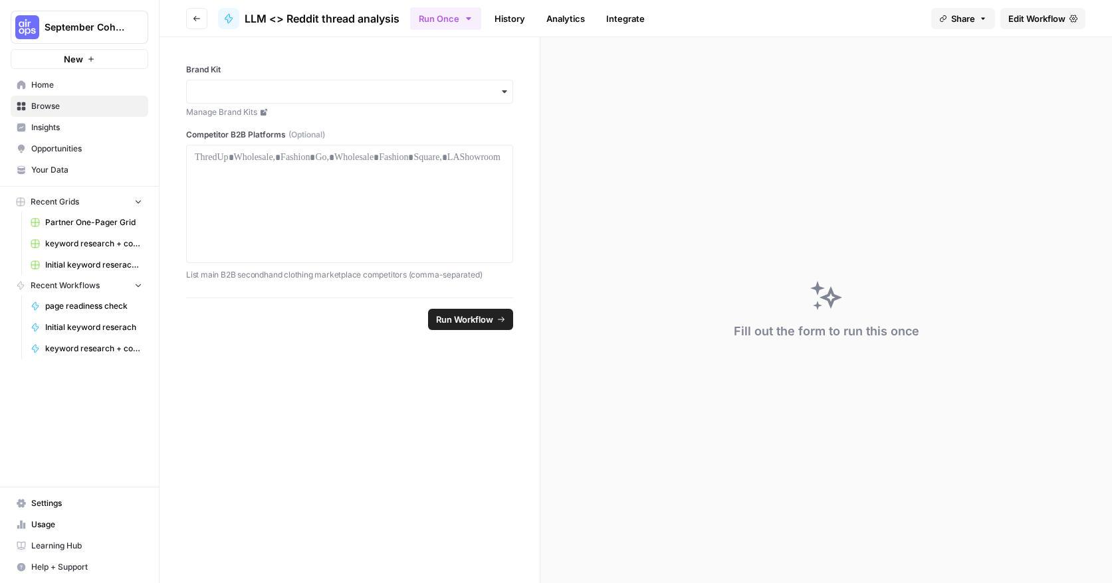
click at [1041, 17] on span "Edit Workflow" at bounding box center [1036, 18] width 57 height 13
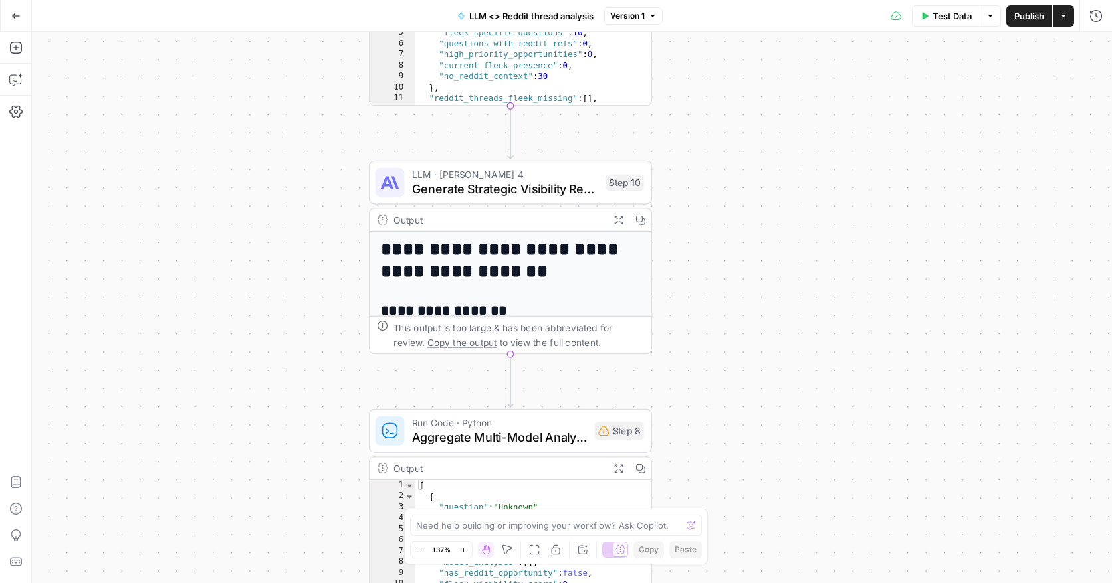
click at [443, 195] on span "Generate Strategic Visibility Report" at bounding box center [505, 189] width 186 height 18
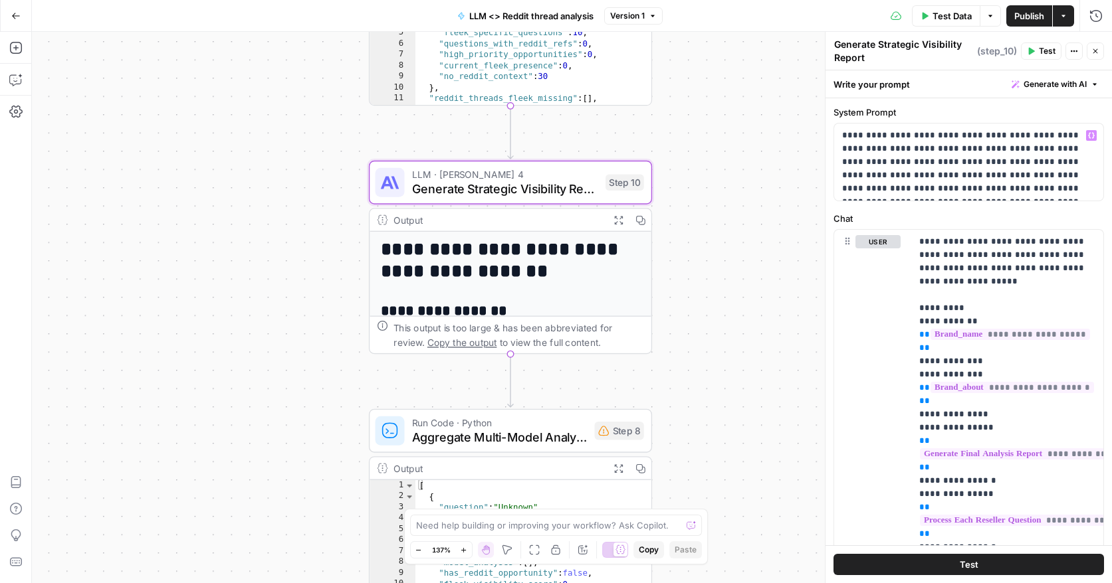
scroll to position [41, 0]
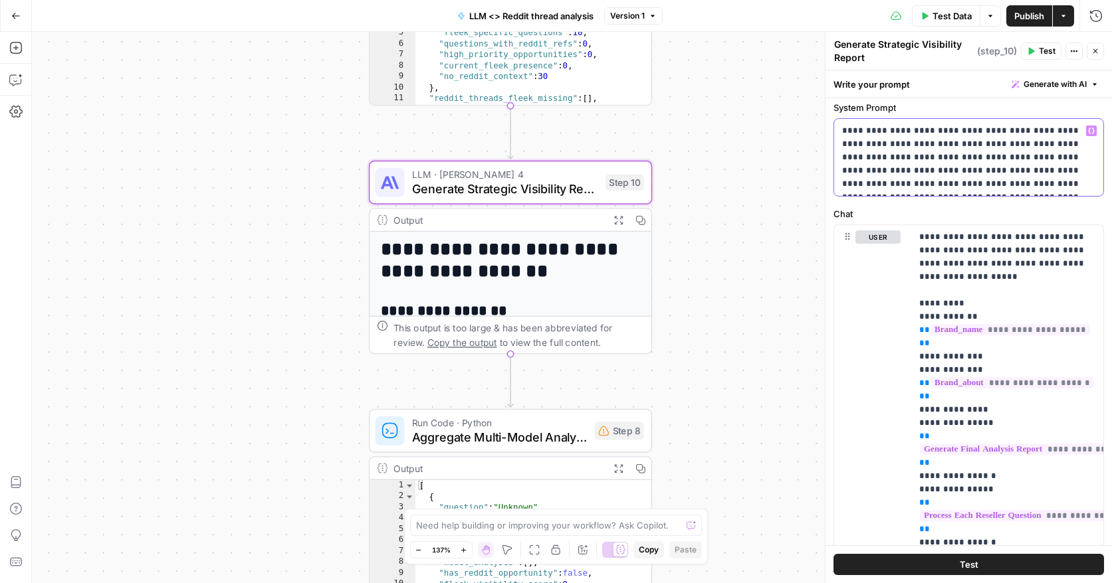
click at [928, 178] on p "**********" at bounding box center [968, 157] width 253 height 66
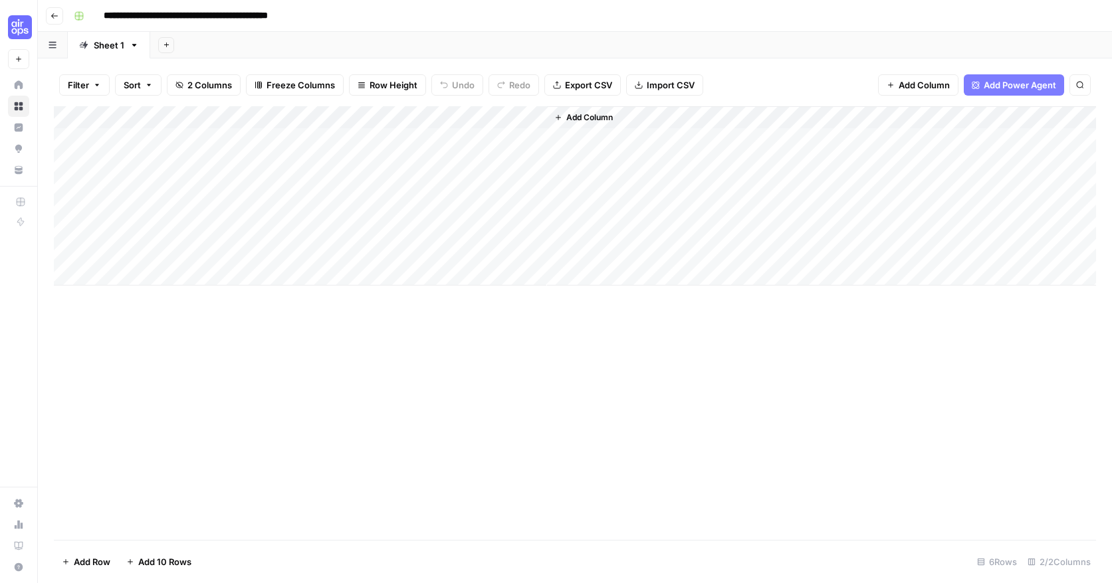
click at [334, 138] on div "Add Column" at bounding box center [575, 195] width 1042 height 179
click at [534, 140] on div "Add Column" at bounding box center [575, 195] width 1042 height 179
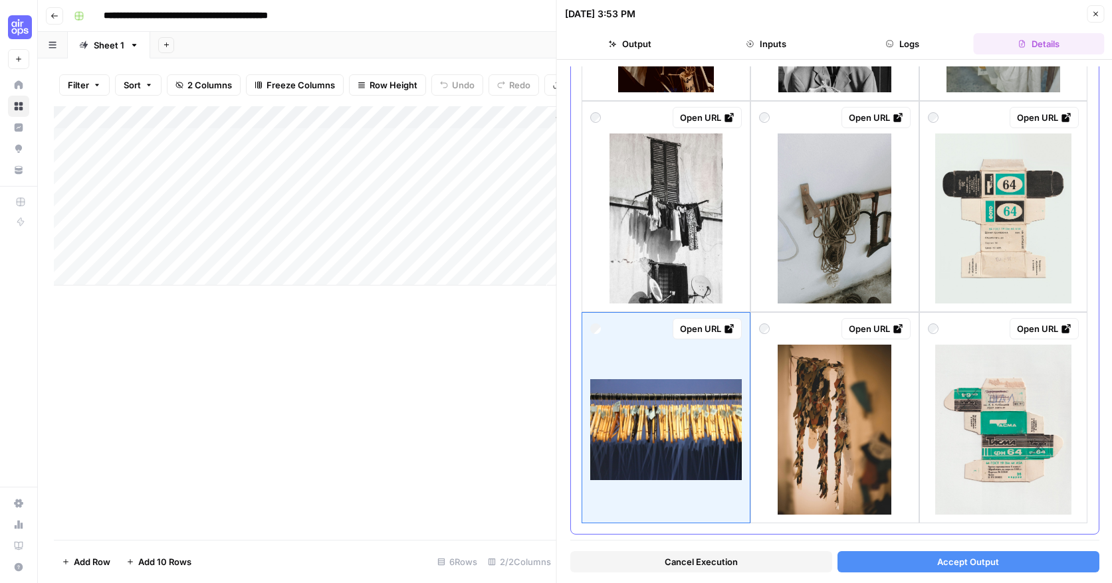
scroll to position [1696, 0]
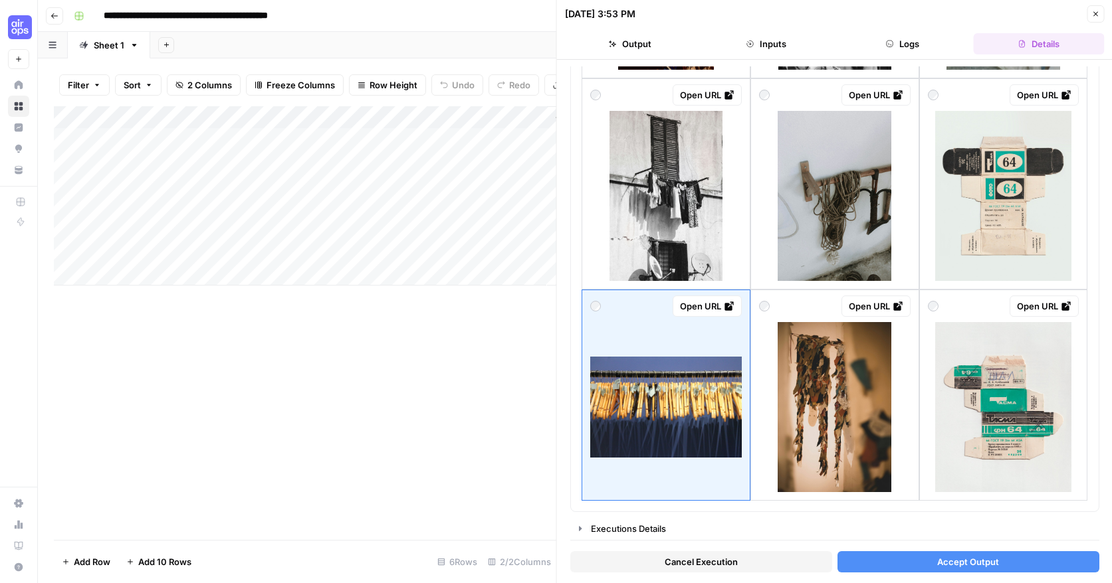
click at [955, 561] on span "Accept Output" at bounding box center [968, 562] width 62 height 13
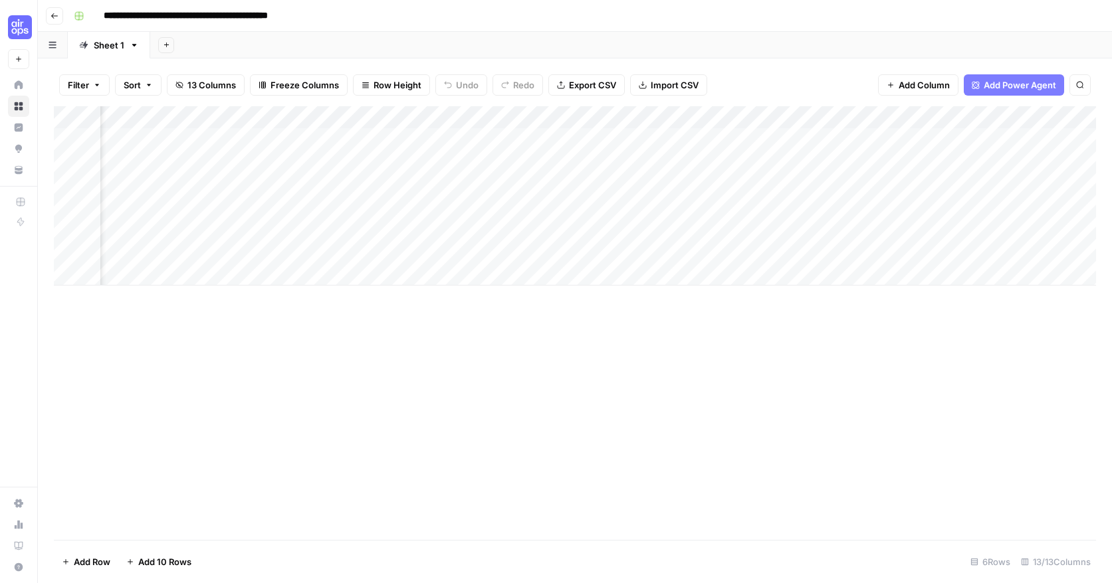
scroll to position [0, 349]
click at [660, 137] on div "Add Column" at bounding box center [575, 195] width 1042 height 179
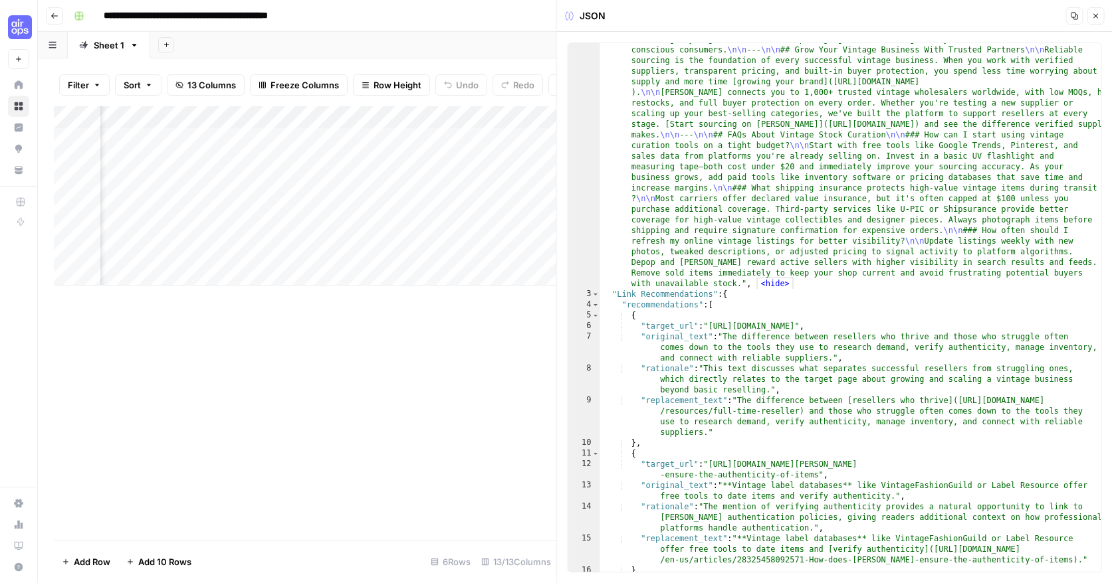
scroll to position [1895, 0]
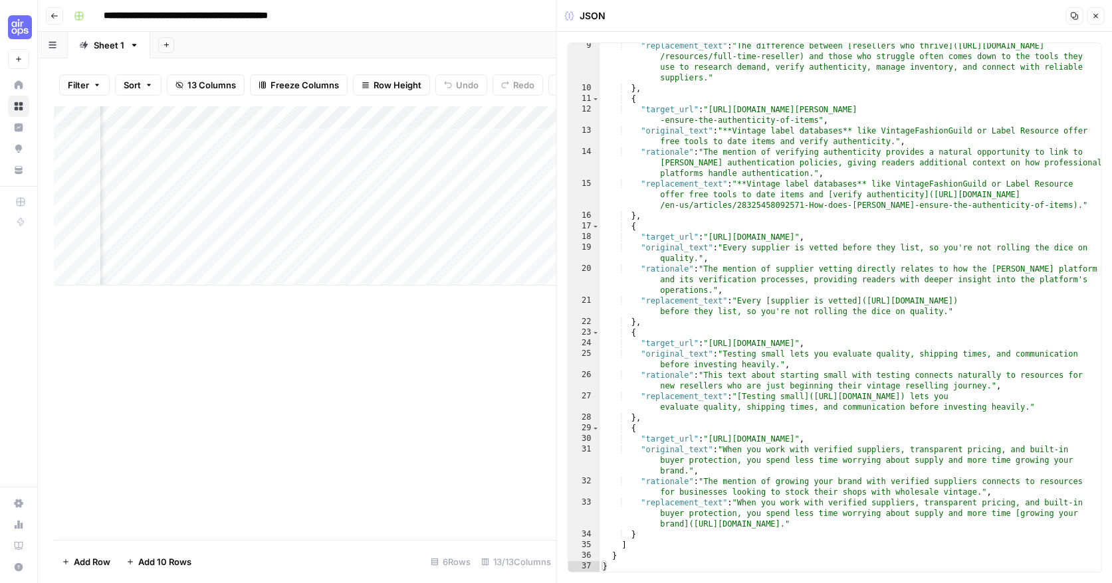
click at [435, 370] on div "Add Column" at bounding box center [305, 323] width 502 height 434
click at [1099, 14] on button "Close" at bounding box center [1094, 15] width 17 height 17
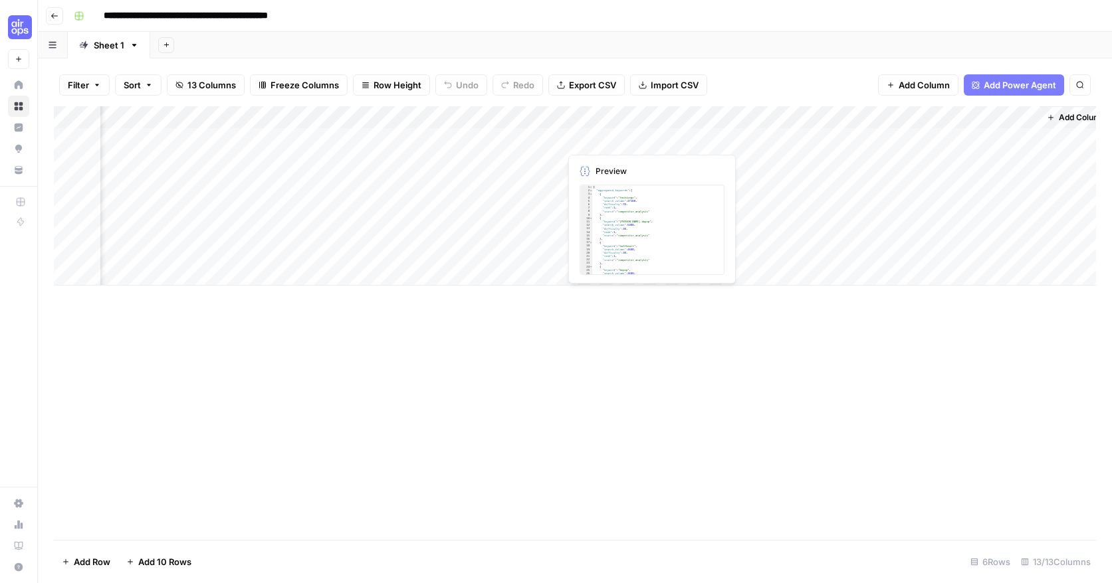
scroll to position [0, 841]
